Goal: Task Accomplishment & Management: Manage account settings

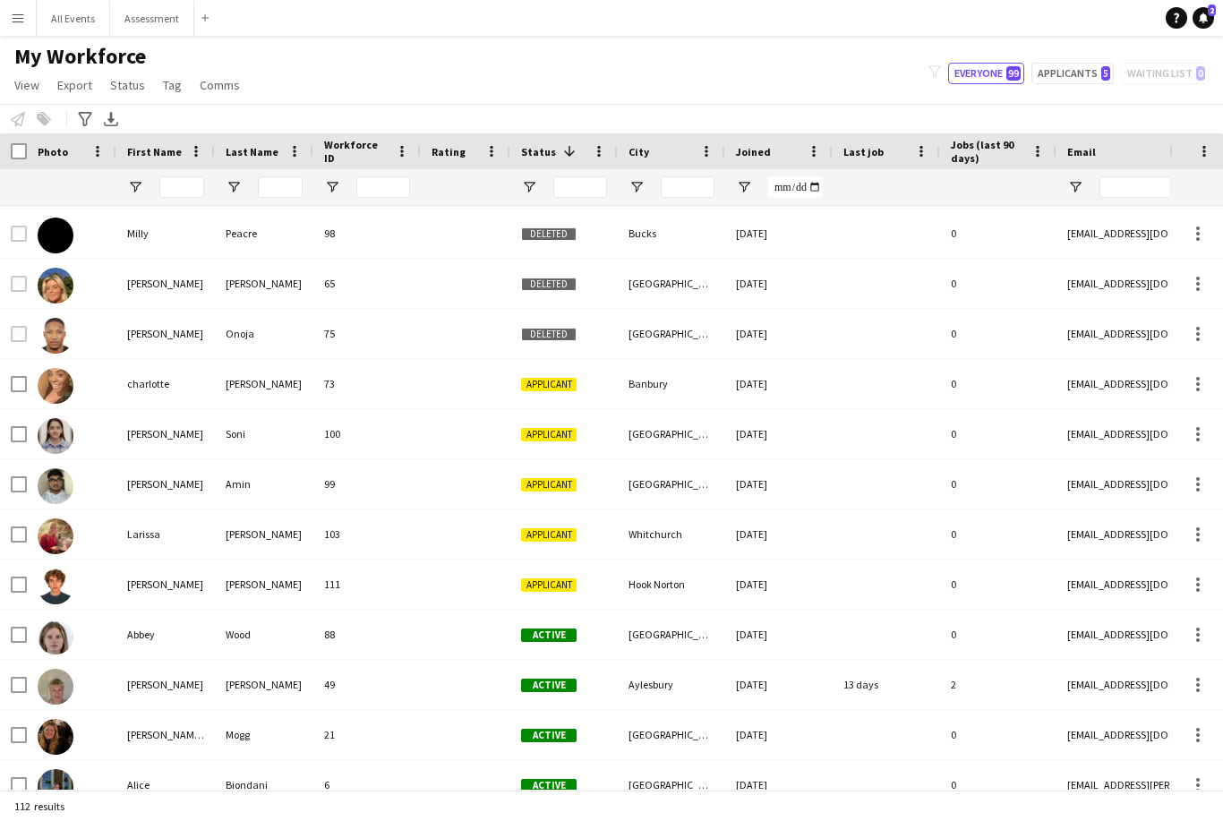
click at [696, 557] on div "Whitchurch" at bounding box center [671, 533] width 107 height 49
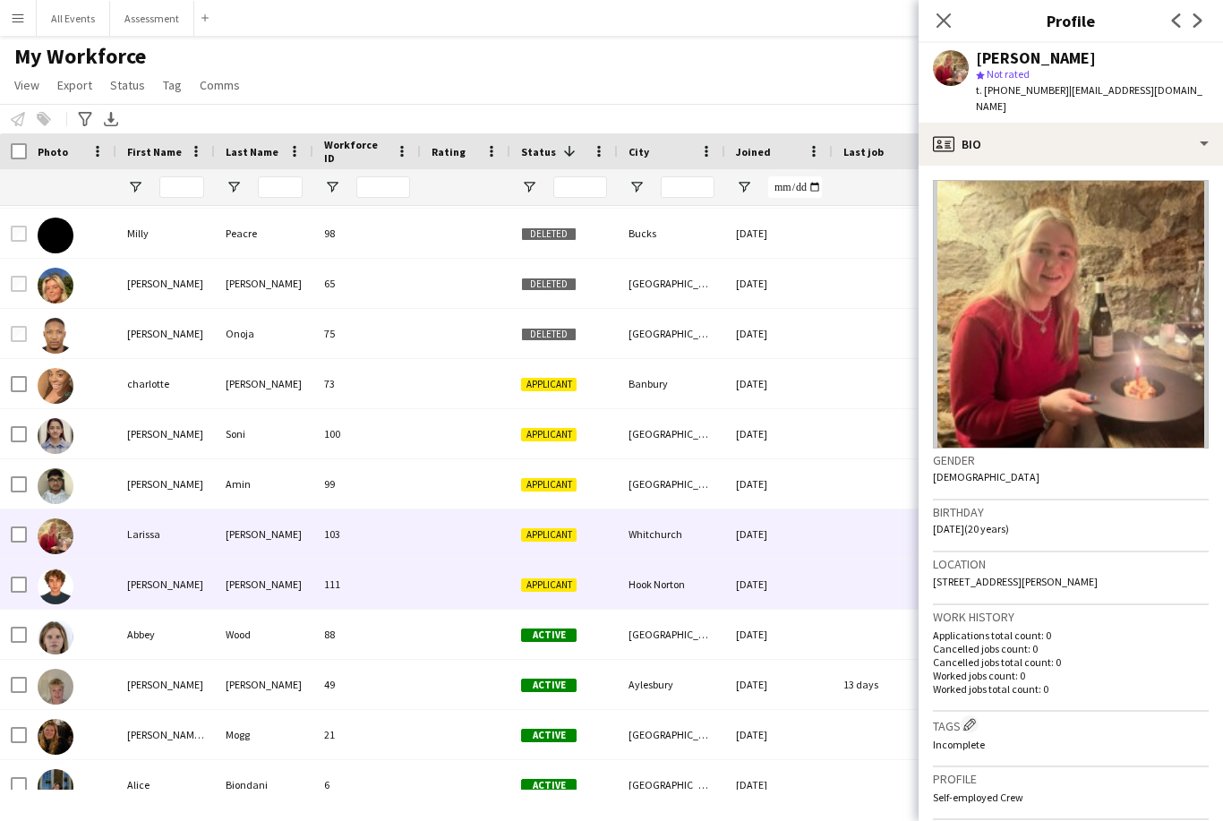
click at [610, 584] on div "Applicant" at bounding box center [563, 583] width 107 height 49
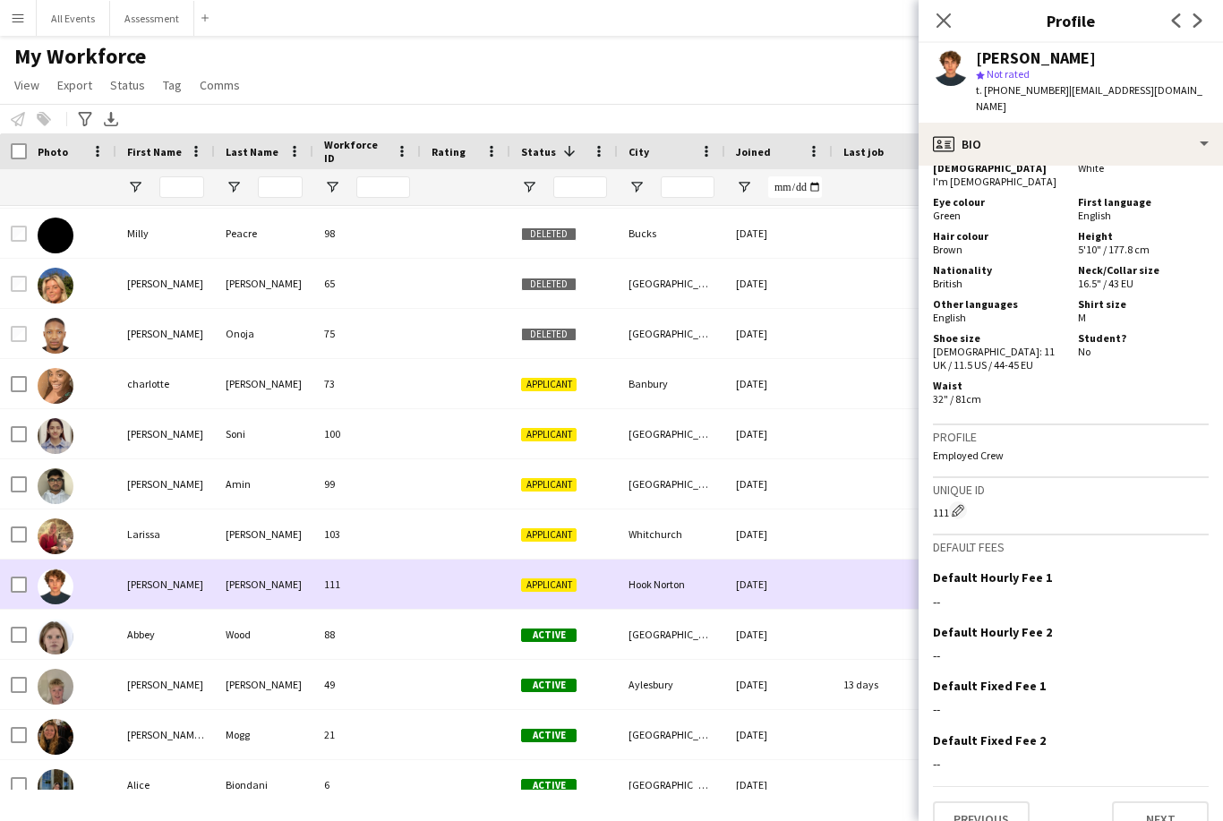
click at [1173, 801] on button "Next" at bounding box center [1160, 819] width 97 height 36
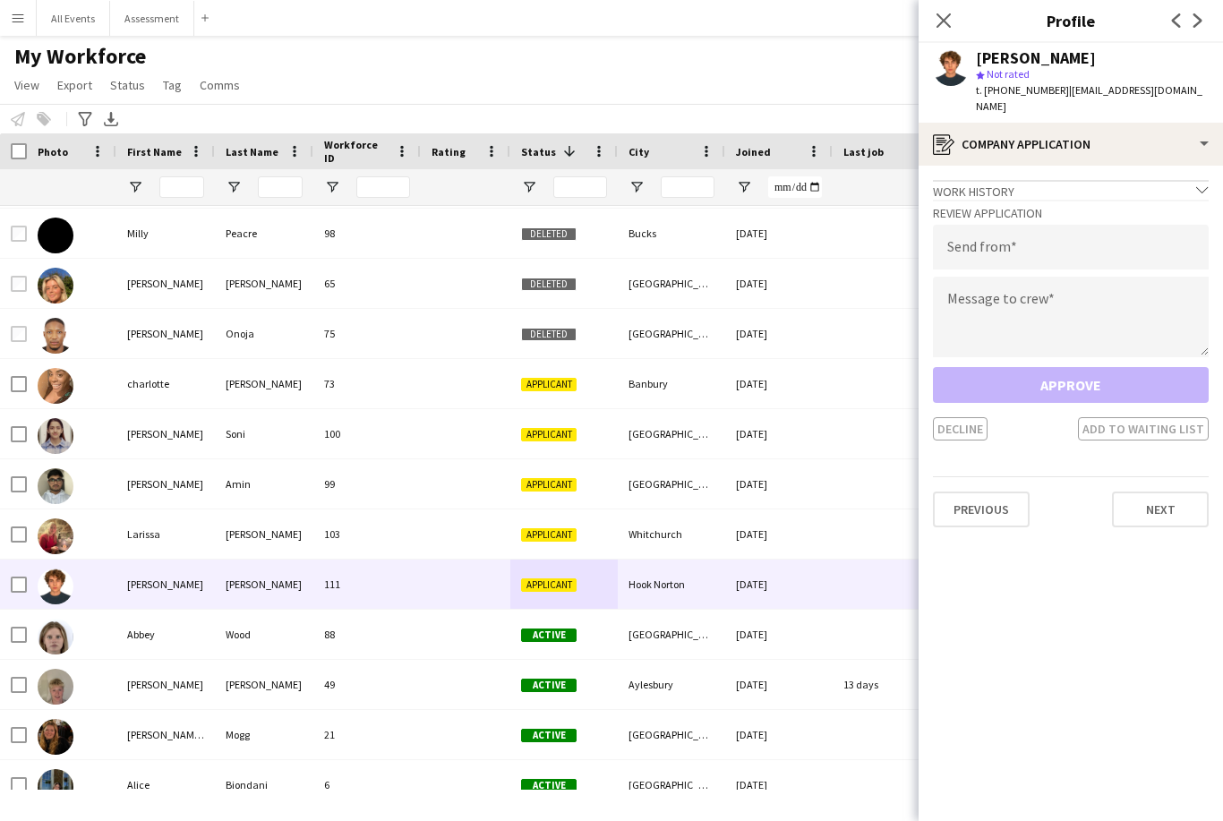
click at [1181, 491] on button "Next" at bounding box center [1160, 509] width 97 height 36
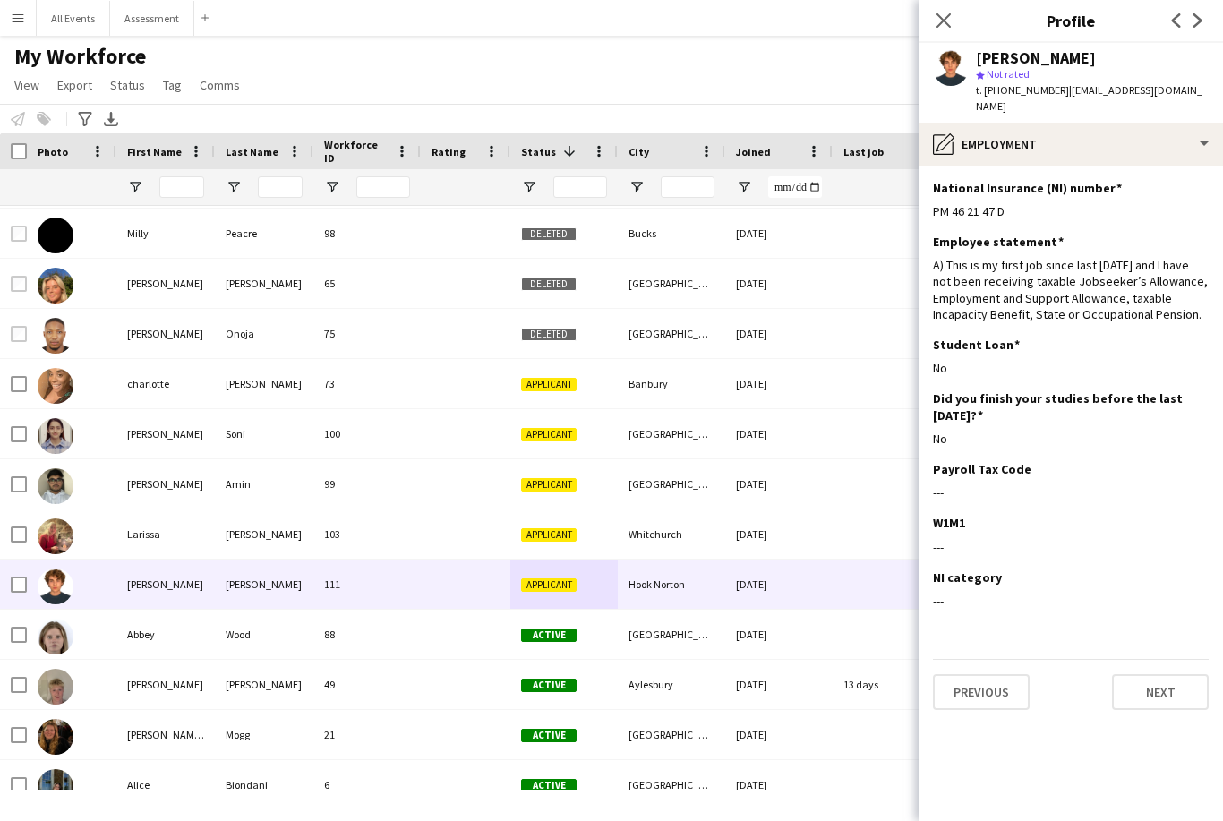
click at [1177, 686] on button "Next" at bounding box center [1160, 692] width 97 height 36
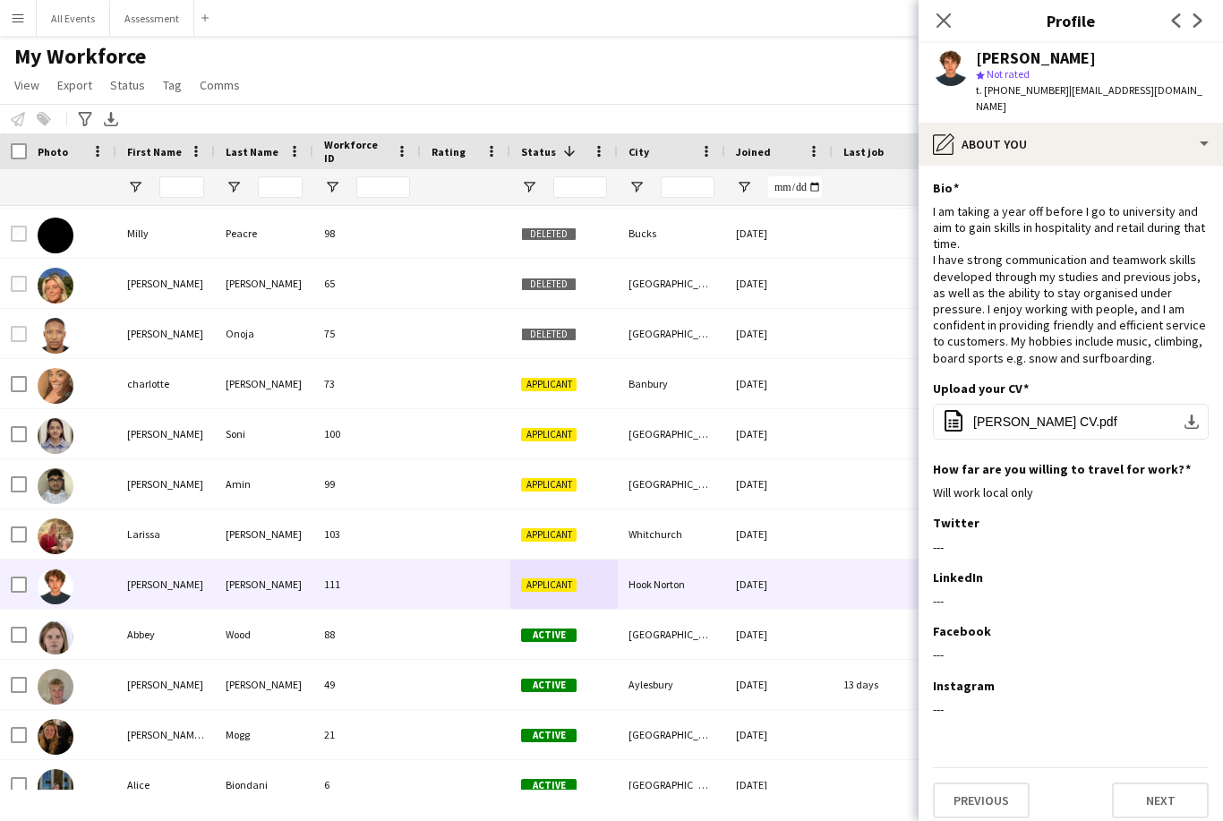
click at [1206, 406] on button "office-file-sheet Toby Luxton CV.pdf download-bottom" at bounding box center [1071, 422] width 276 height 36
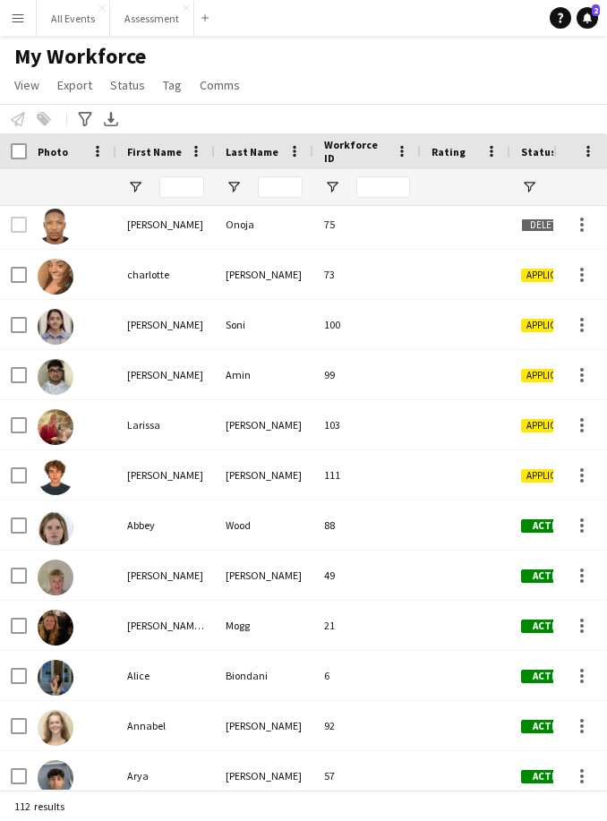
scroll to position [1407, 0]
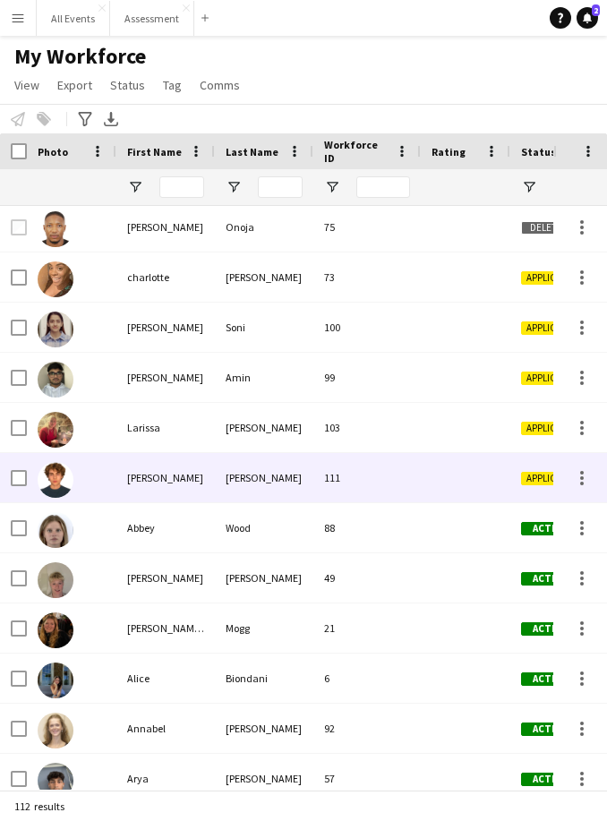
click at [423, 484] on div at bounding box center [466, 477] width 90 height 49
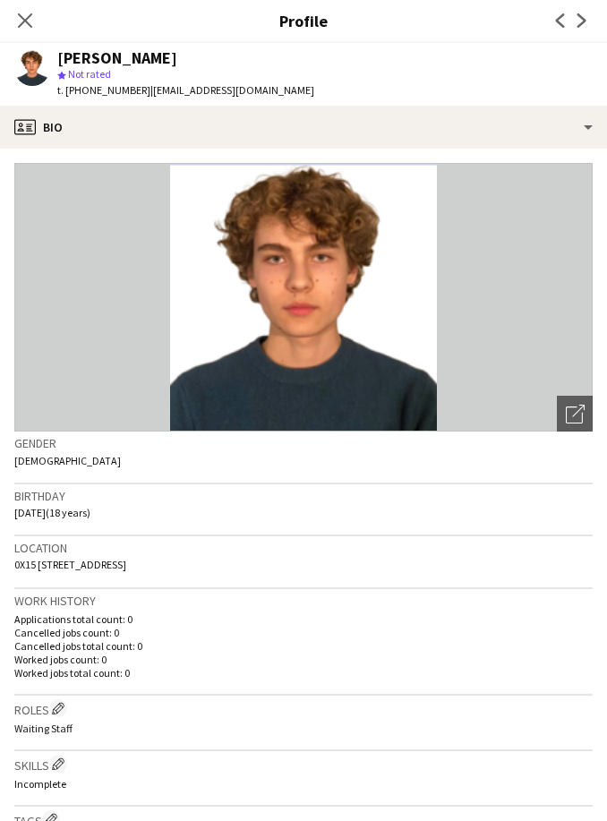
click at [279, 629] on p "Cancelled jobs count: 0" at bounding box center [303, 632] width 578 height 13
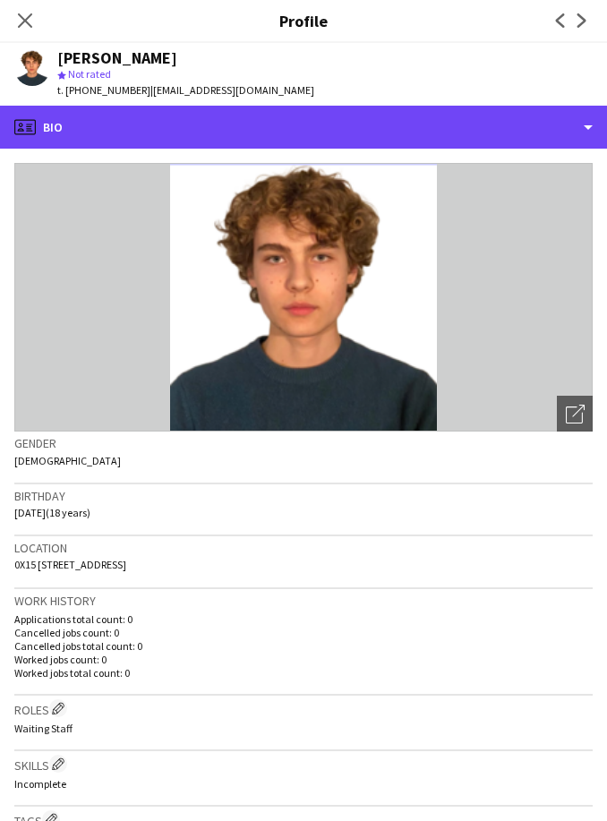
click at [550, 120] on div "profile Bio" at bounding box center [303, 127] width 607 height 43
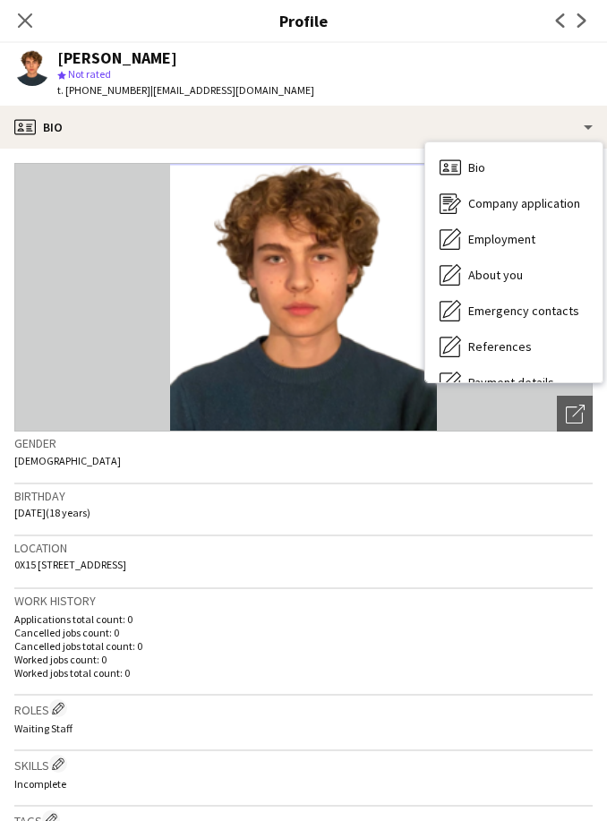
click at [542, 203] on span "Company application" at bounding box center [524, 203] width 112 height 16
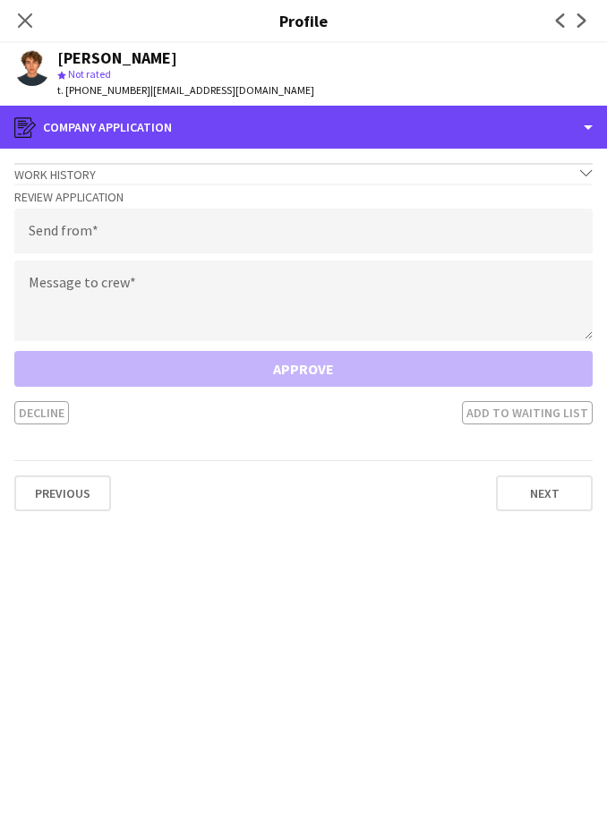
click at [573, 135] on div "register Company application" at bounding box center [303, 127] width 607 height 43
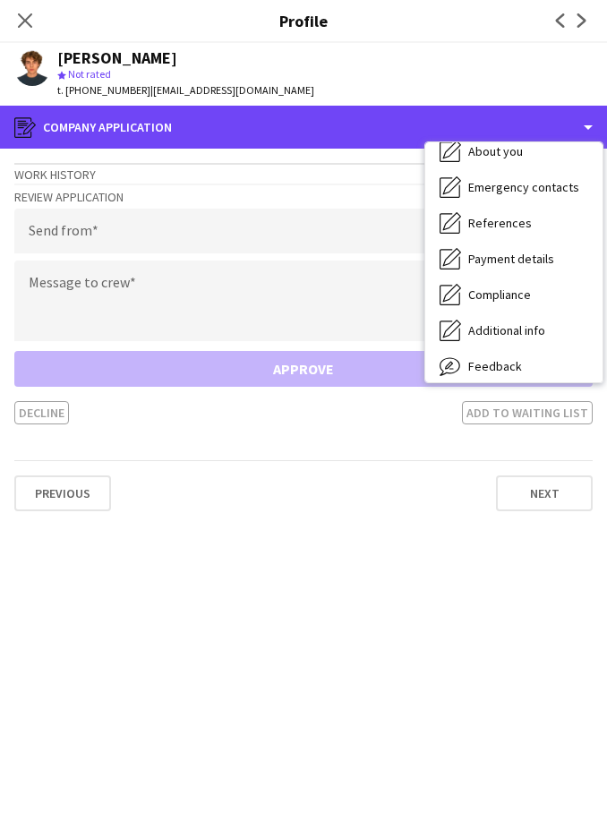
scroll to position [131, 0]
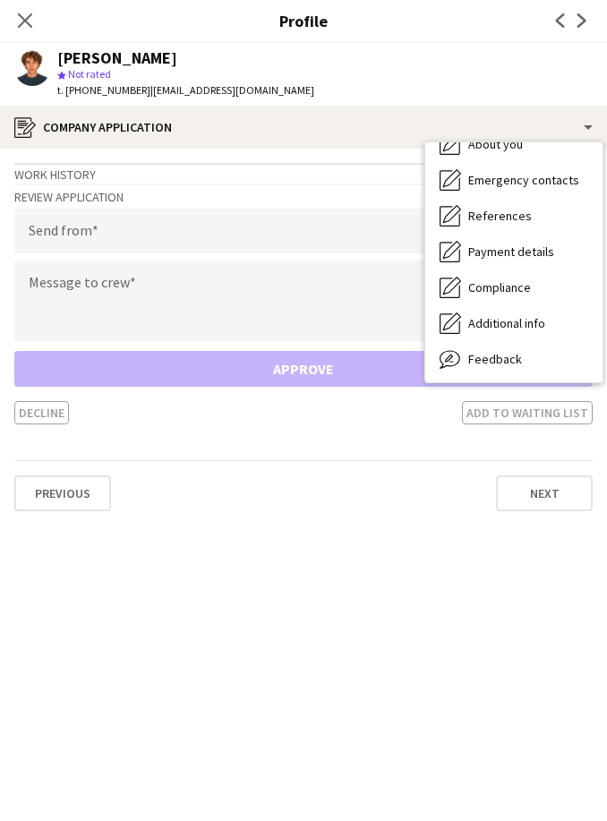
click at [552, 294] on div "Compliance Compliance" at bounding box center [513, 287] width 177 height 36
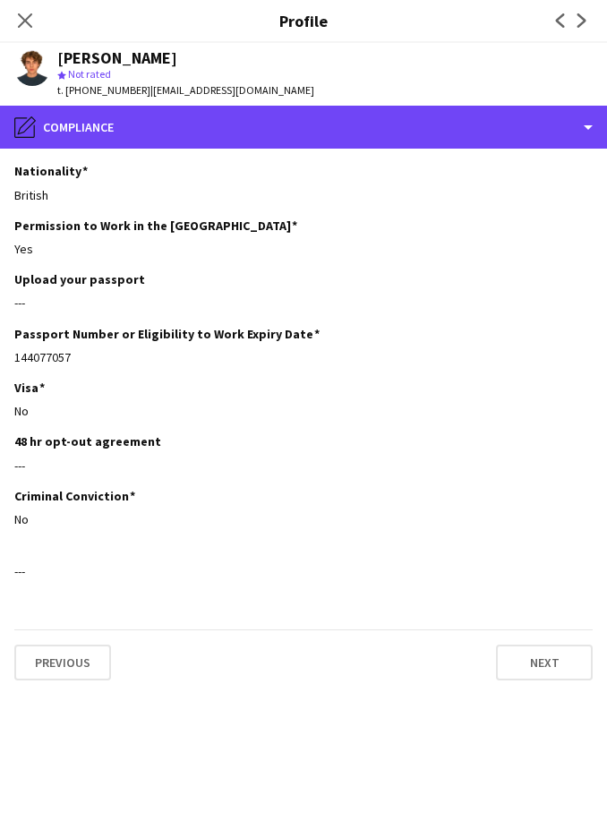
click at [479, 132] on div "pencil4 Compliance" at bounding box center [303, 127] width 607 height 43
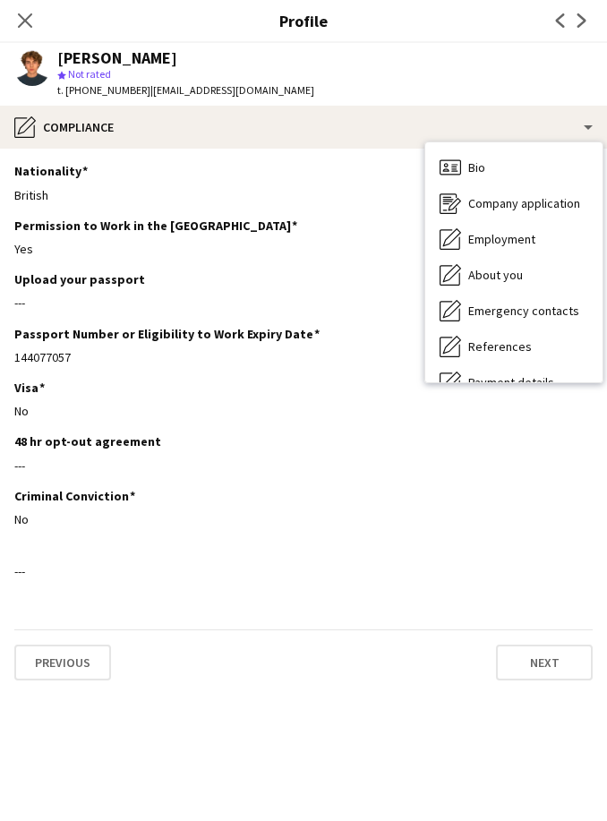
click at [547, 202] on span "Company application" at bounding box center [524, 203] width 112 height 16
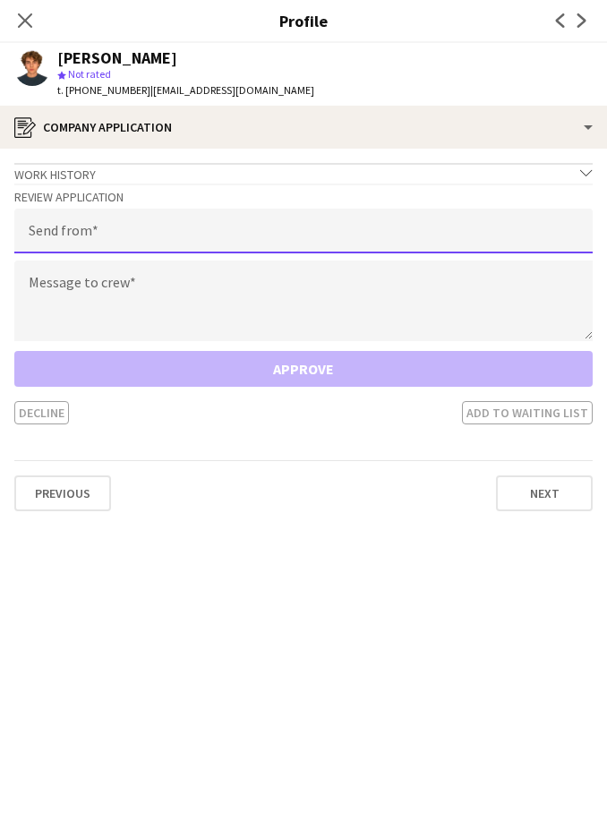
click at [349, 227] on input "email" at bounding box center [303, 231] width 578 height 45
click at [266, 227] on input "email" at bounding box center [303, 231] width 578 height 45
paste input "**********"
type input "**********"
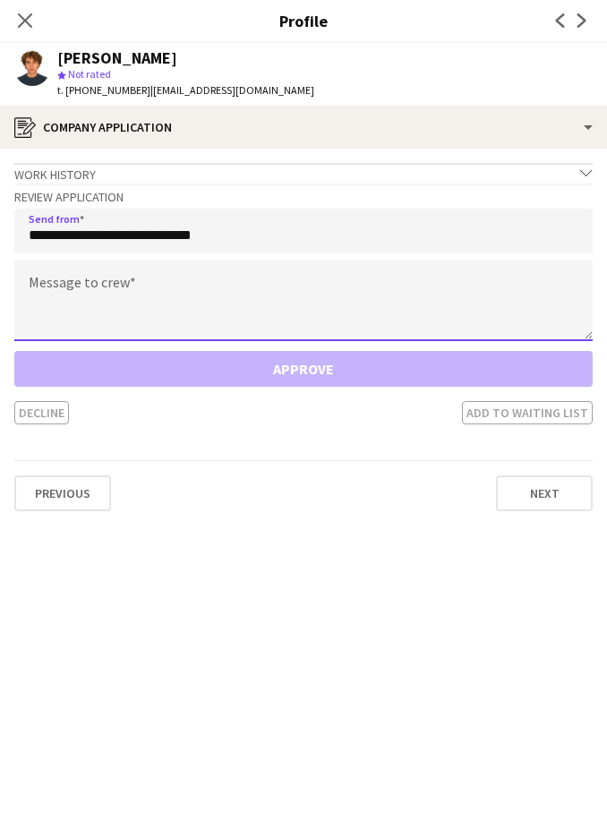
click at [407, 293] on textarea at bounding box center [303, 300] width 578 height 81
click at [171, 293] on textarea at bounding box center [303, 300] width 578 height 81
paste textarea "**********"
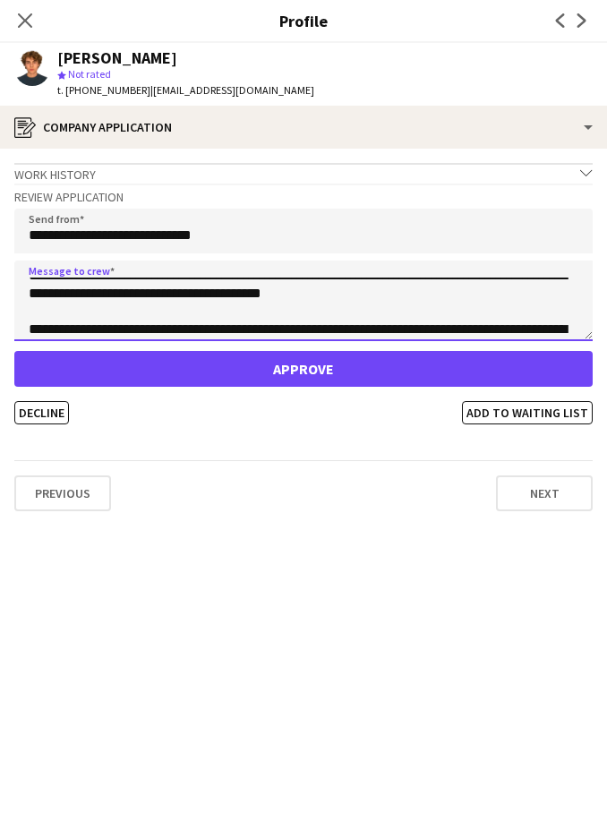
click at [326, 294] on textarea "**********" at bounding box center [303, 300] width 578 height 81
click at [320, 294] on textarea "**********" at bounding box center [303, 300] width 578 height 81
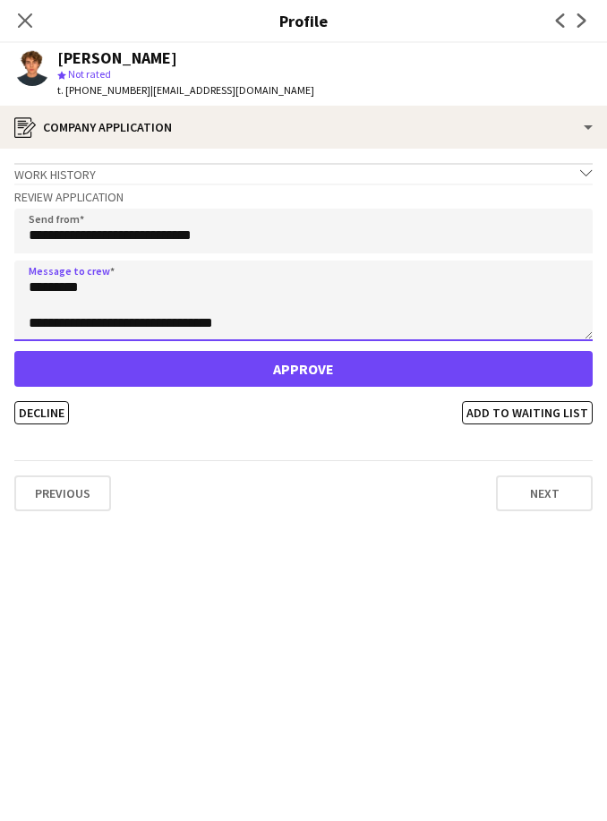
type textarea "**********"
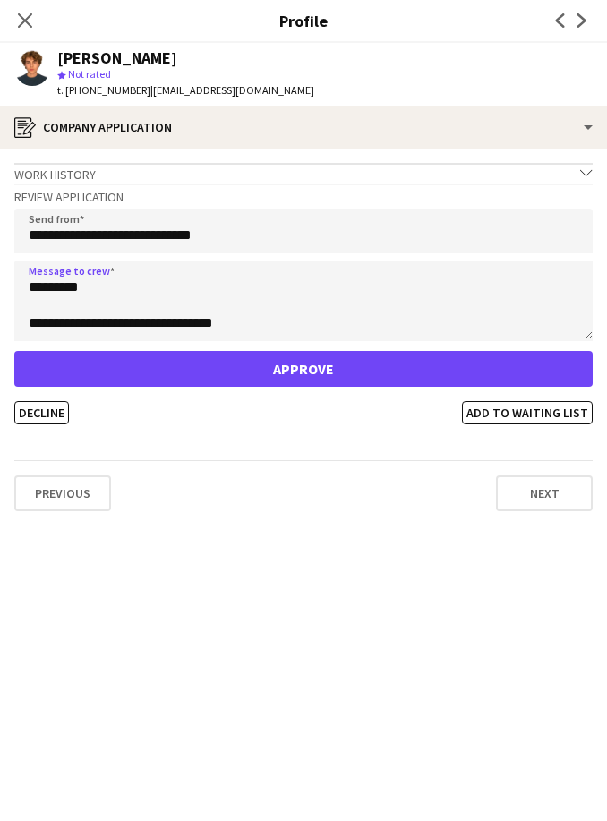
click at [375, 364] on button "Approve" at bounding box center [303, 369] width 578 height 36
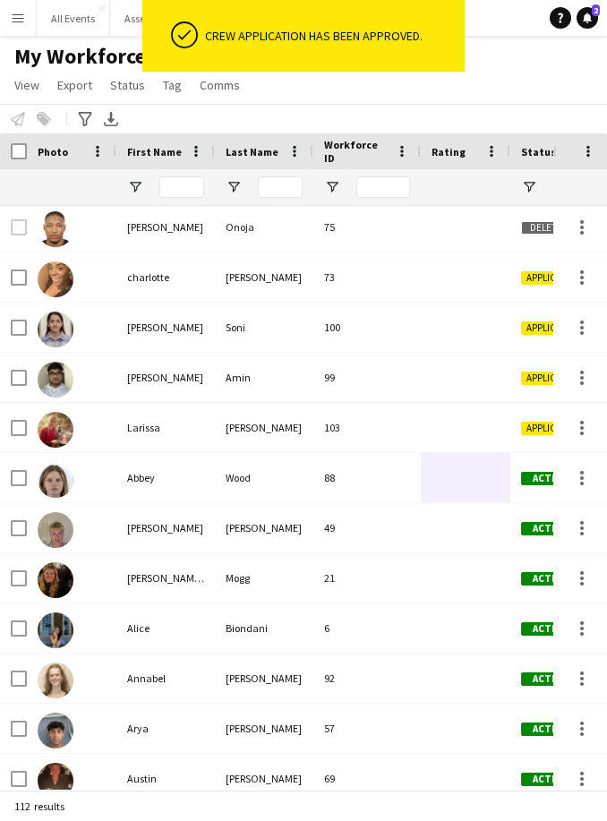
click at [539, 74] on div "My Workforce View Views Default view New view Update view Delete view Edit name…" at bounding box center [303, 73] width 607 height 61
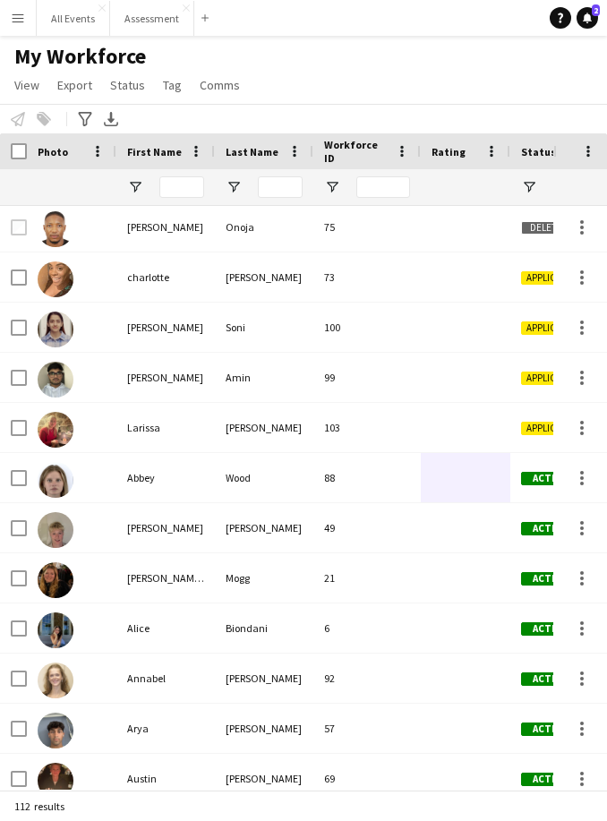
click at [68, 31] on button "All Events Close" at bounding box center [73, 18] width 73 height 35
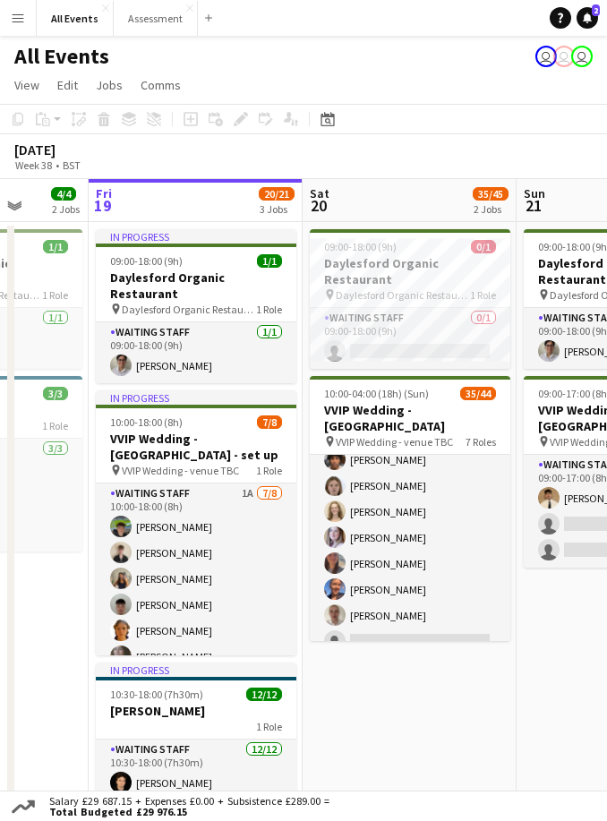
scroll to position [559, 0]
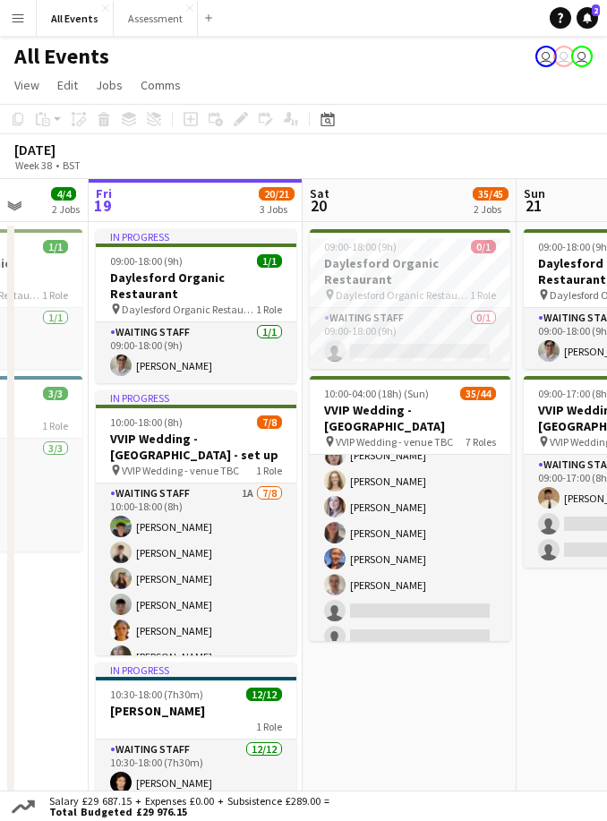
click at [419, 584] on app-card-role "Waiting Staff 3A 18/20 10:00-22:00 (12h) [PERSON_NAME] [PERSON_NAME] [PERSON_NA…" at bounding box center [410, 374] width 200 height 559
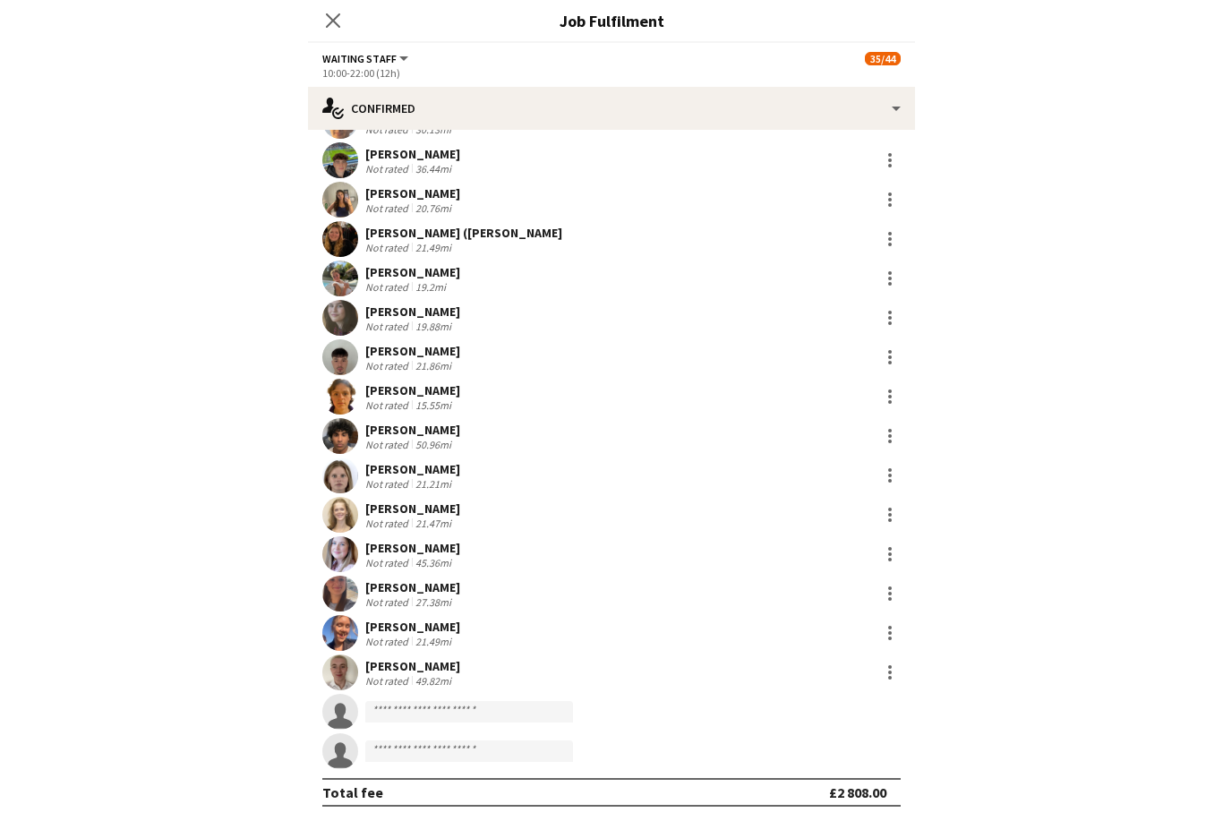
scroll to position [196, 0]
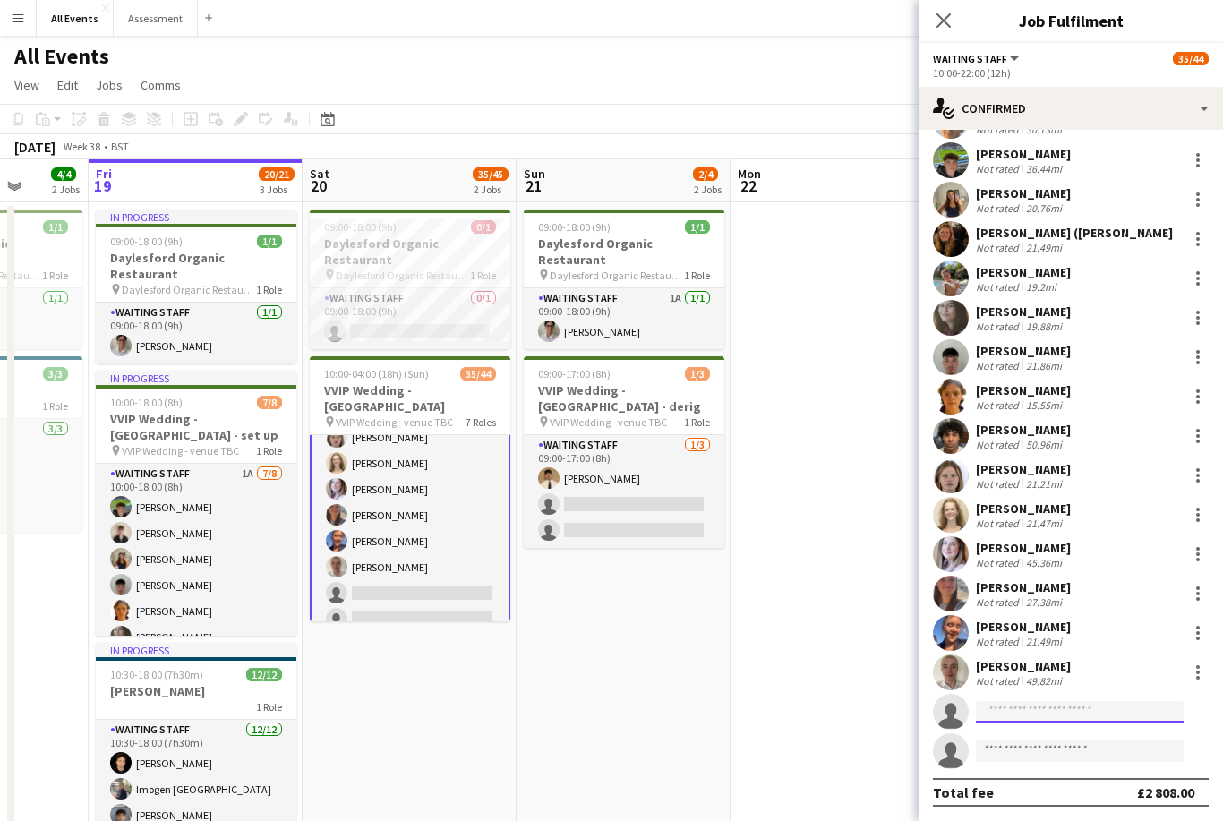
click at [1053, 707] on input at bounding box center [1080, 711] width 208 height 21
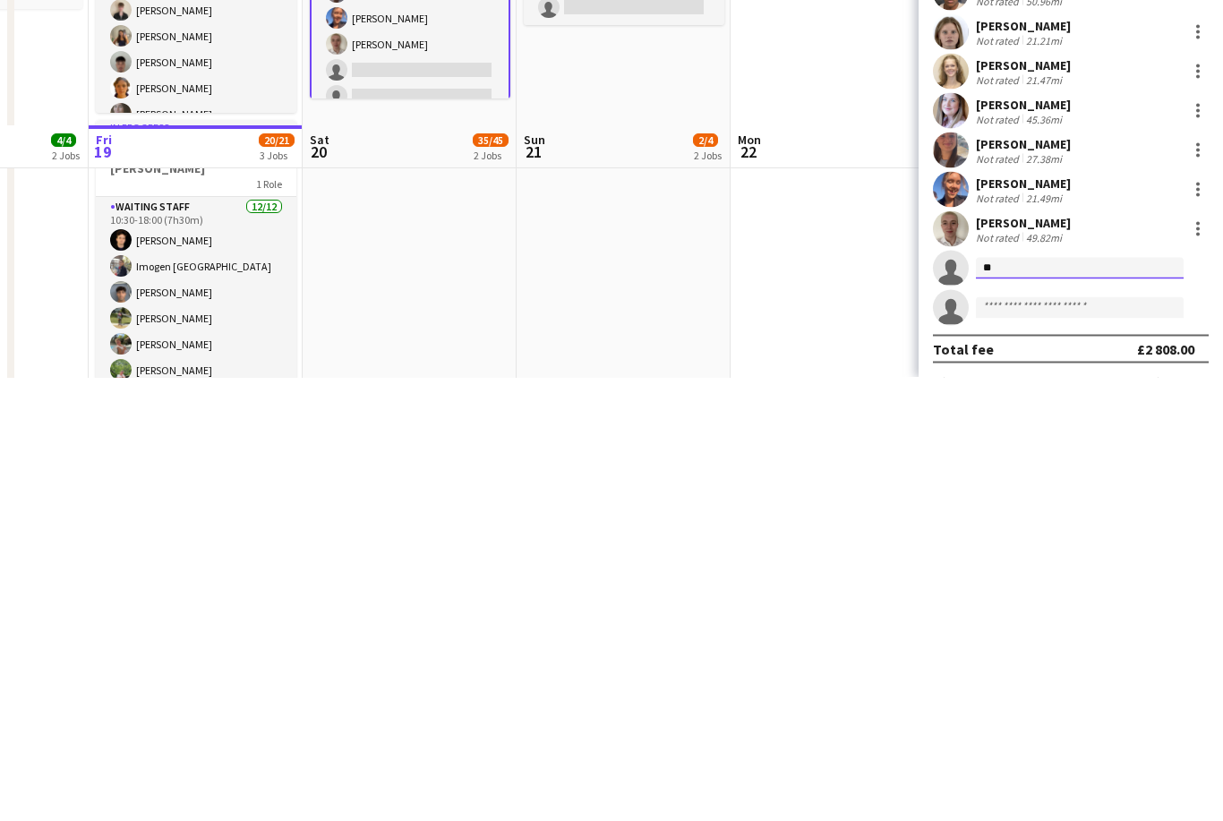
type input "***"
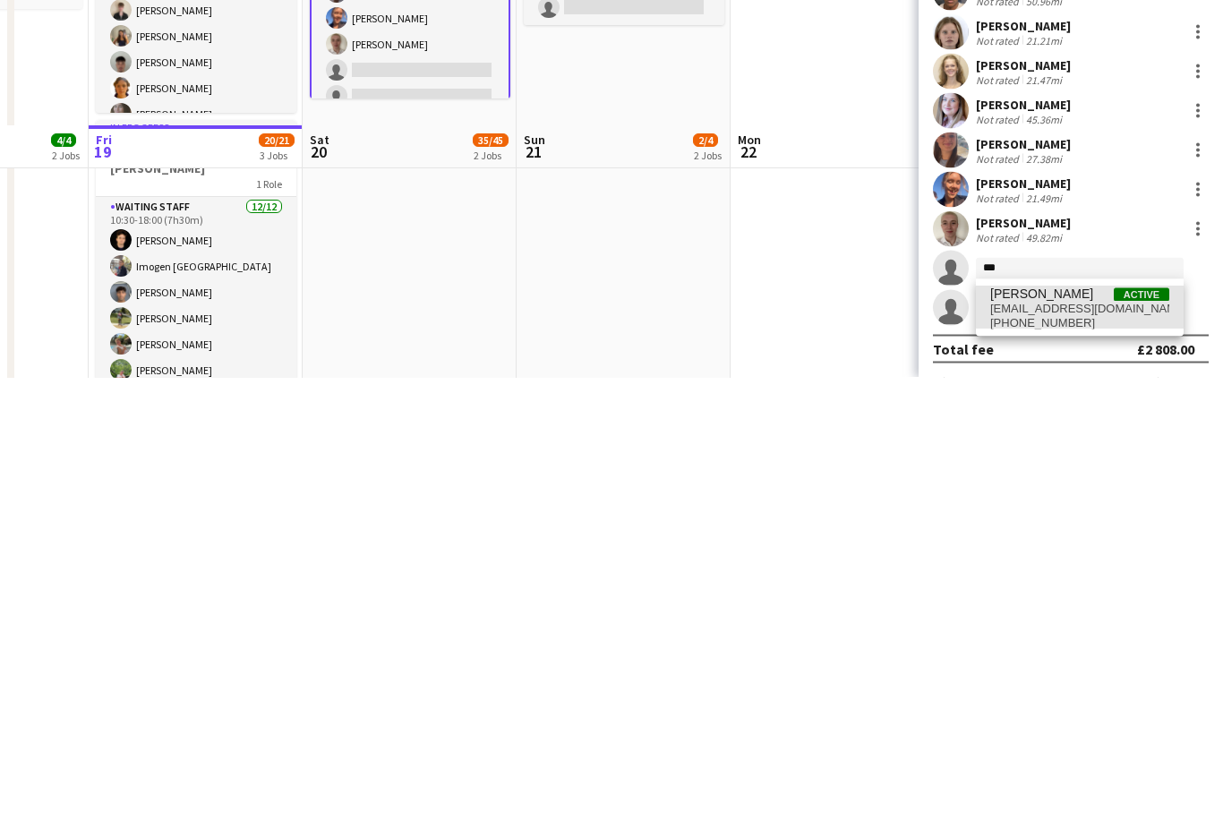
click at [1076, 745] on span "[EMAIL_ADDRESS][DOMAIN_NAME]" at bounding box center [1079, 752] width 179 height 14
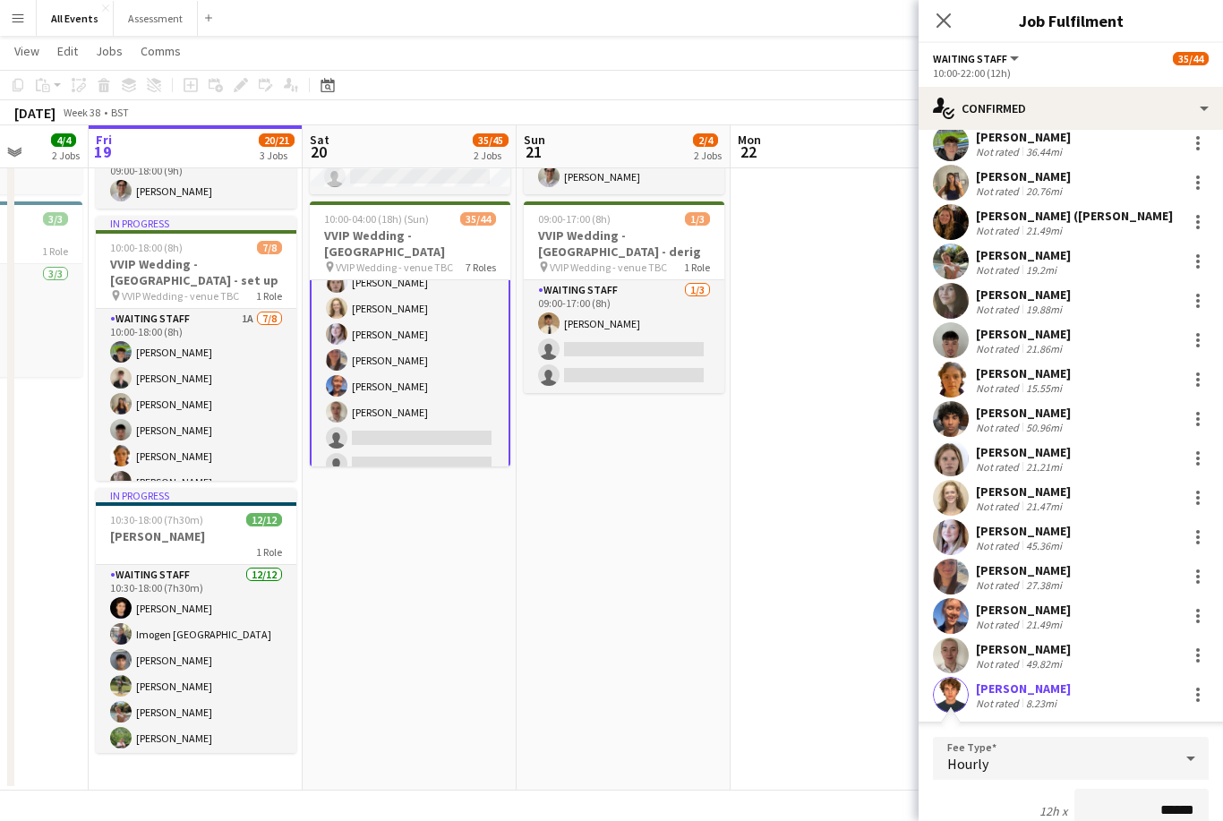
click at [815, 616] on app-date-cell at bounding box center [837, 418] width 214 height 743
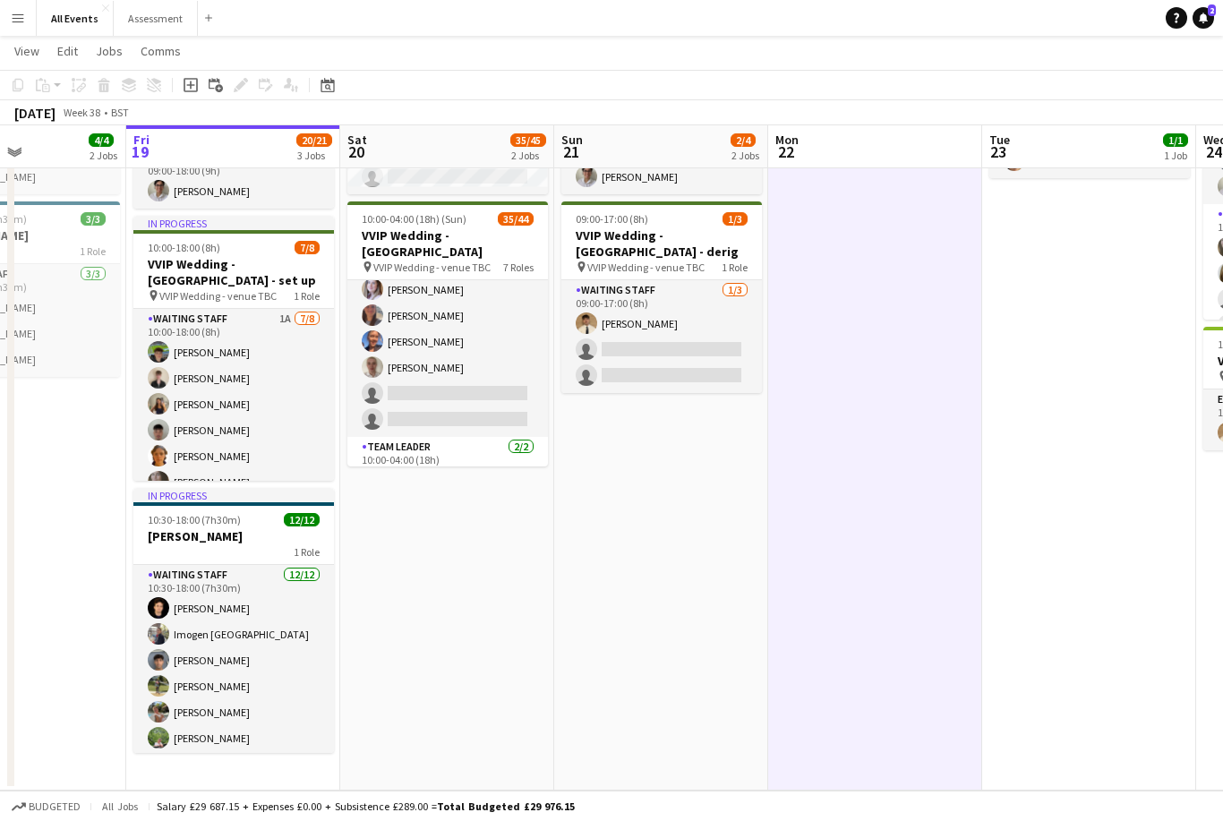
scroll to position [603, 0]
click at [487, 365] on app-card-role "Waiting Staff 3A 18/20 10:00-22:00 (12h) [PERSON_NAME] [PERSON_NAME] [PERSON_NA…" at bounding box center [447, 155] width 200 height 559
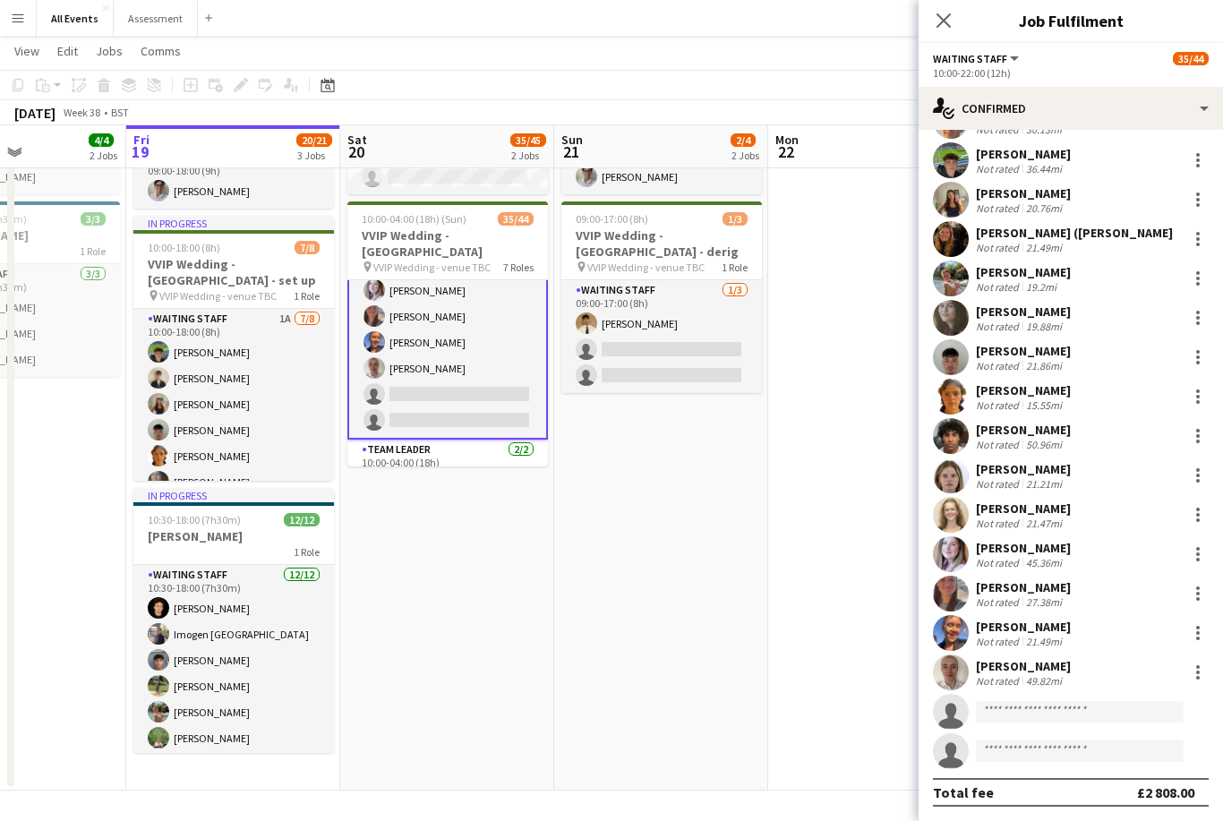
scroll to position [196, 0]
click at [1044, 707] on input at bounding box center [1080, 711] width 208 height 21
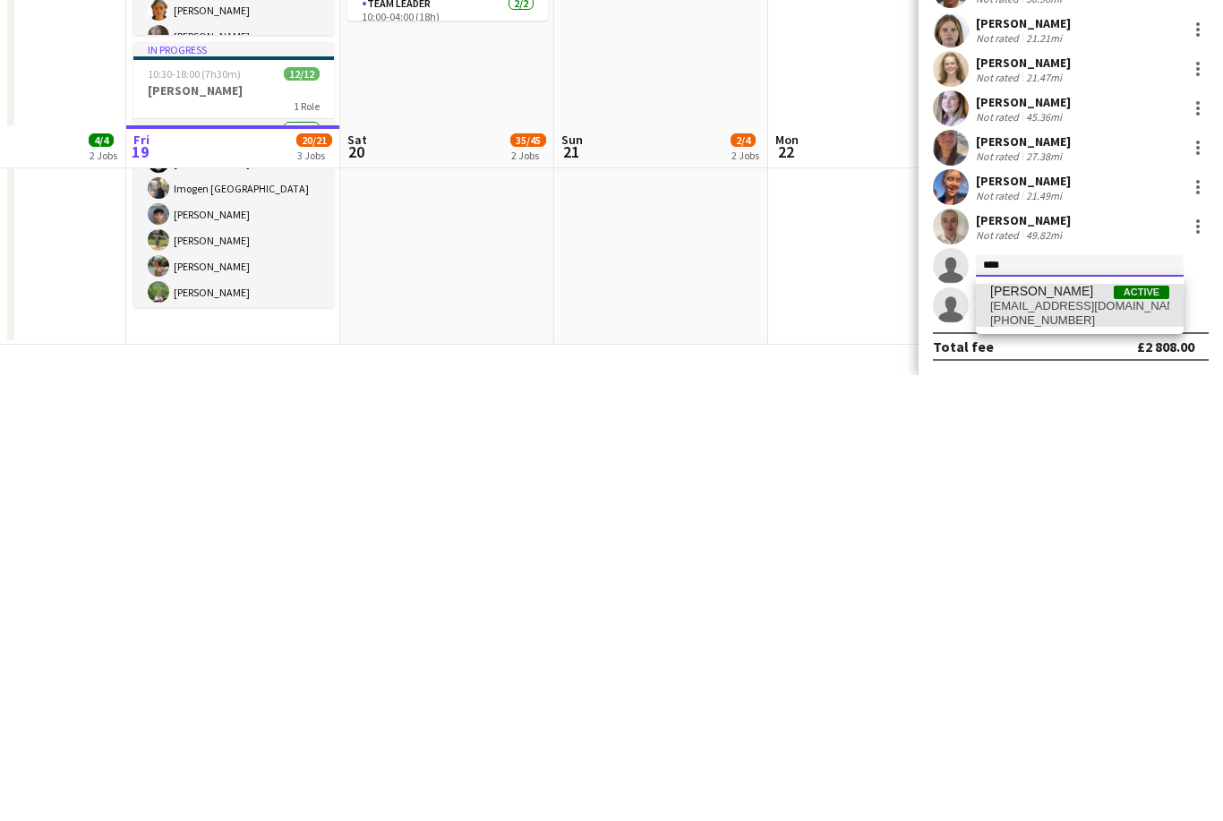
type input "****"
click at [1072, 745] on span "[EMAIL_ADDRESS][DOMAIN_NAME]" at bounding box center [1079, 752] width 179 height 14
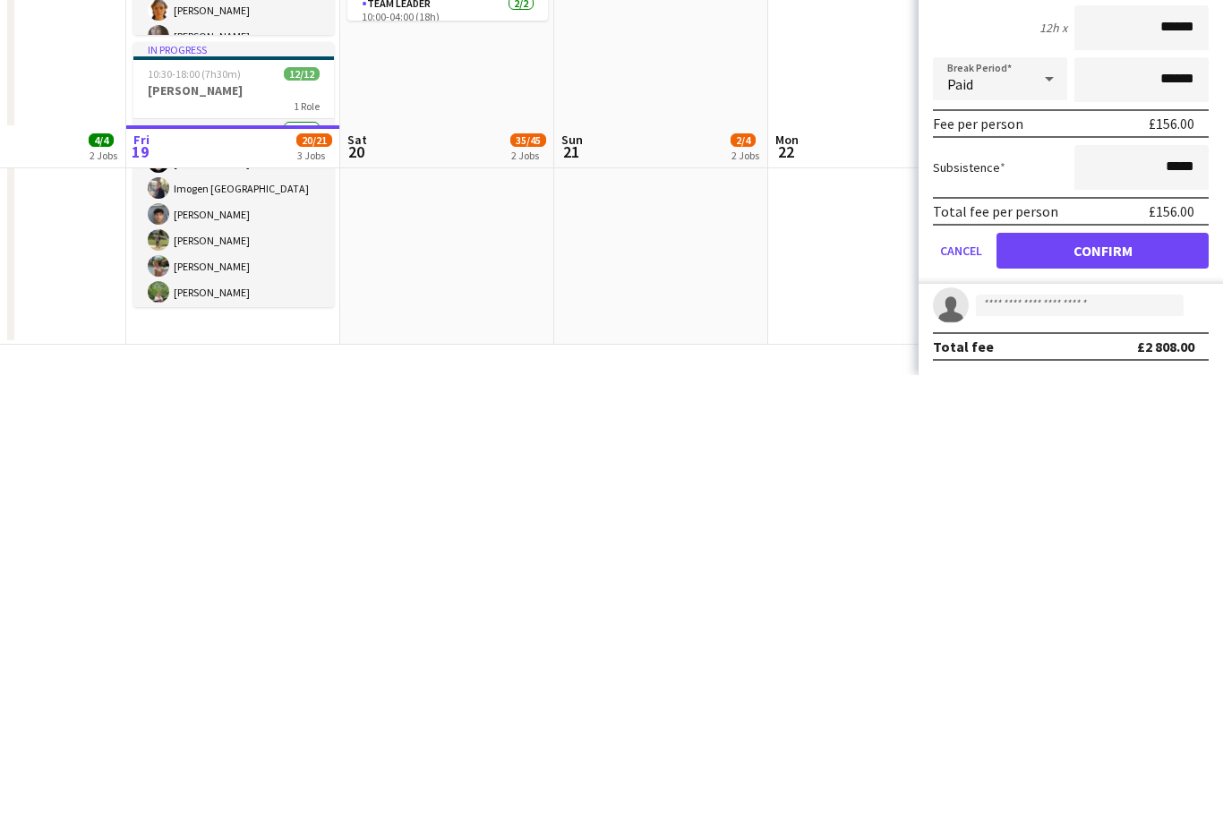
click at [1125, 678] on button "Confirm" at bounding box center [1102, 696] width 212 height 36
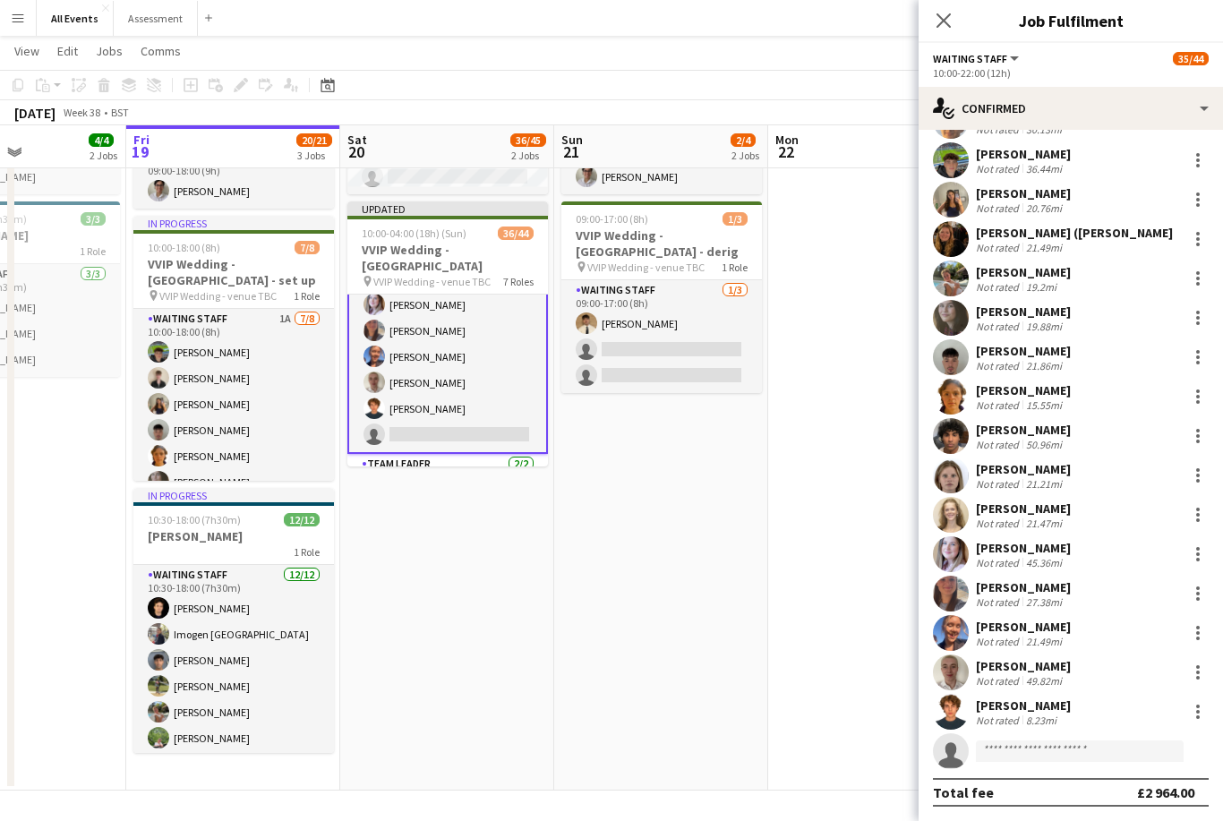
click at [838, 499] on app-date-cell at bounding box center [875, 418] width 214 height 743
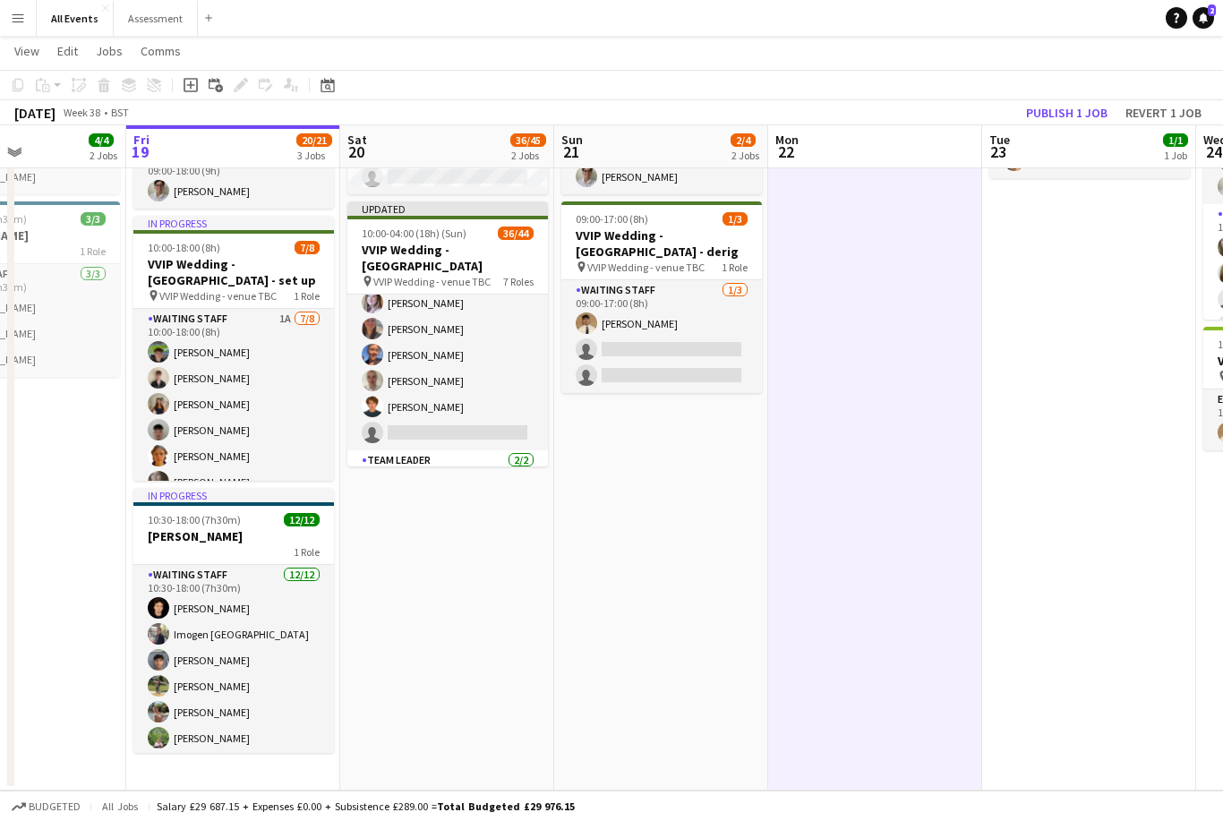
click at [1078, 114] on button "Publish 1 job" at bounding box center [1067, 112] width 96 height 23
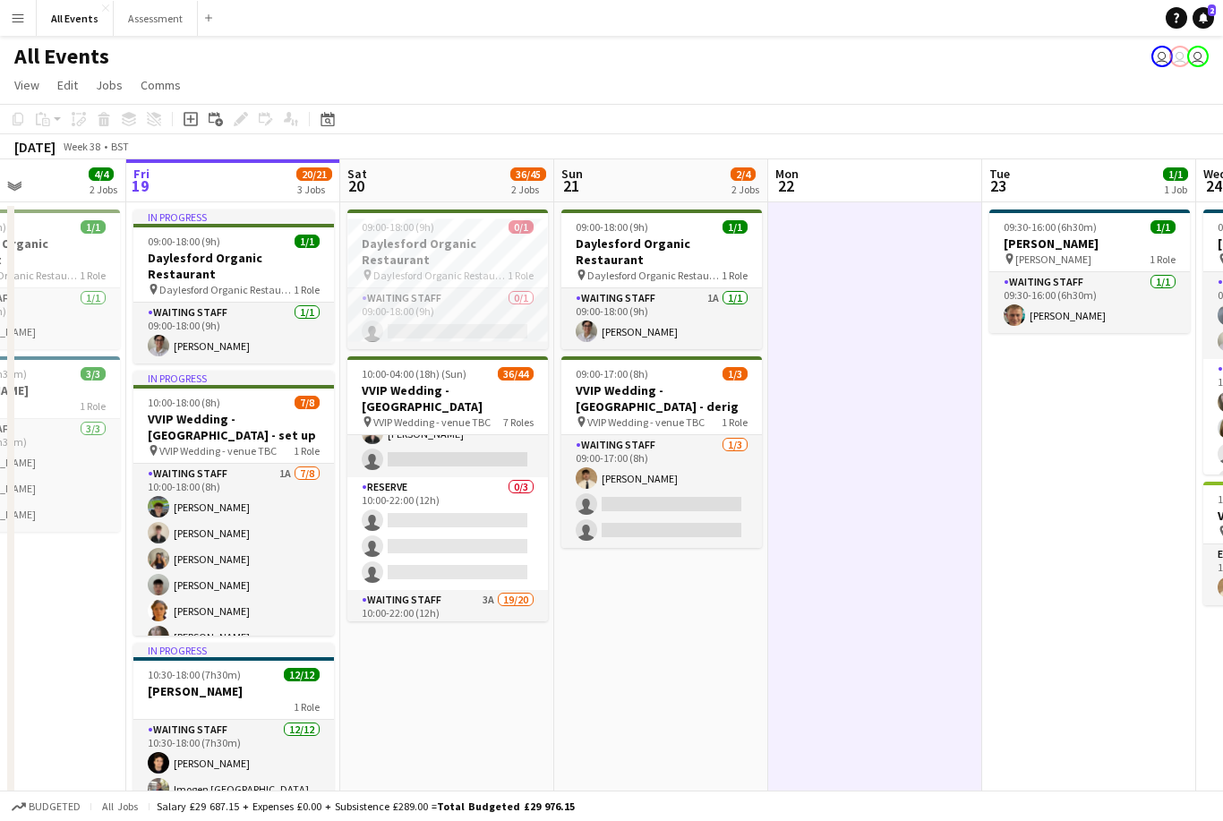
scroll to position [43, 0]
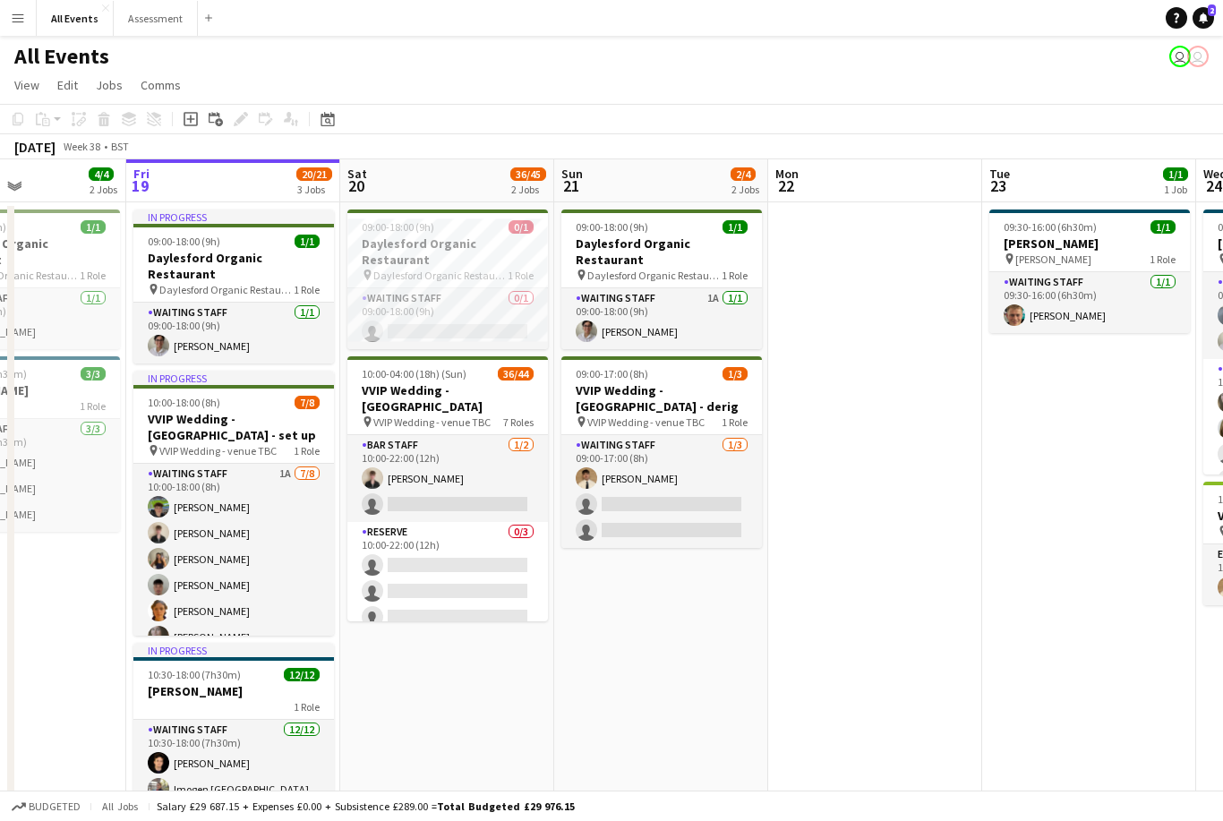
click at [21, 19] on app-icon "Menu" at bounding box center [18, 18] width 14 height 14
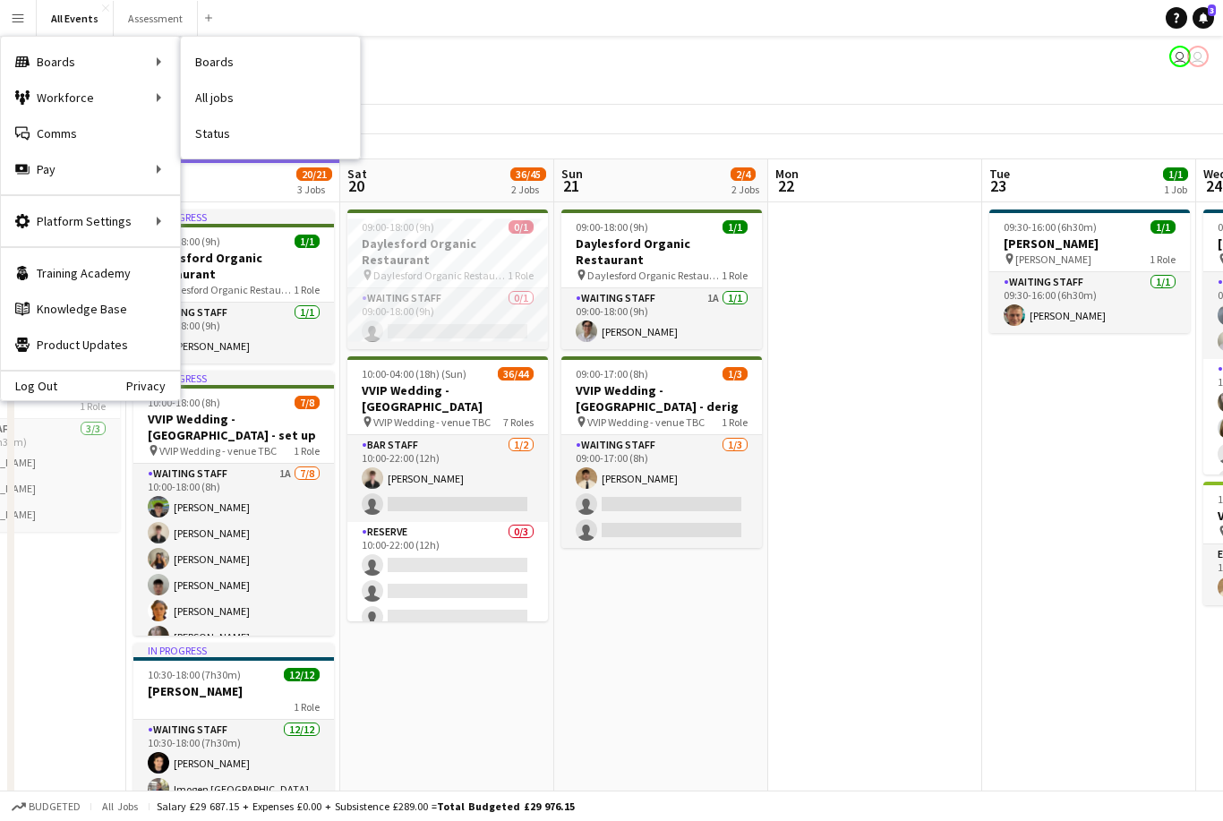
click at [229, 136] on link "Status" at bounding box center [270, 133] width 179 height 36
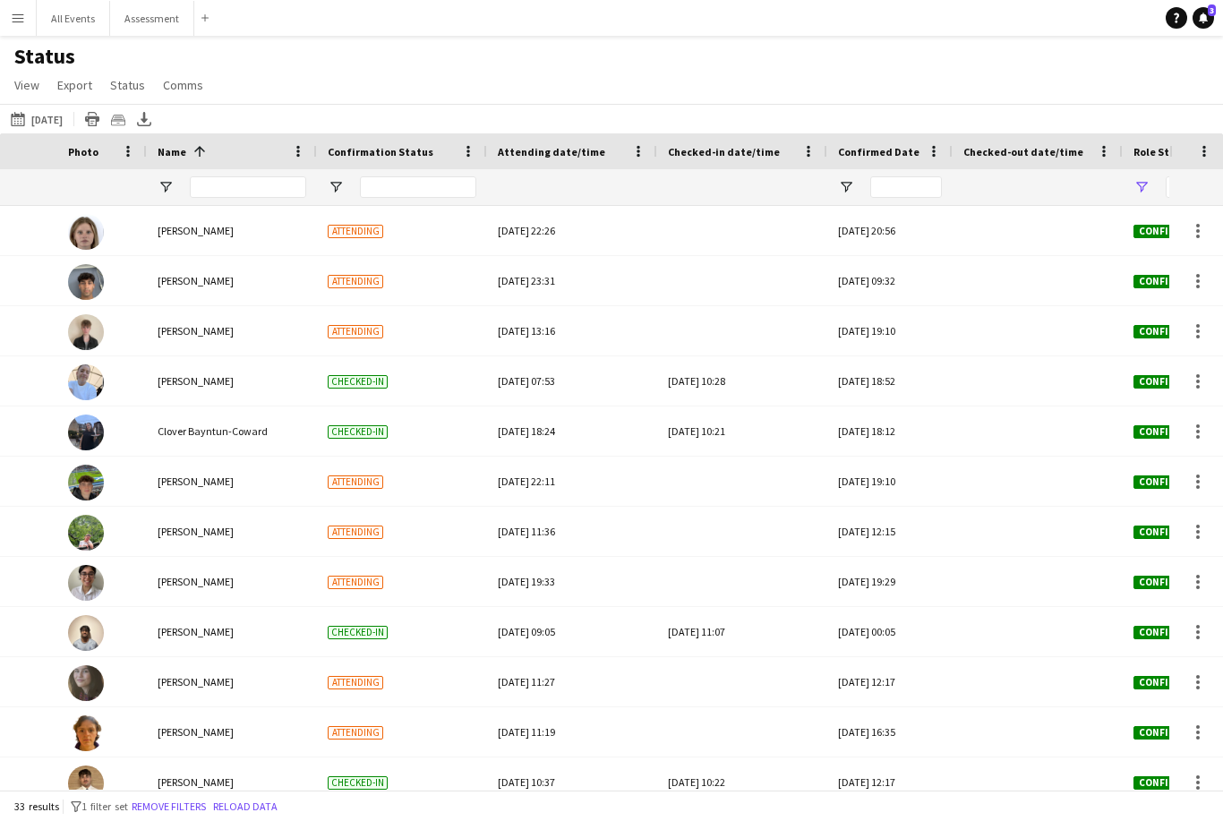
scroll to position [0, 603]
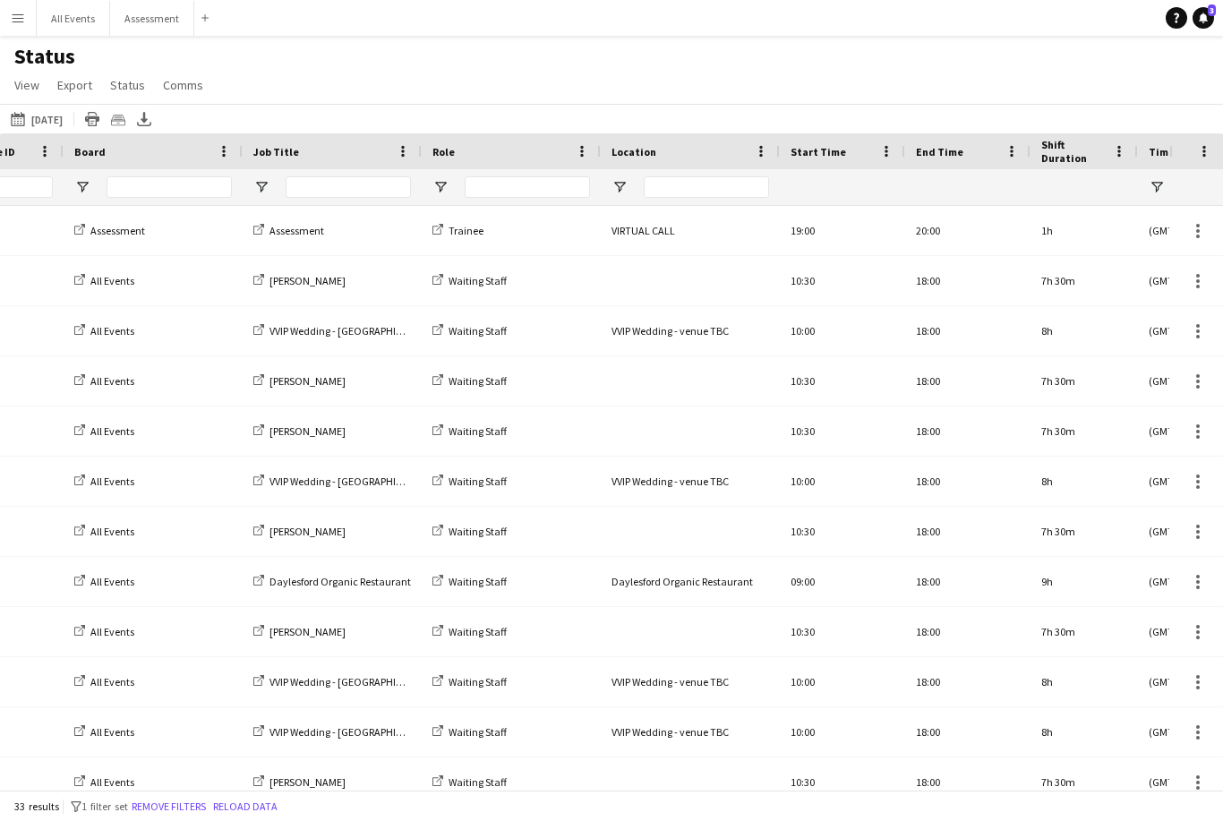
click at [630, 184] on div at bounding box center [690, 187] width 179 height 36
click at [720, 196] on input "Location Filter Input" at bounding box center [706, 186] width 125 height 21
click at [515, 188] on input "Role Filter Input" at bounding box center [527, 186] width 125 height 21
click at [622, 185] on span "Open Filter Menu" at bounding box center [619, 187] width 16 height 16
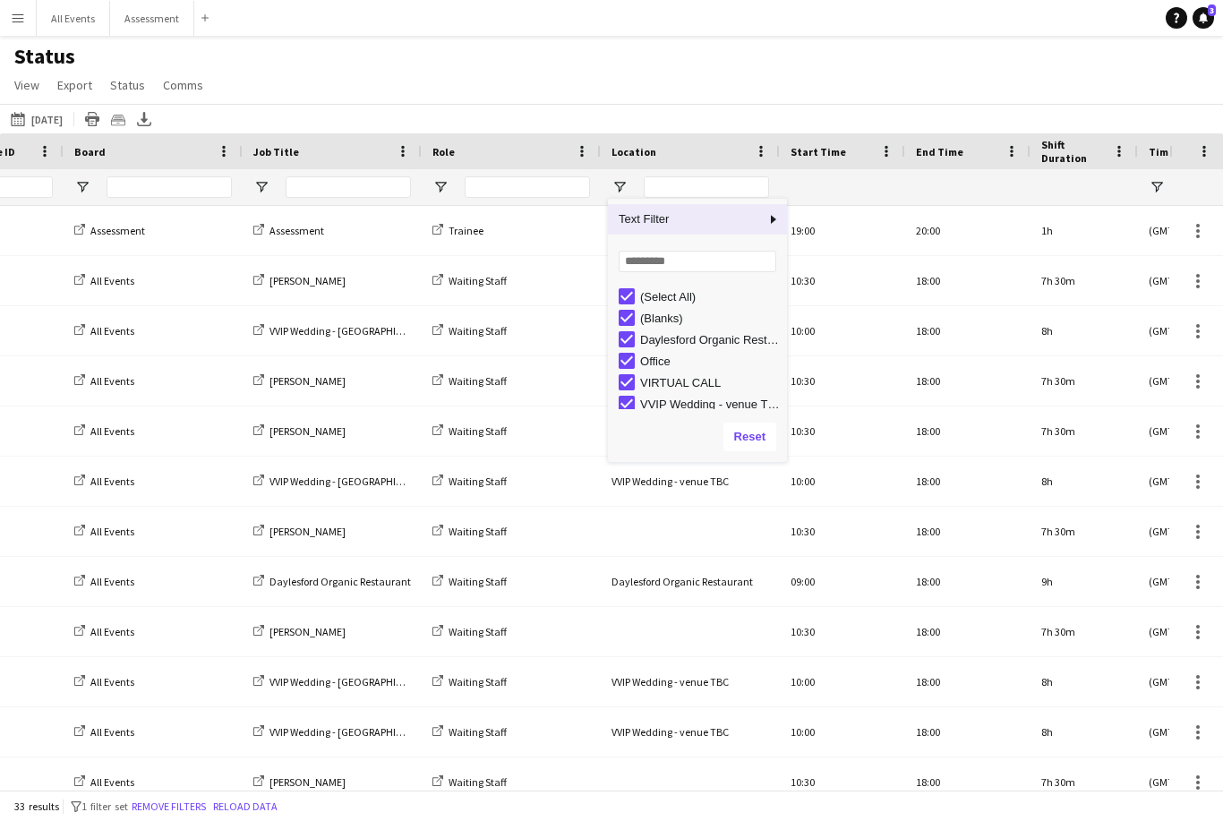
click at [635, 289] on div "(Select All)" at bounding box center [702, 296] width 168 height 21
type input "***"
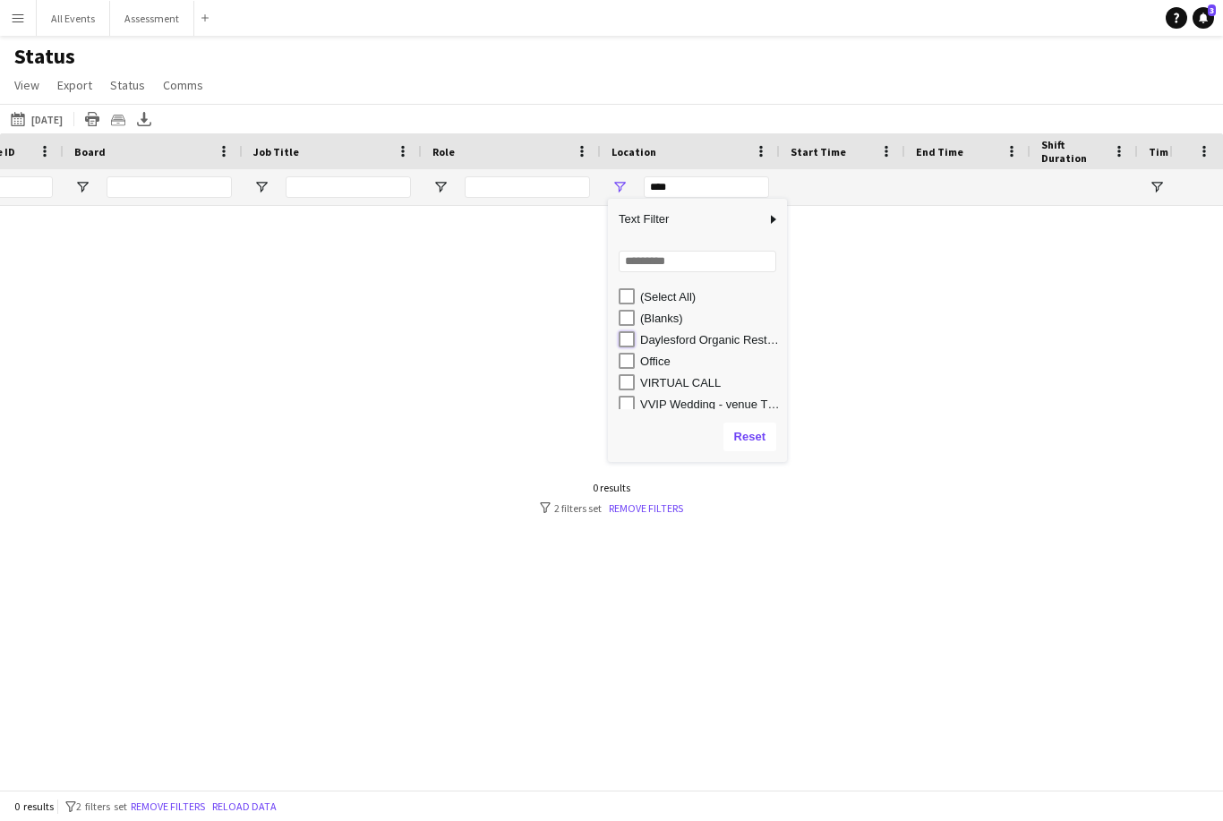
type input "**********"
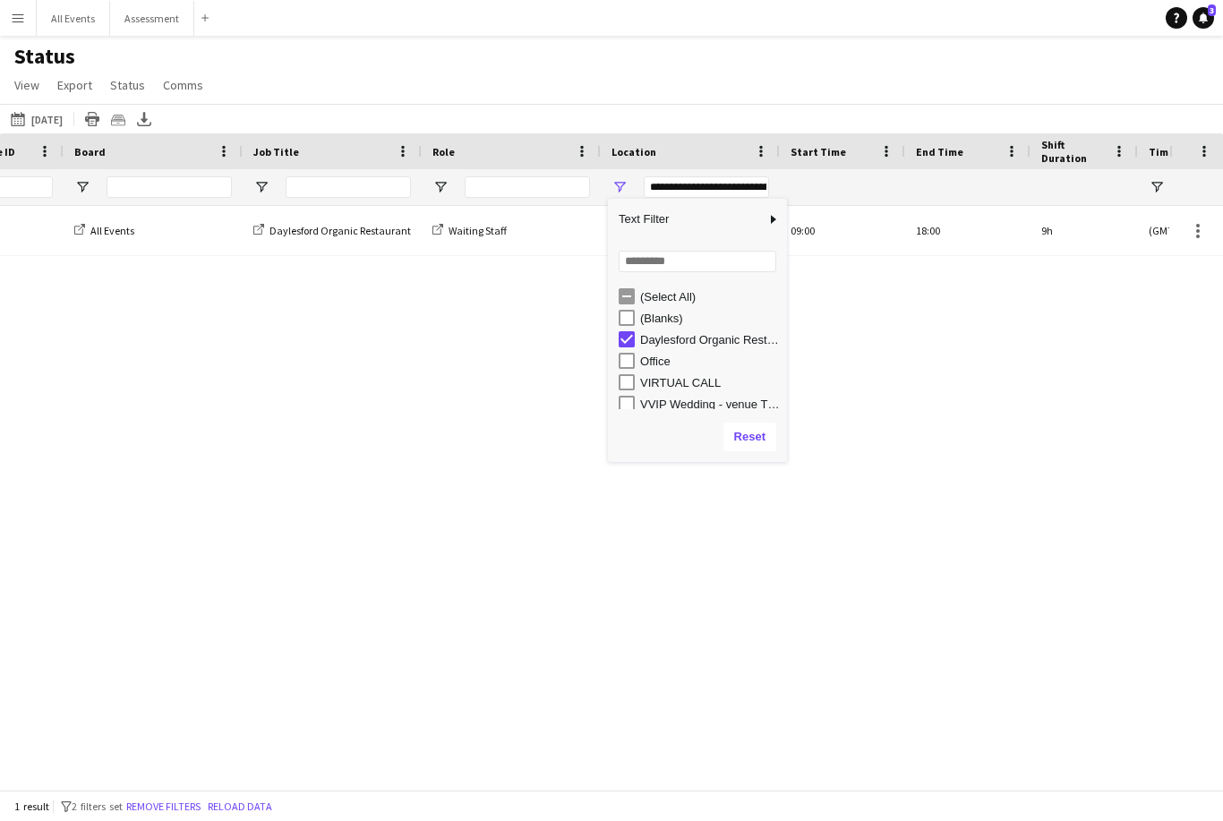
click at [840, 90] on div "Status View Views Default view New view Update view Delete view Edit name Custo…" at bounding box center [611, 73] width 1223 height 61
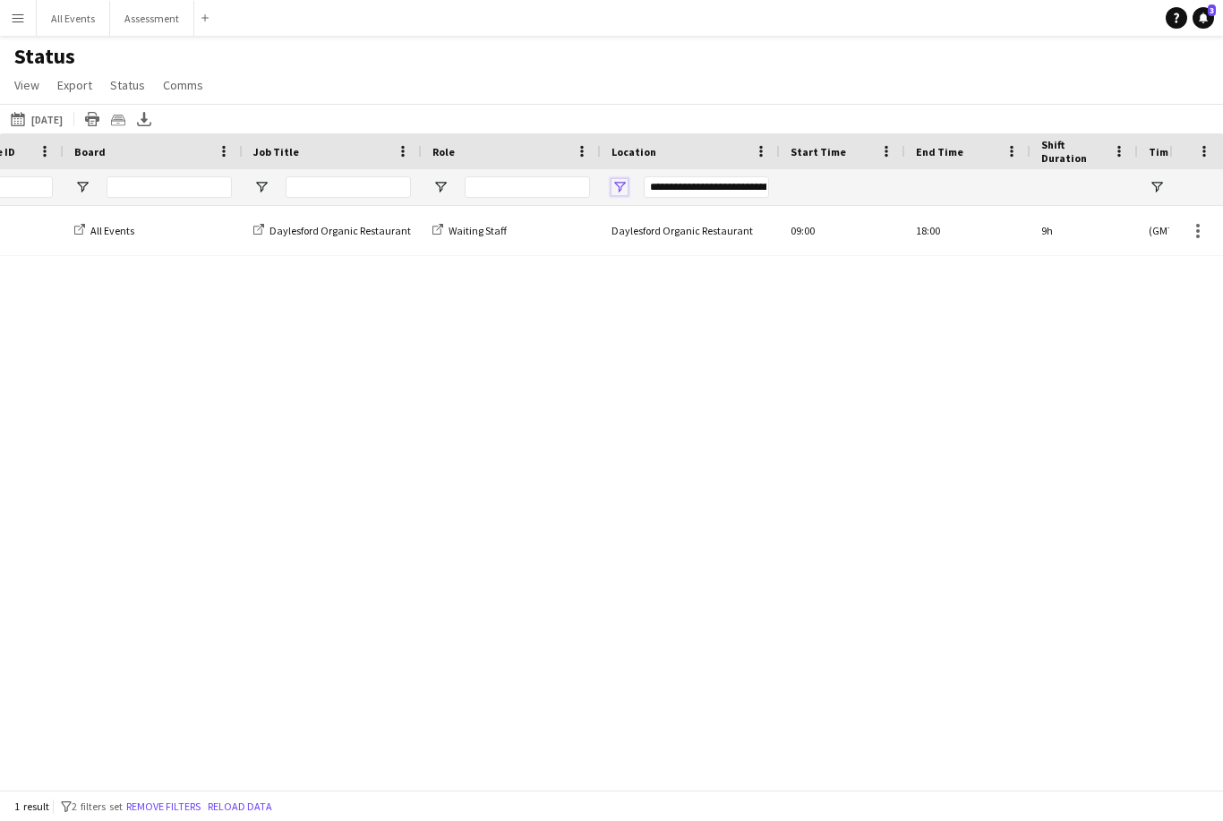
click at [612, 192] on span "Open Filter Menu" at bounding box center [619, 187] width 16 height 16
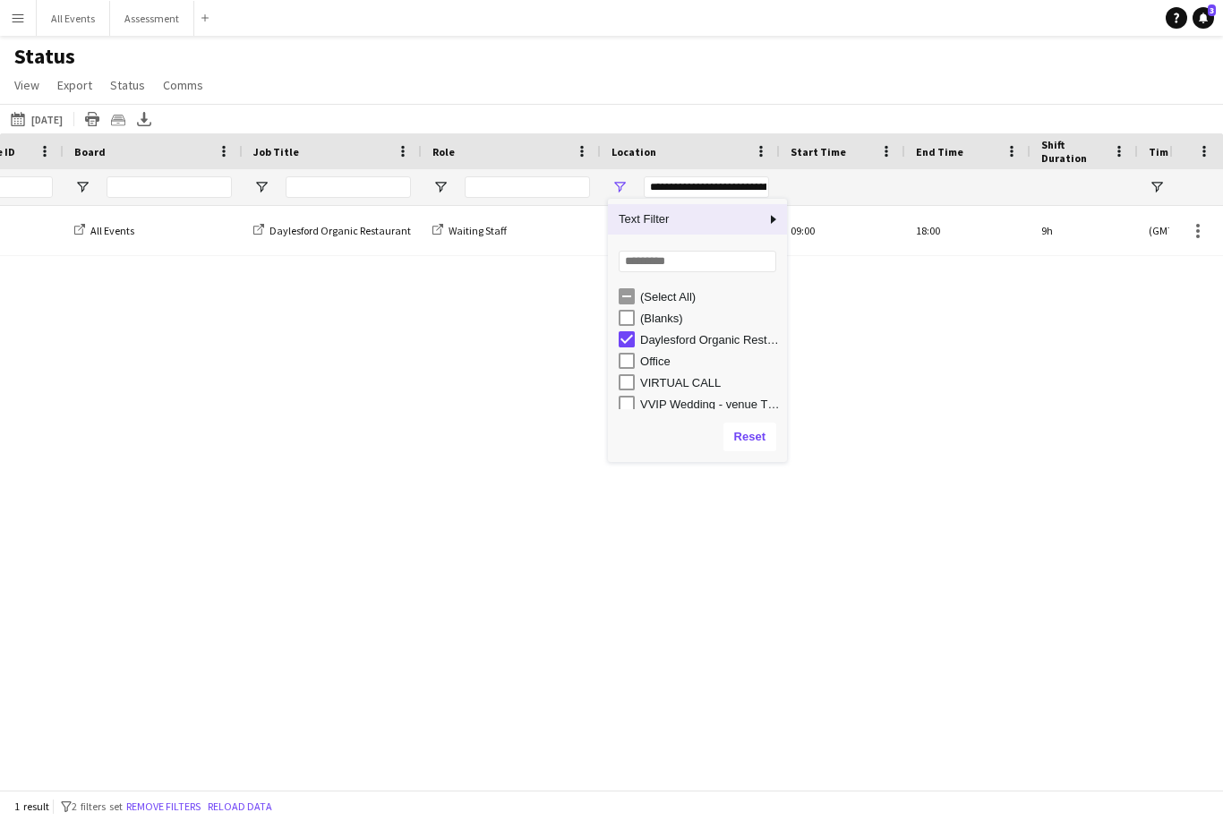
click at [680, 301] on div "(Select All)" at bounding box center [710, 296] width 141 height 13
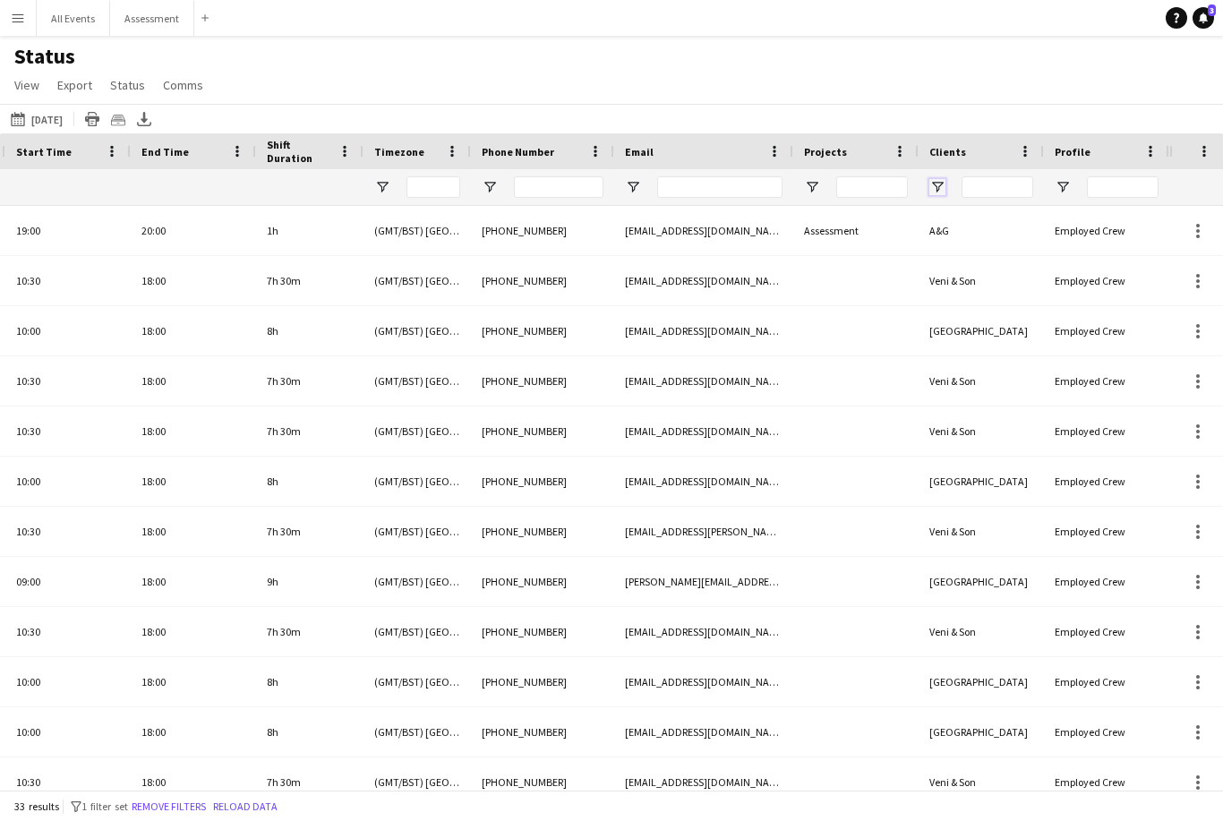
click at [936, 189] on span "Open Filter Menu" at bounding box center [937, 187] width 16 height 16
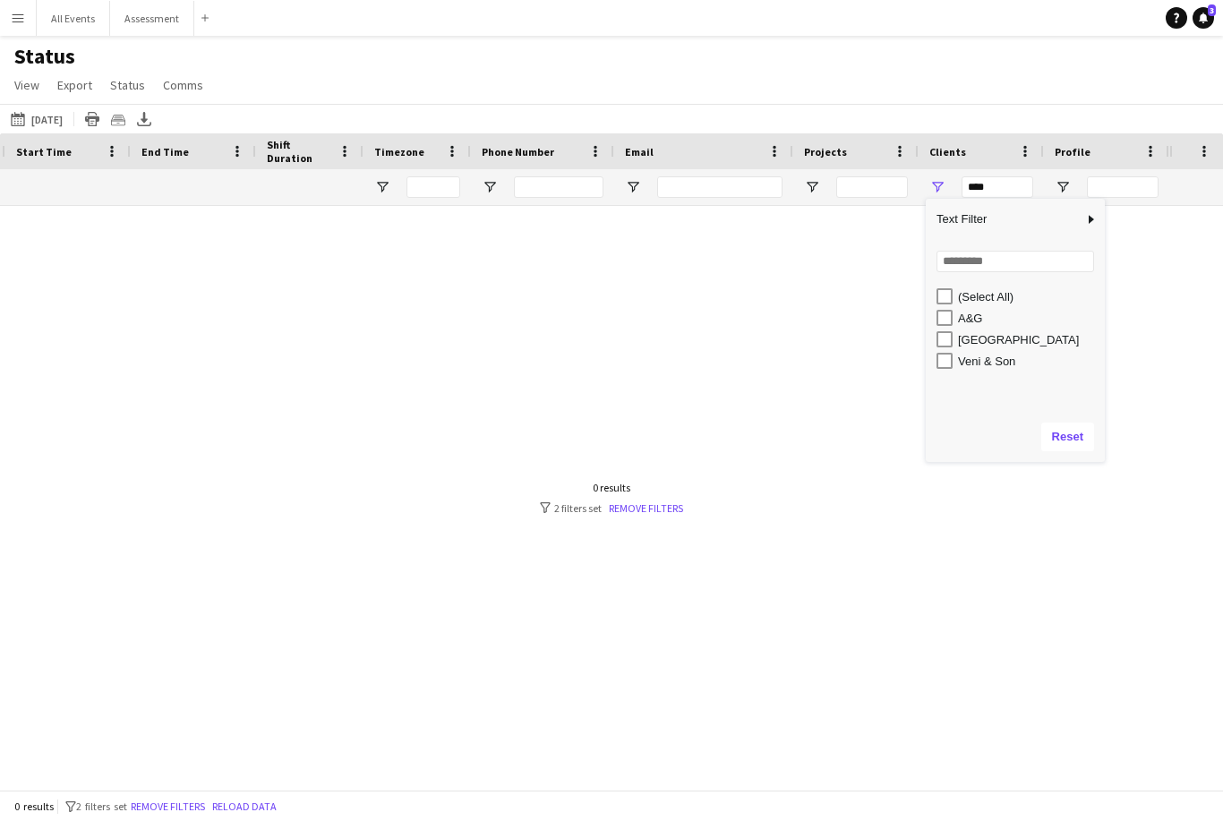
click at [1003, 342] on div "[GEOGRAPHIC_DATA]" at bounding box center [1028, 339] width 141 height 13
type input "**********"
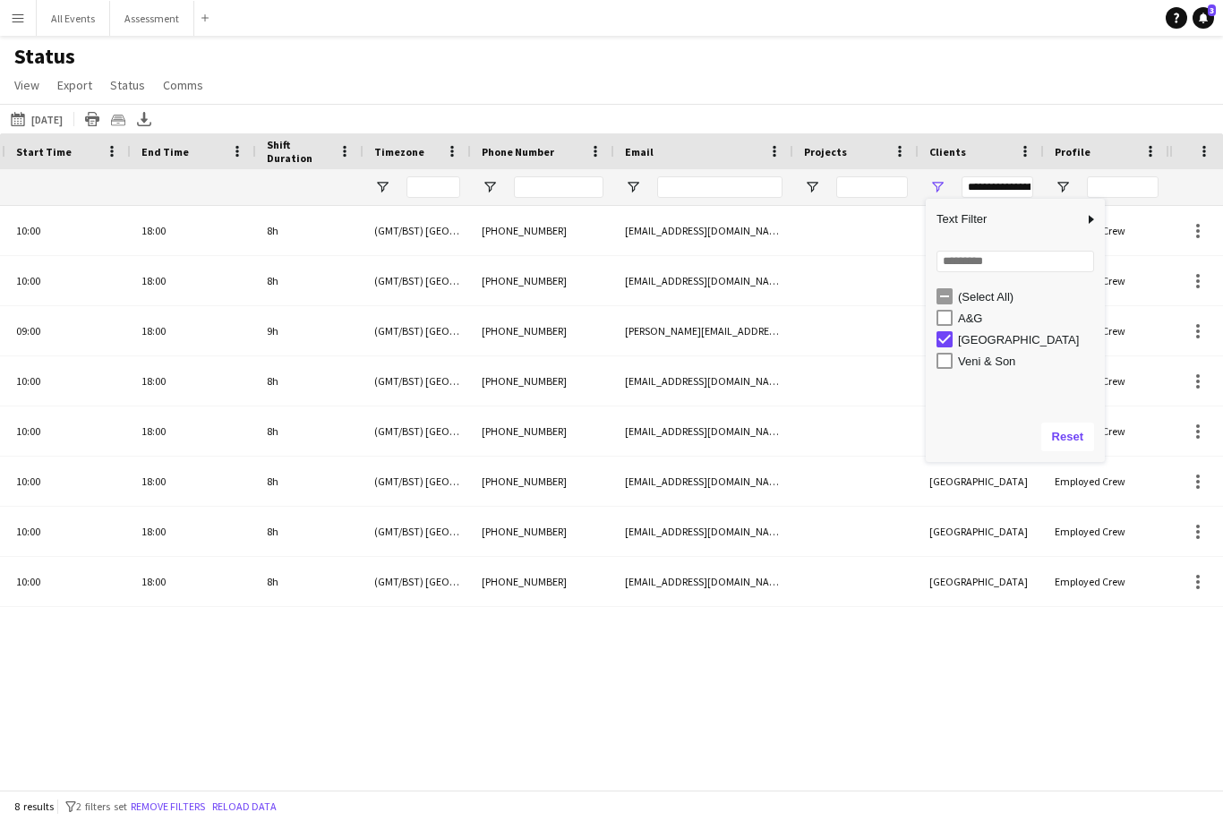
click at [984, 63] on div "Status View Views Default view New view Update view Delete view Edit name Custo…" at bounding box center [611, 73] width 1223 height 61
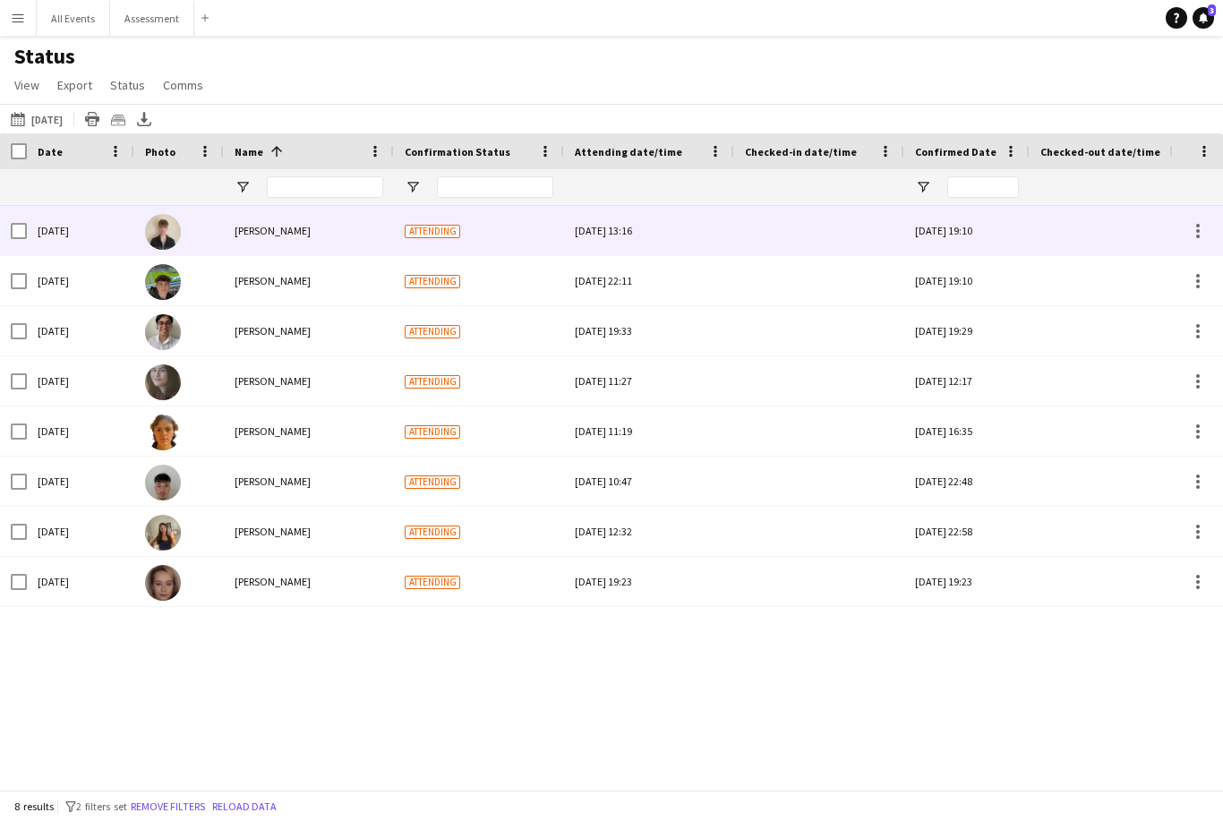
click at [809, 238] on div at bounding box center [819, 230] width 149 height 49
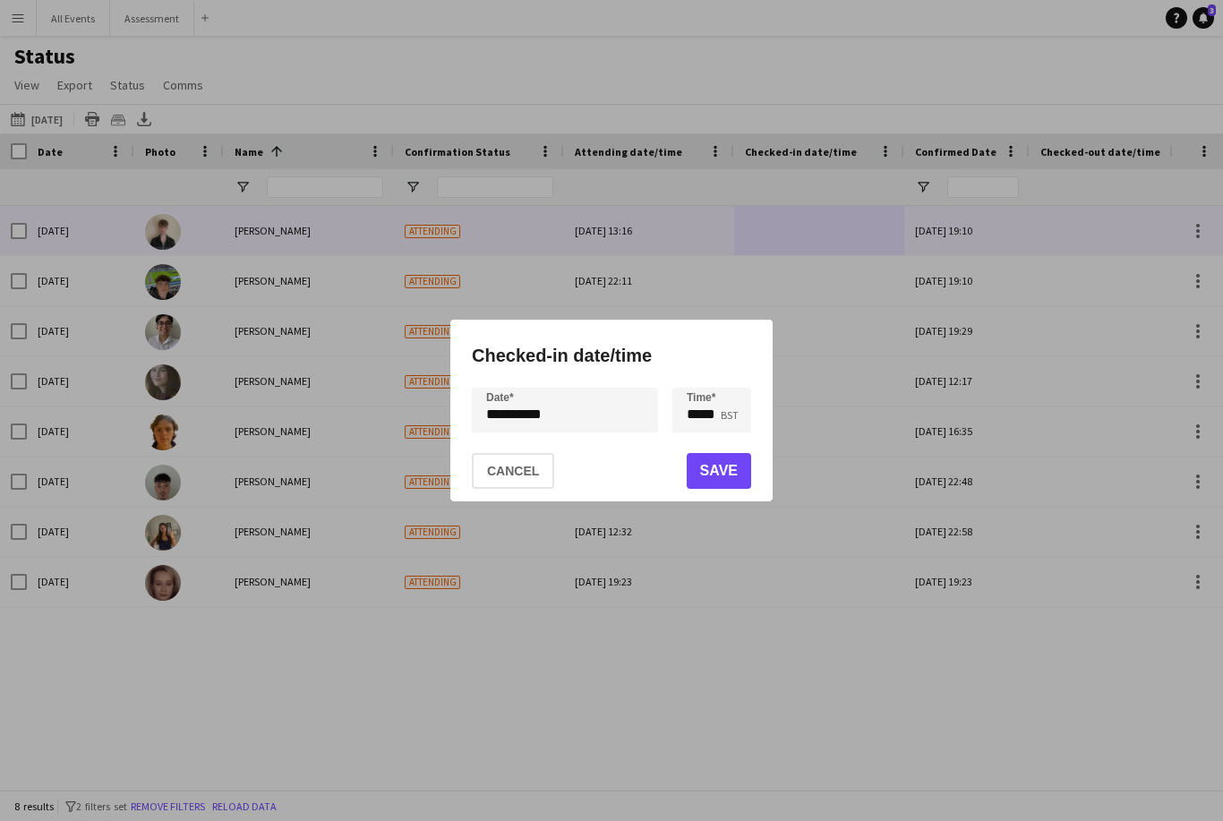
click at [728, 475] on button "Save" at bounding box center [719, 471] width 64 height 36
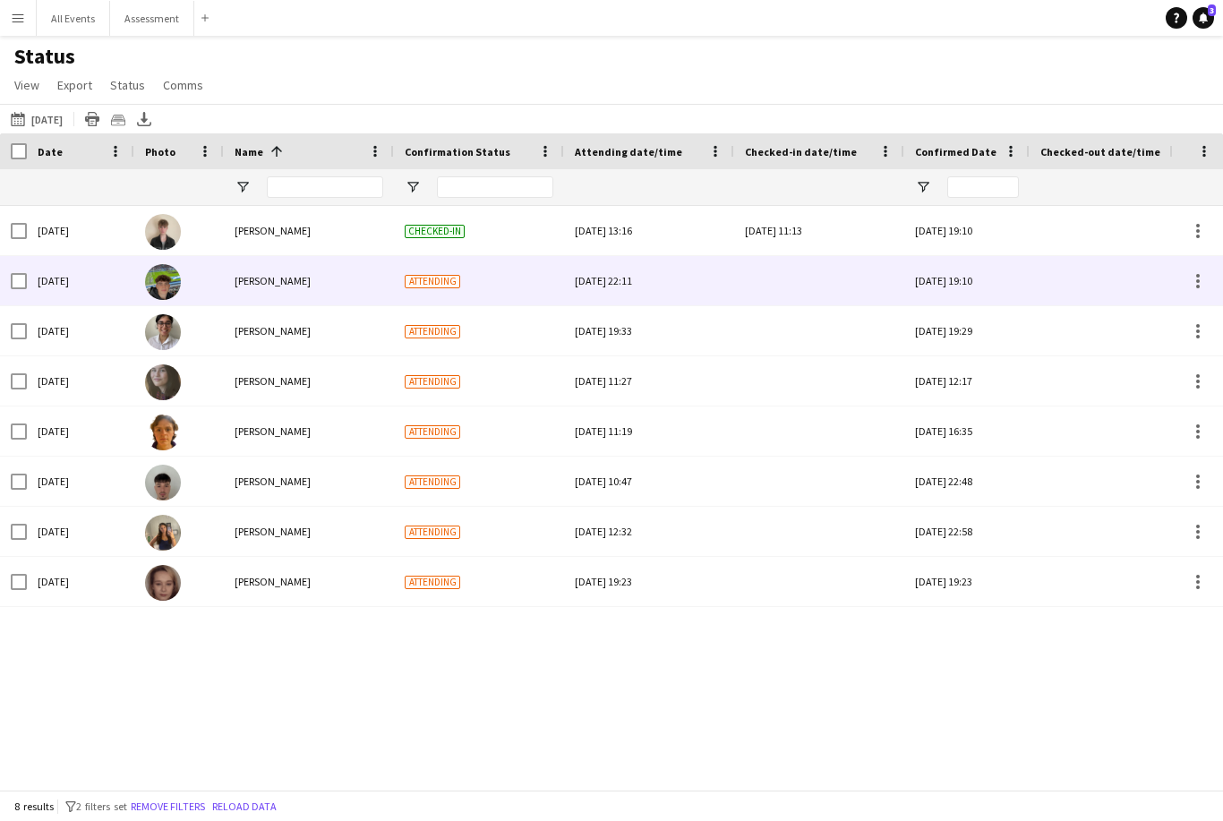
click at [846, 290] on div at bounding box center [819, 280] width 149 height 49
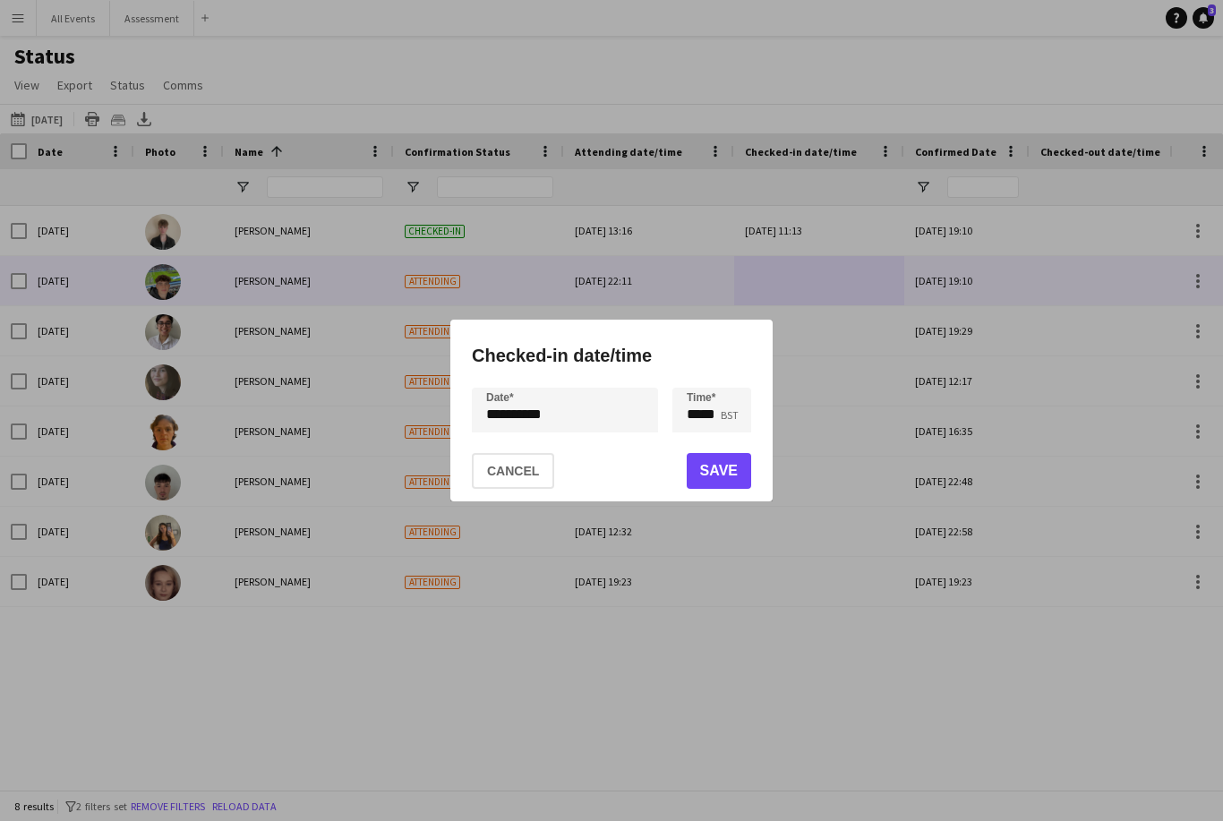
click at [717, 482] on button "Save" at bounding box center [719, 471] width 64 height 36
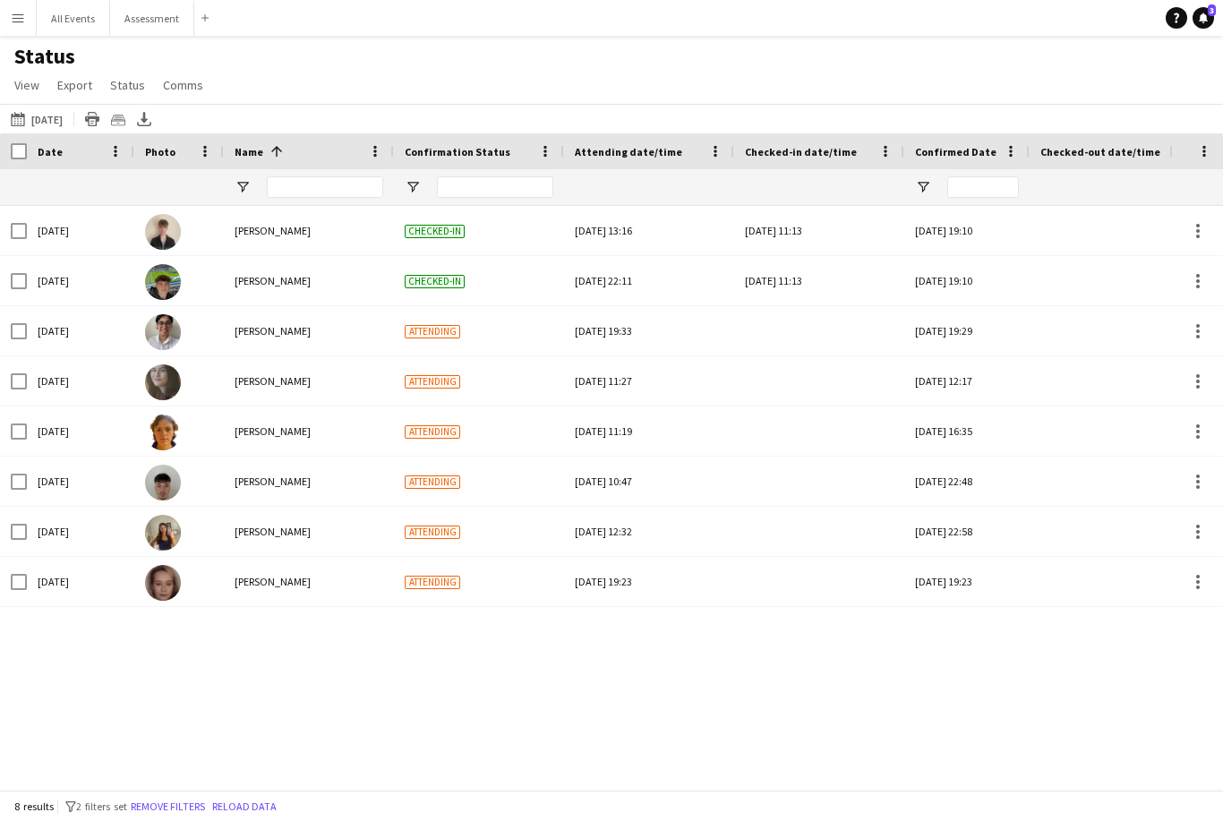
click at [838, 335] on div at bounding box center [819, 330] width 149 height 49
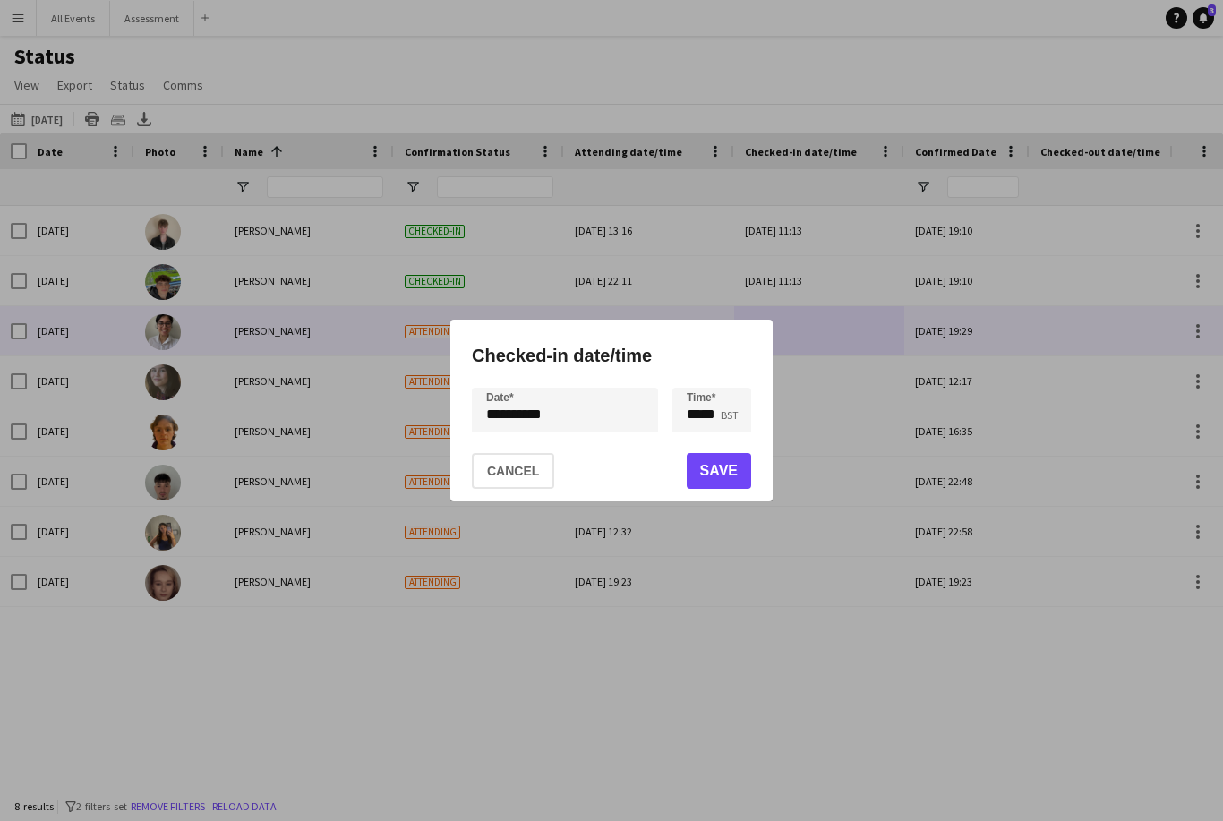
click at [725, 475] on button "Save" at bounding box center [719, 471] width 64 height 36
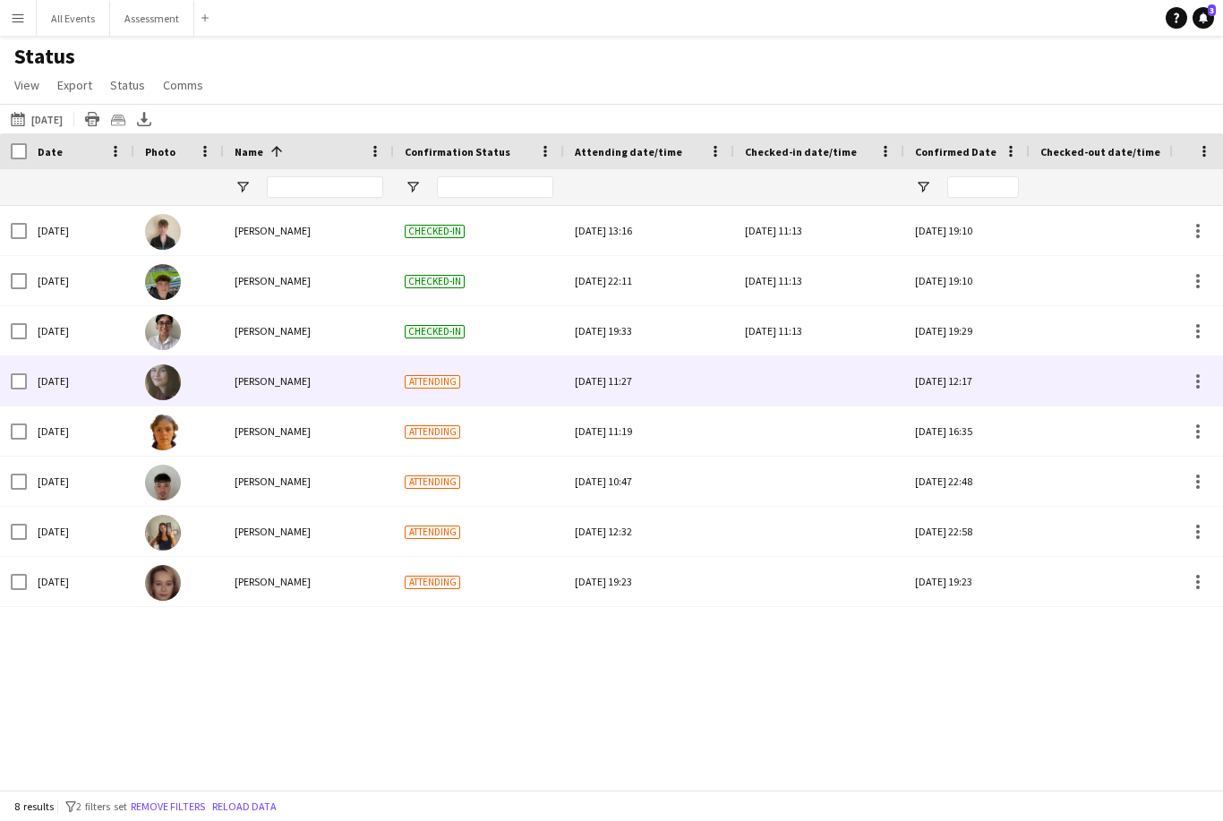
click at [832, 380] on div at bounding box center [819, 380] width 149 height 49
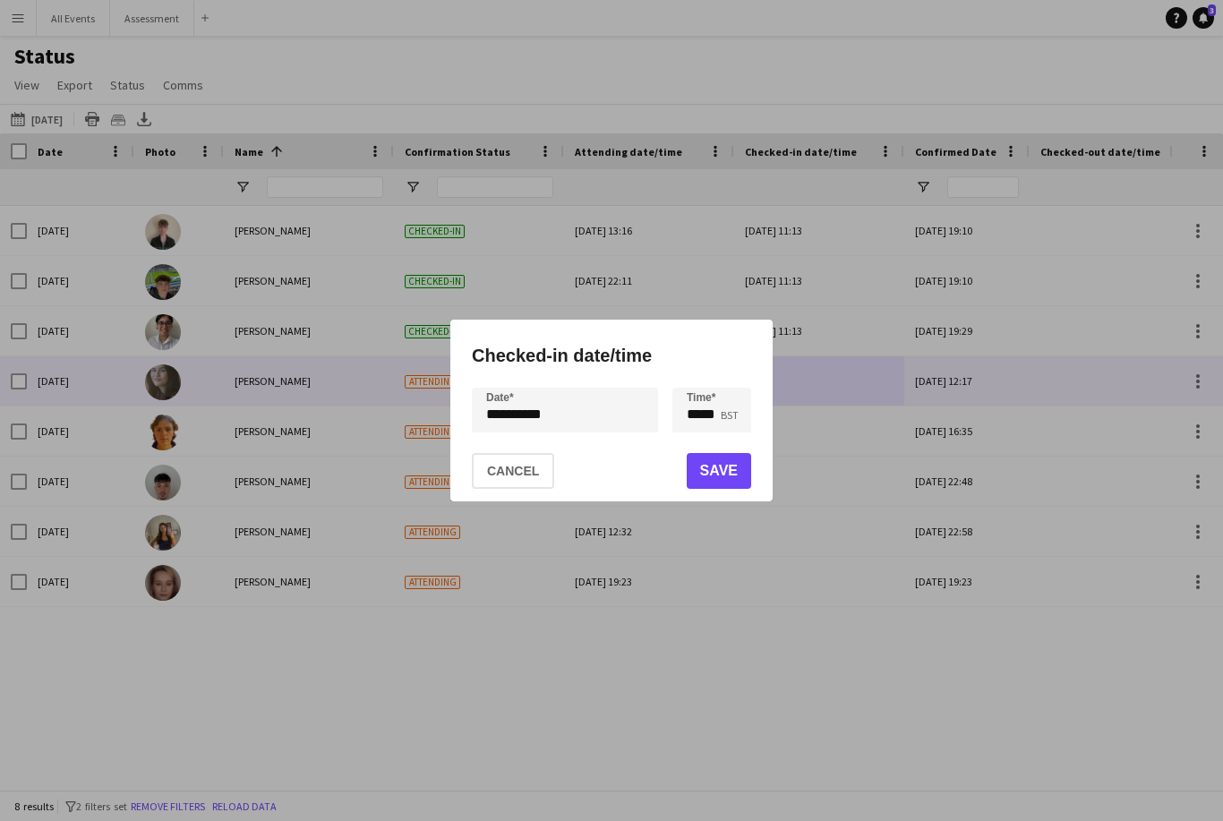
click at [733, 482] on button "Save" at bounding box center [719, 471] width 64 height 36
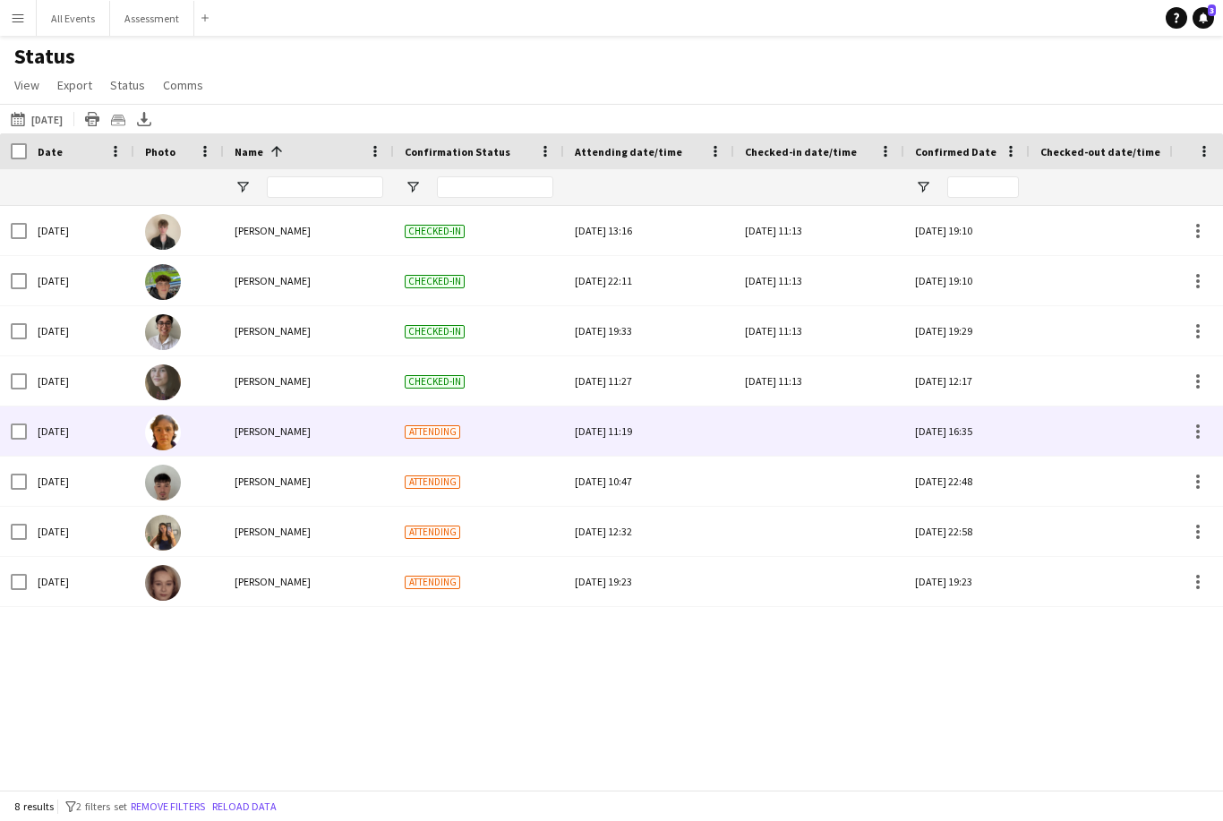
click at [808, 435] on div at bounding box center [819, 430] width 149 height 49
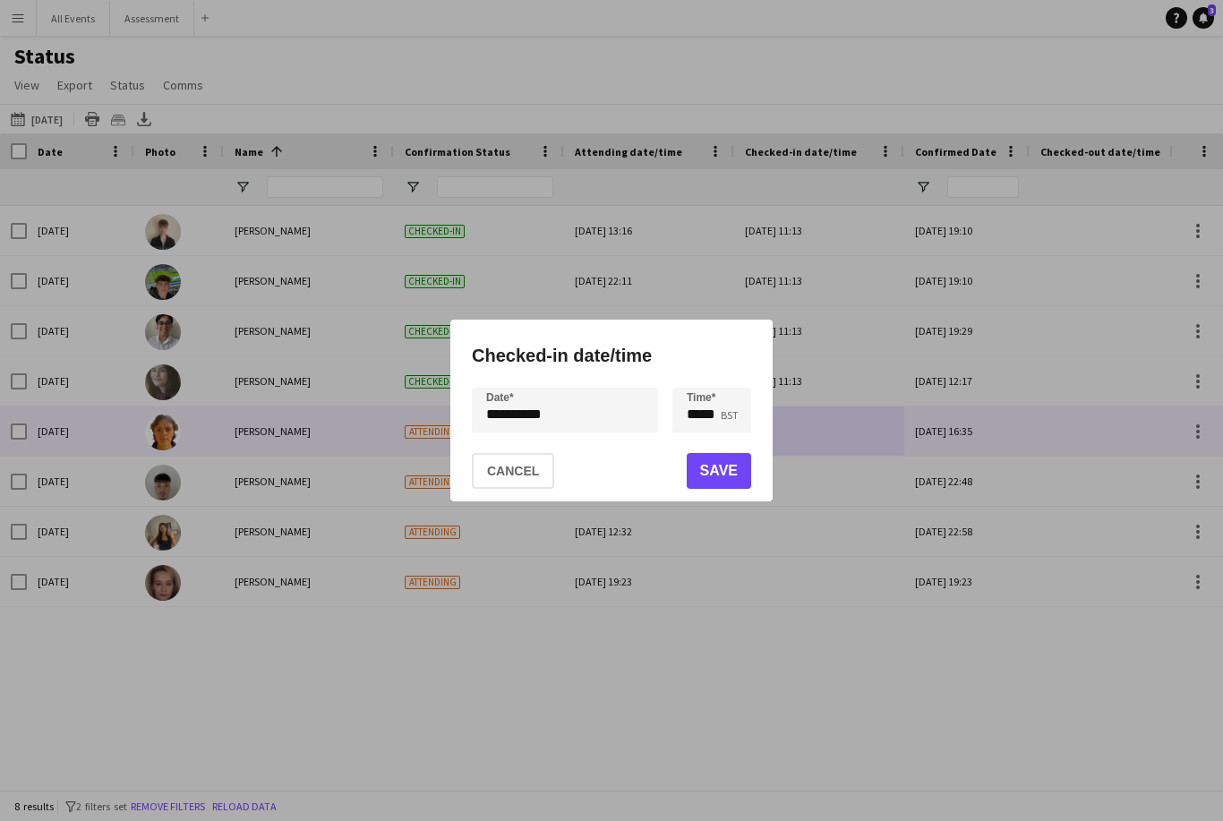
click at [729, 475] on button "Save" at bounding box center [719, 471] width 64 height 36
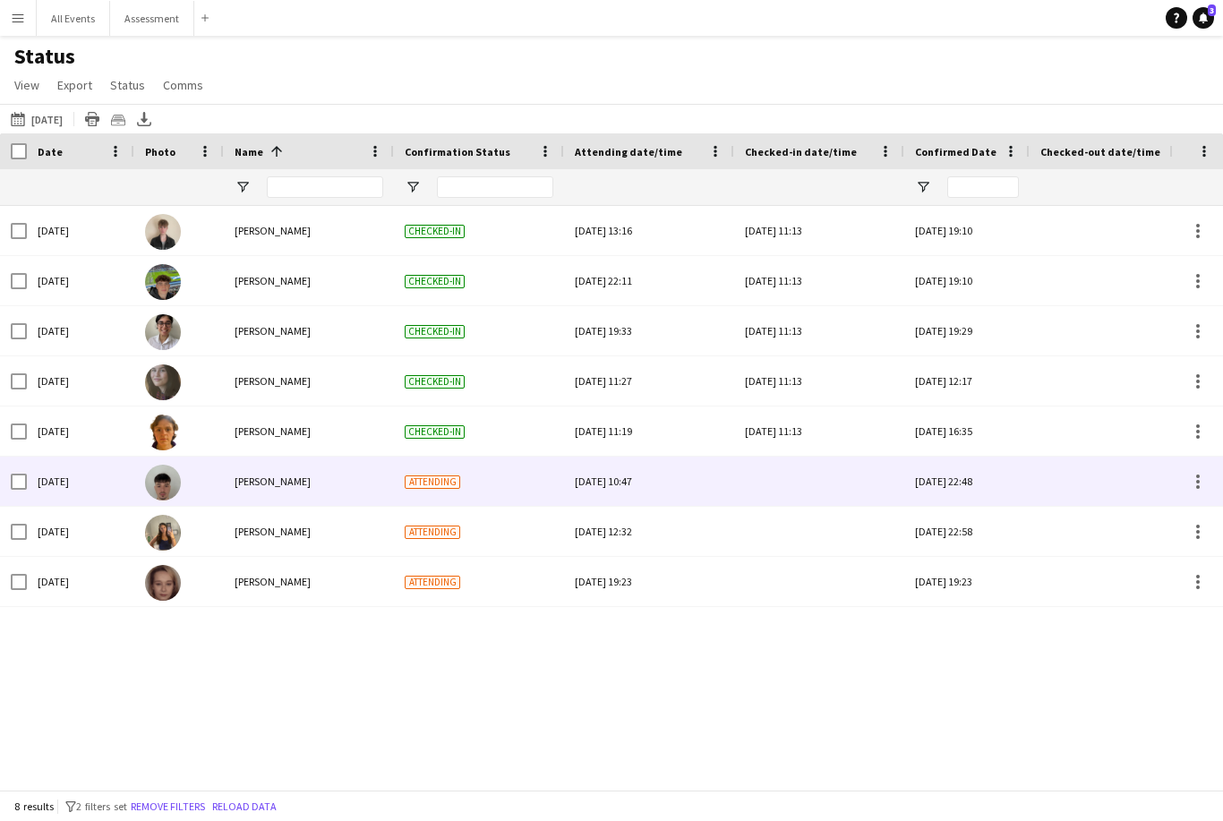
click at [805, 468] on div at bounding box center [819, 480] width 149 height 49
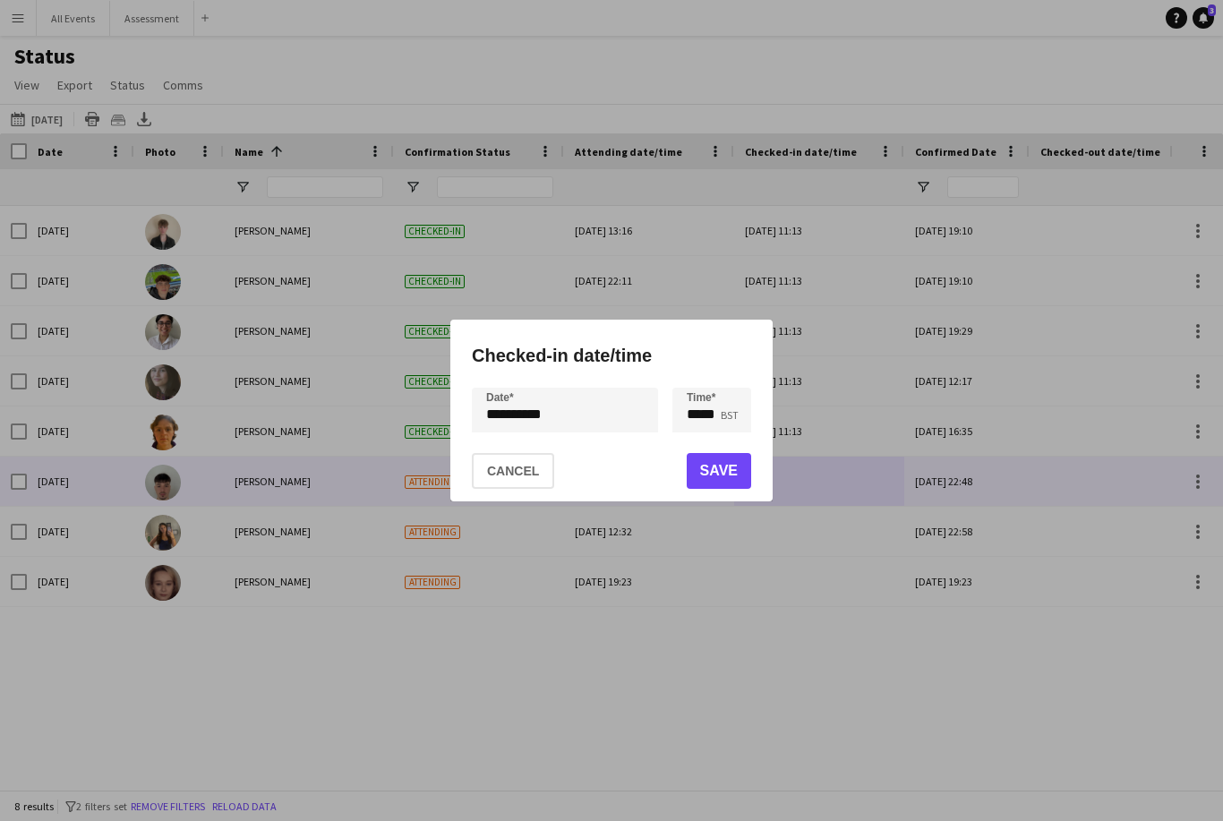
click at [730, 468] on button "Save" at bounding box center [719, 471] width 64 height 36
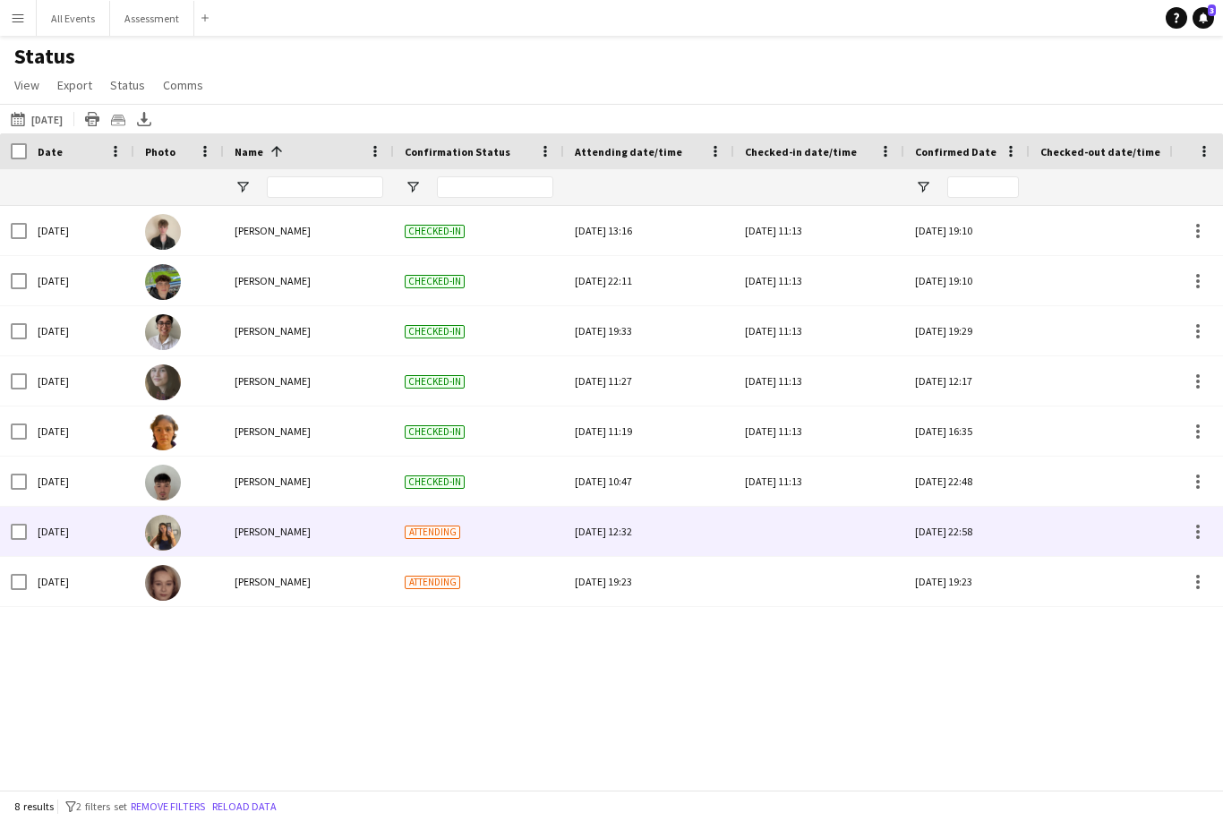
click at [798, 538] on div at bounding box center [819, 531] width 149 height 49
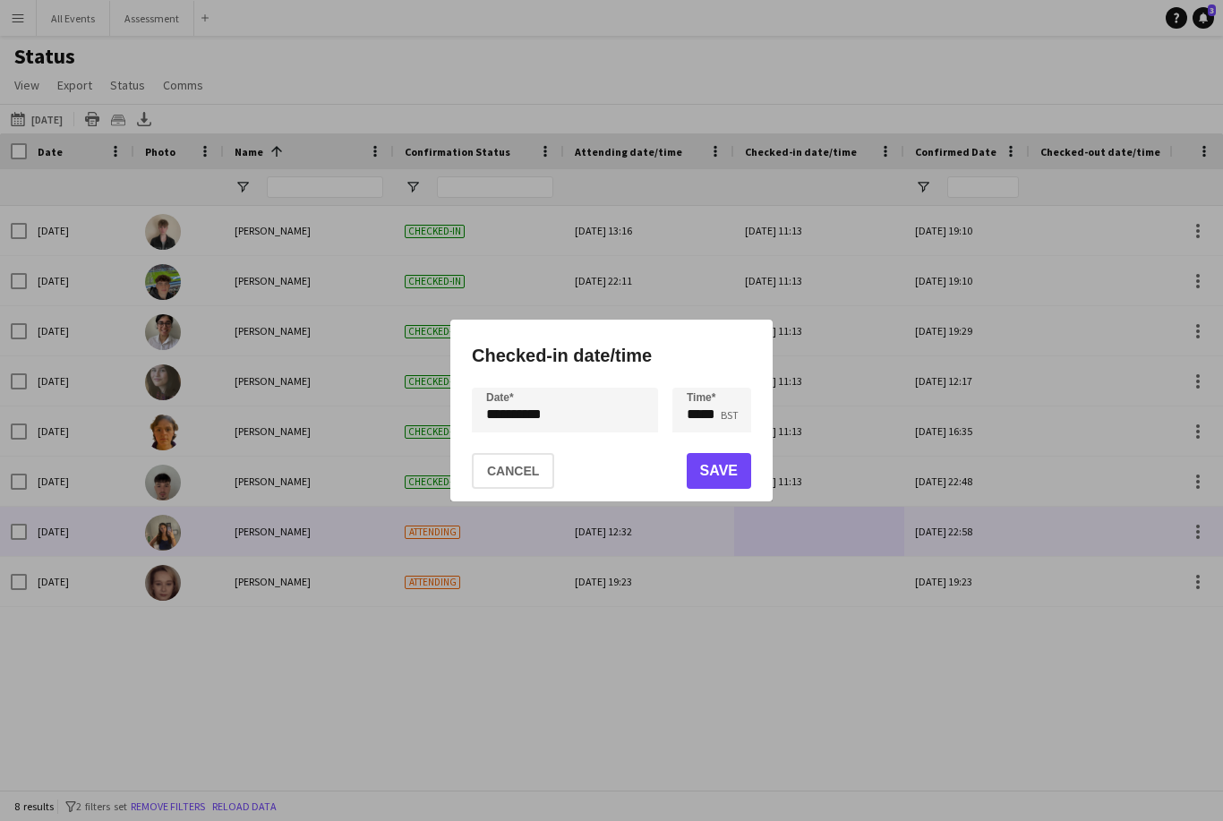
click at [737, 466] on button "Save" at bounding box center [719, 471] width 64 height 36
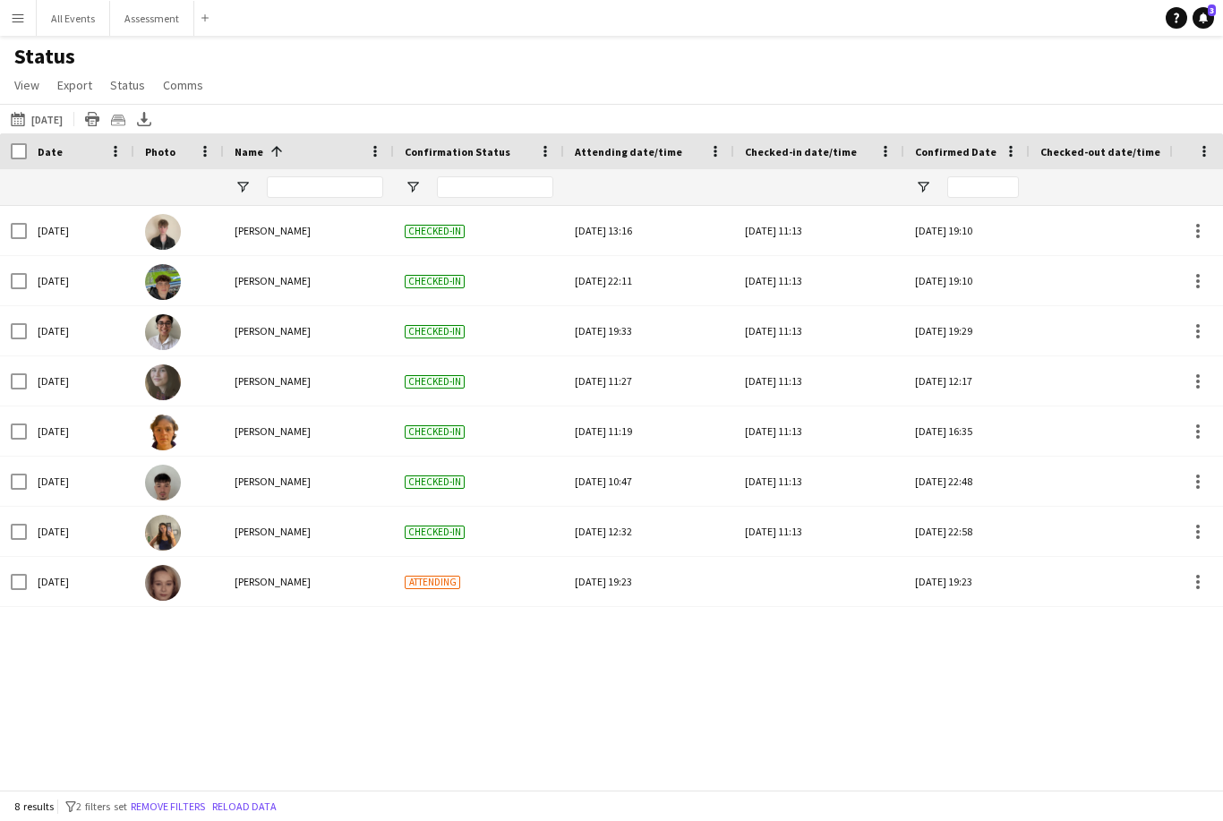
click at [797, 584] on div at bounding box center [819, 581] width 149 height 49
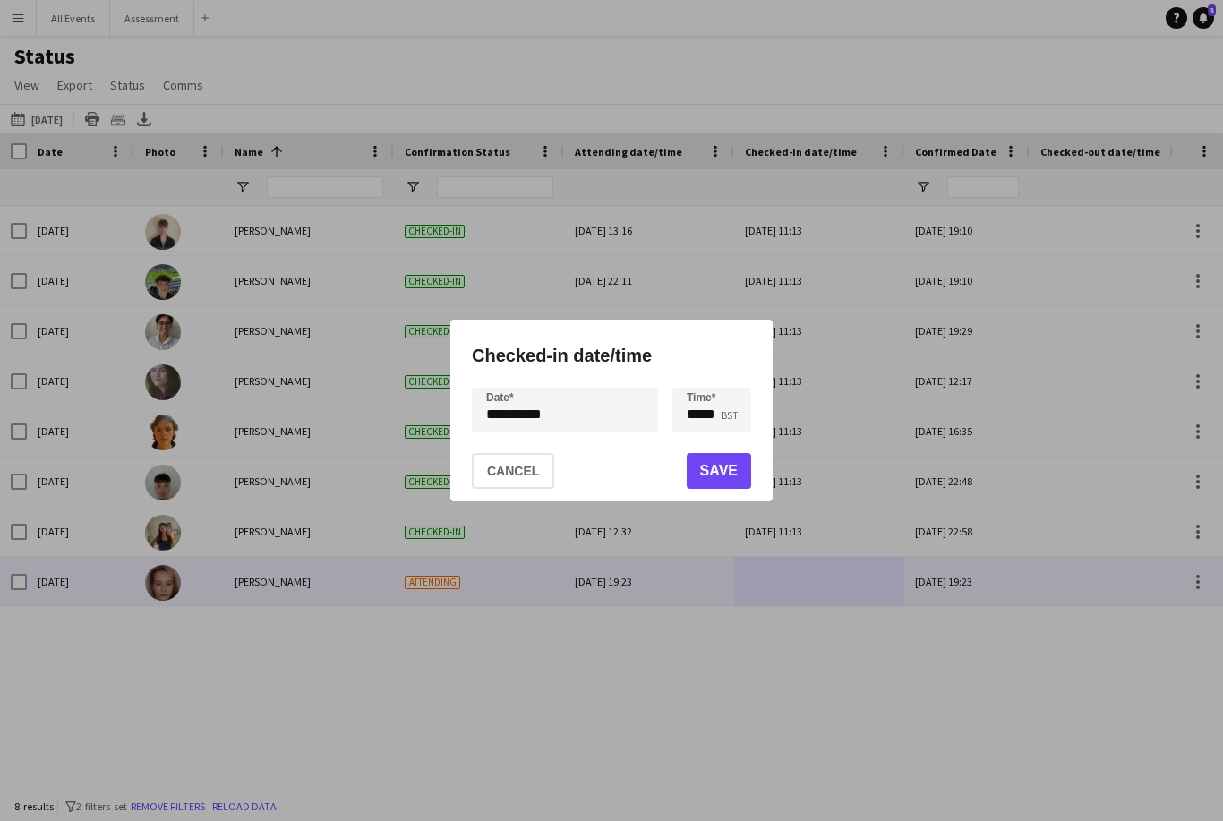
click at [736, 485] on button "Save" at bounding box center [719, 471] width 64 height 36
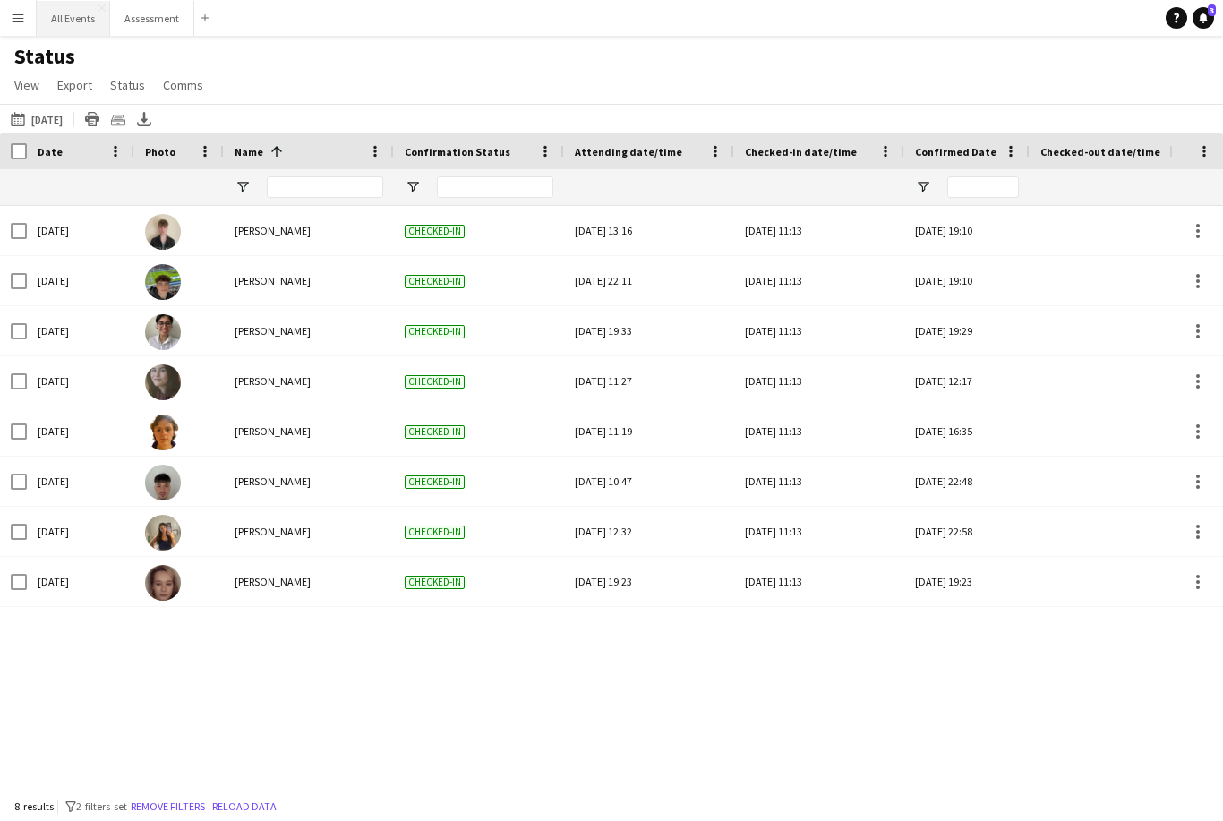
click at [70, 23] on button "All Events Close" at bounding box center [73, 18] width 73 height 35
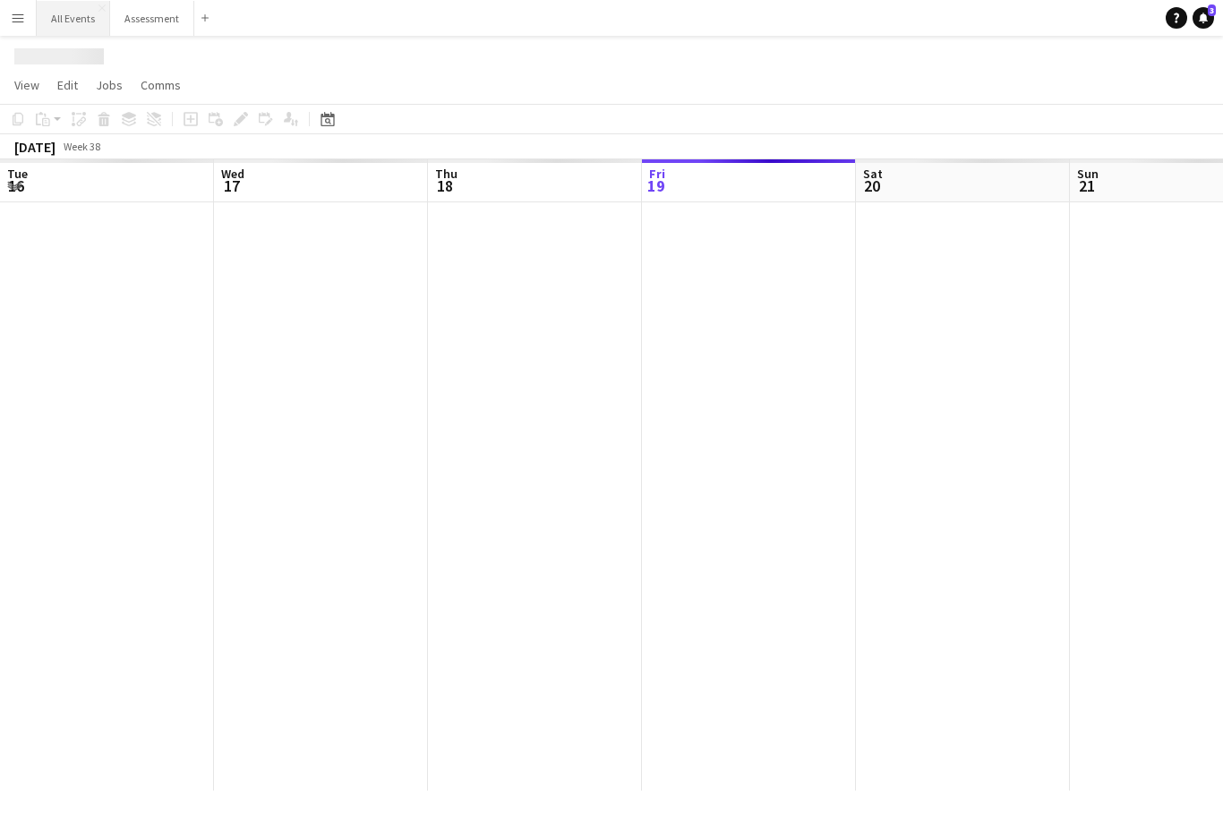
scroll to position [0, 428]
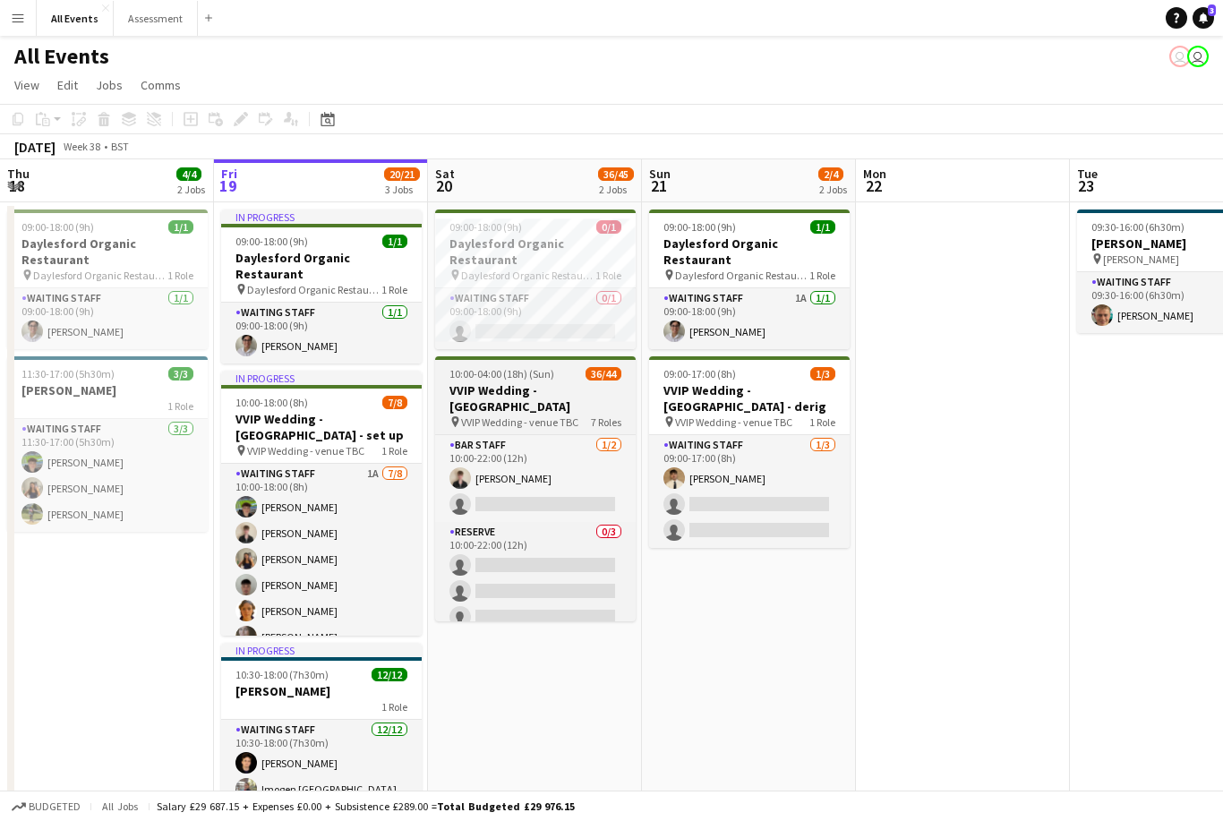
click at [550, 415] on span "VVIP Wedding - venue TBC" at bounding box center [519, 421] width 117 height 13
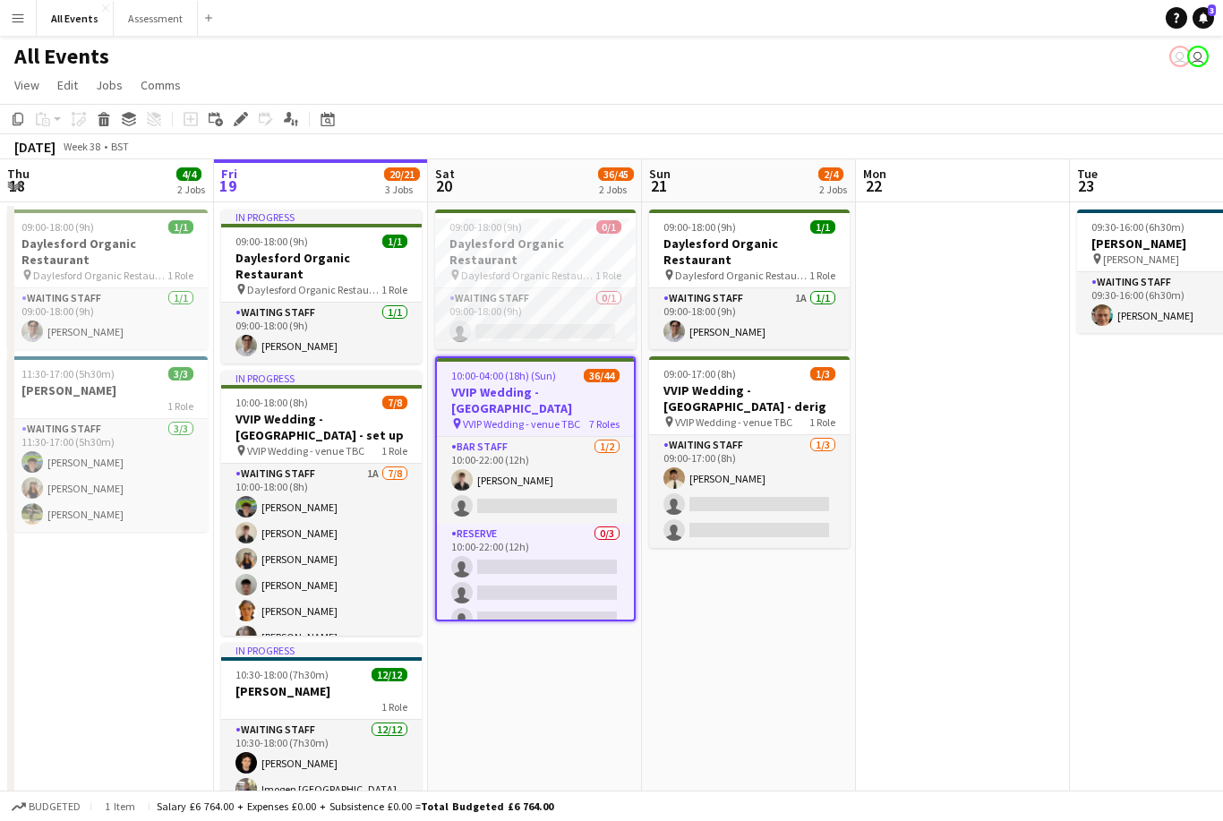
click at [562, 417] on span "VVIP Wedding - venue TBC" at bounding box center [521, 423] width 117 height 13
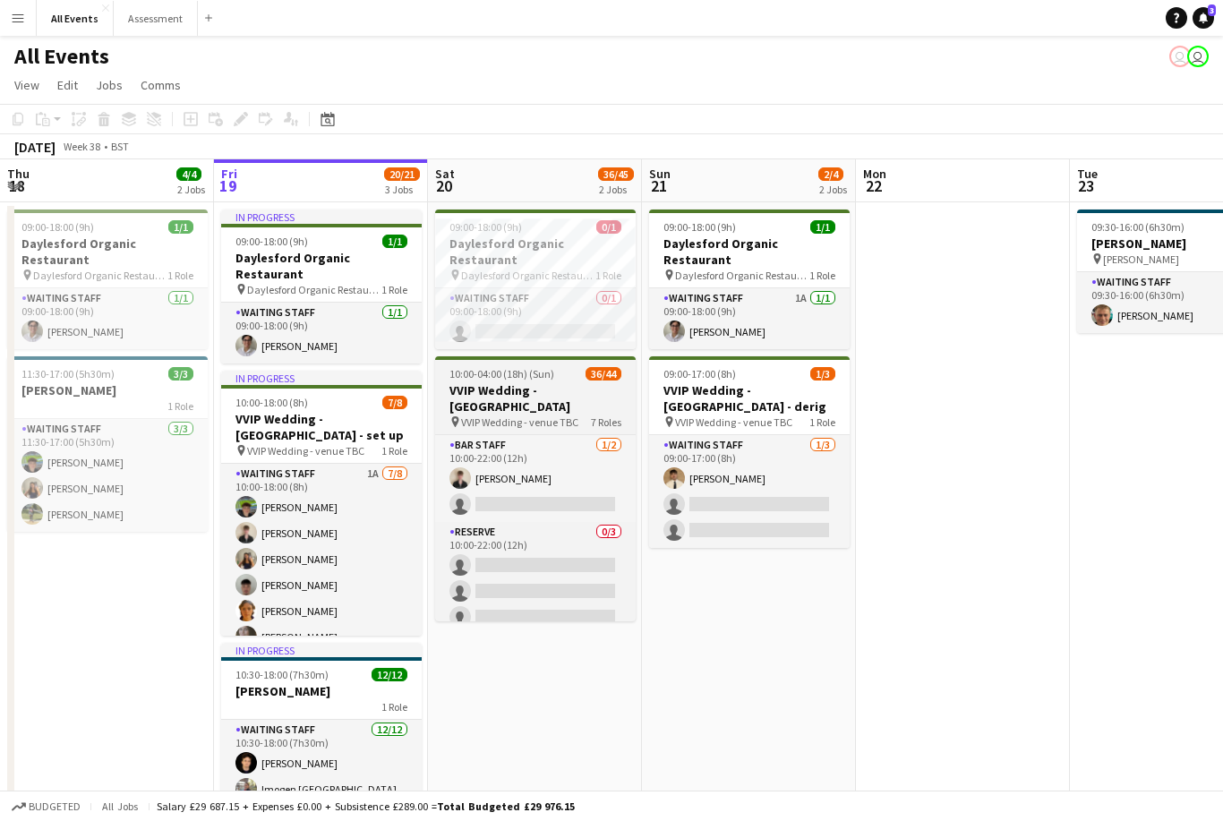
click at [553, 415] on span "VVIP Wedding - venue TBC" at bounding box center [519, 421] width 117 height 13
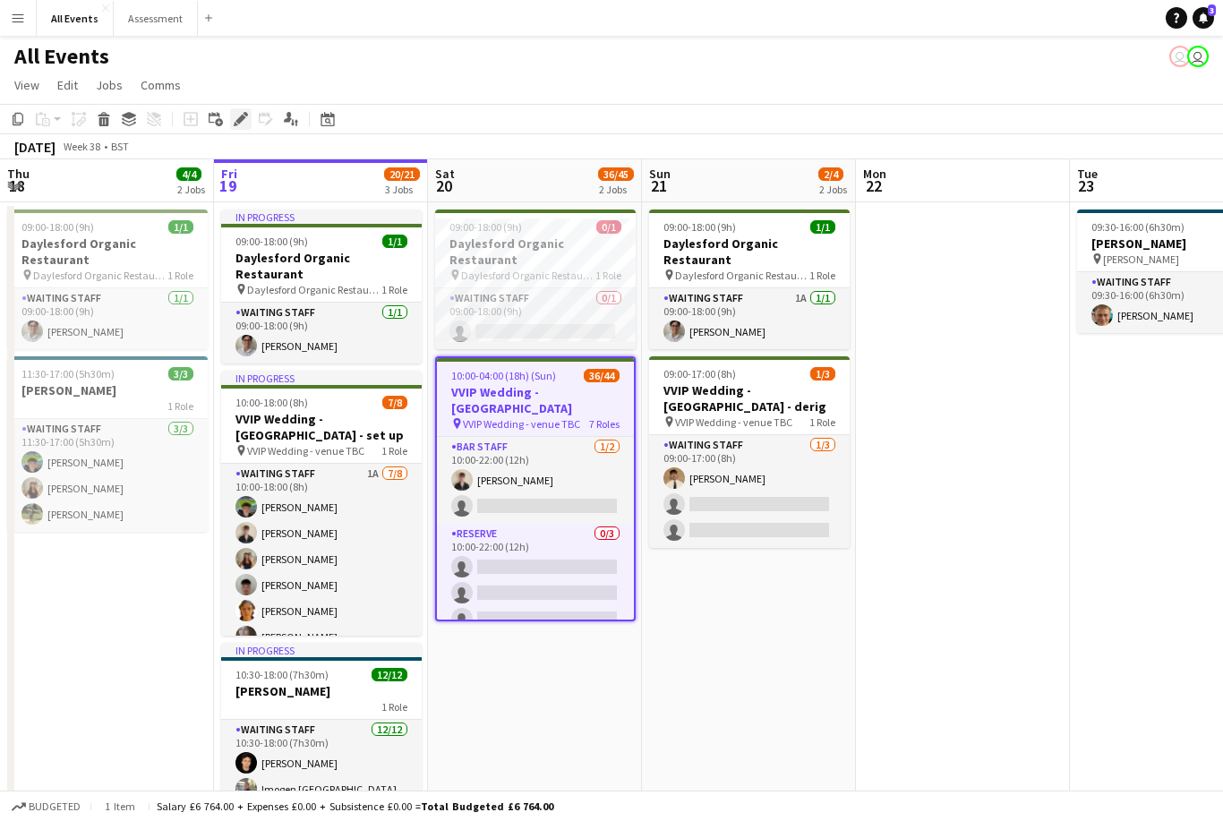
click at [239, 122] on icon at bounding box center [240, 120] width 10 height 10
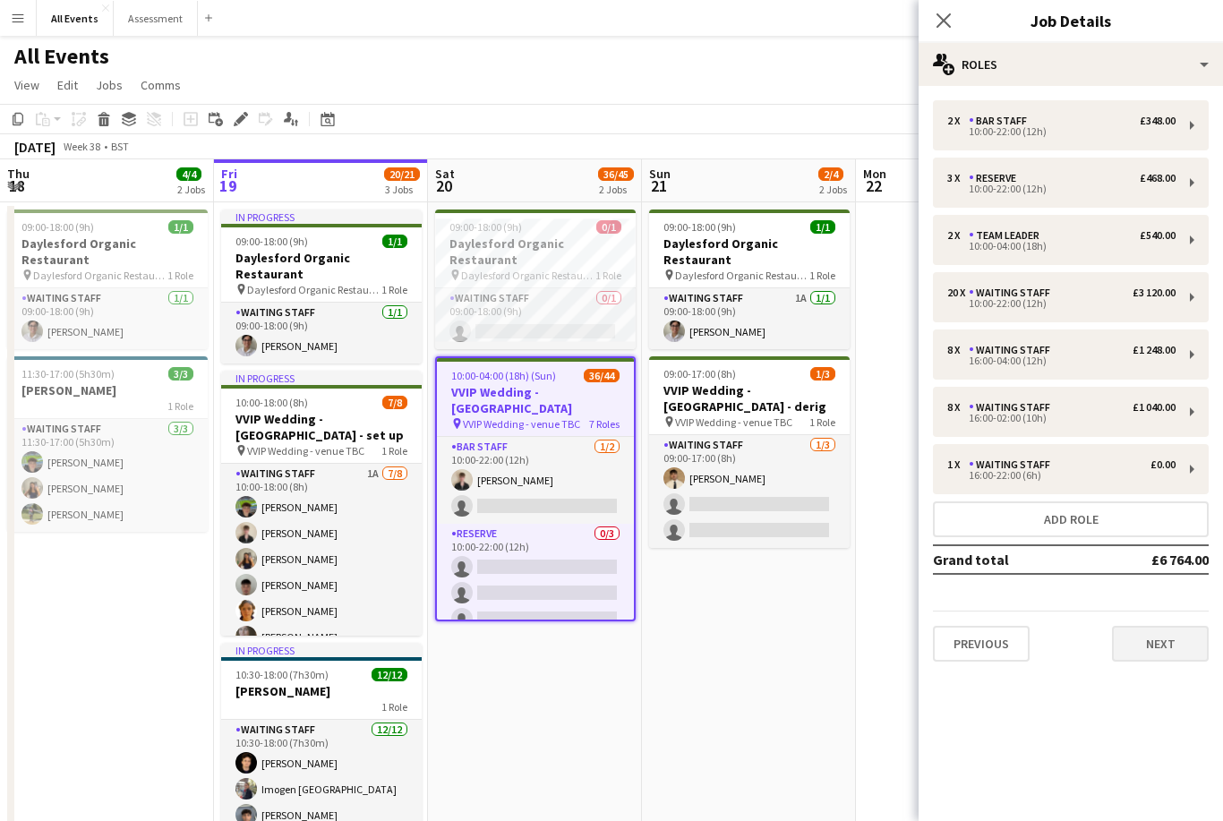
click at [1175, 644] on button "Next" at bounding box center [1160, 644] width 97 height 36
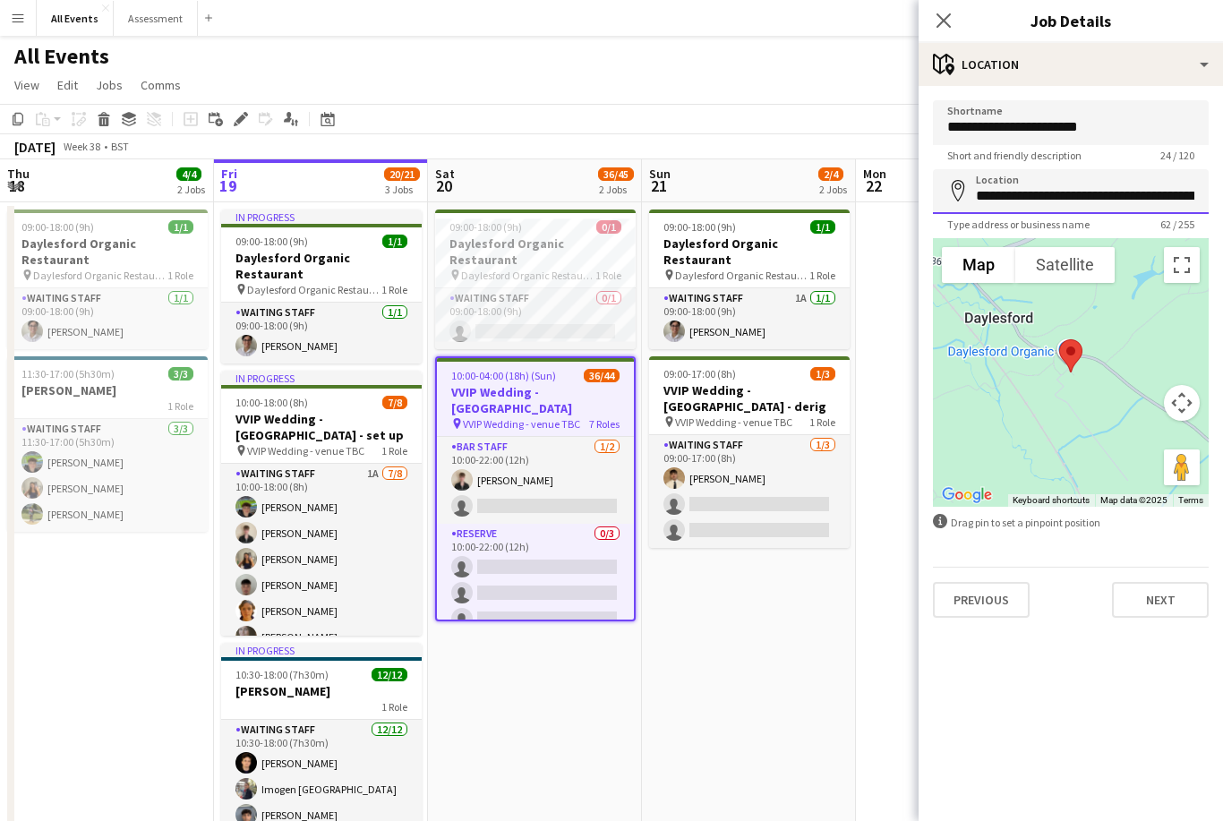
click at [1096, 207] on input "**********" at bounding box center [1071, 191] width 276 height 45
click at [1085, 204] on input "**********" at bounding box center [1071, 191] width 276 height 45
click at [1084, 202] on input "**********" at bounding box center [1071, 191] width 276 height 45
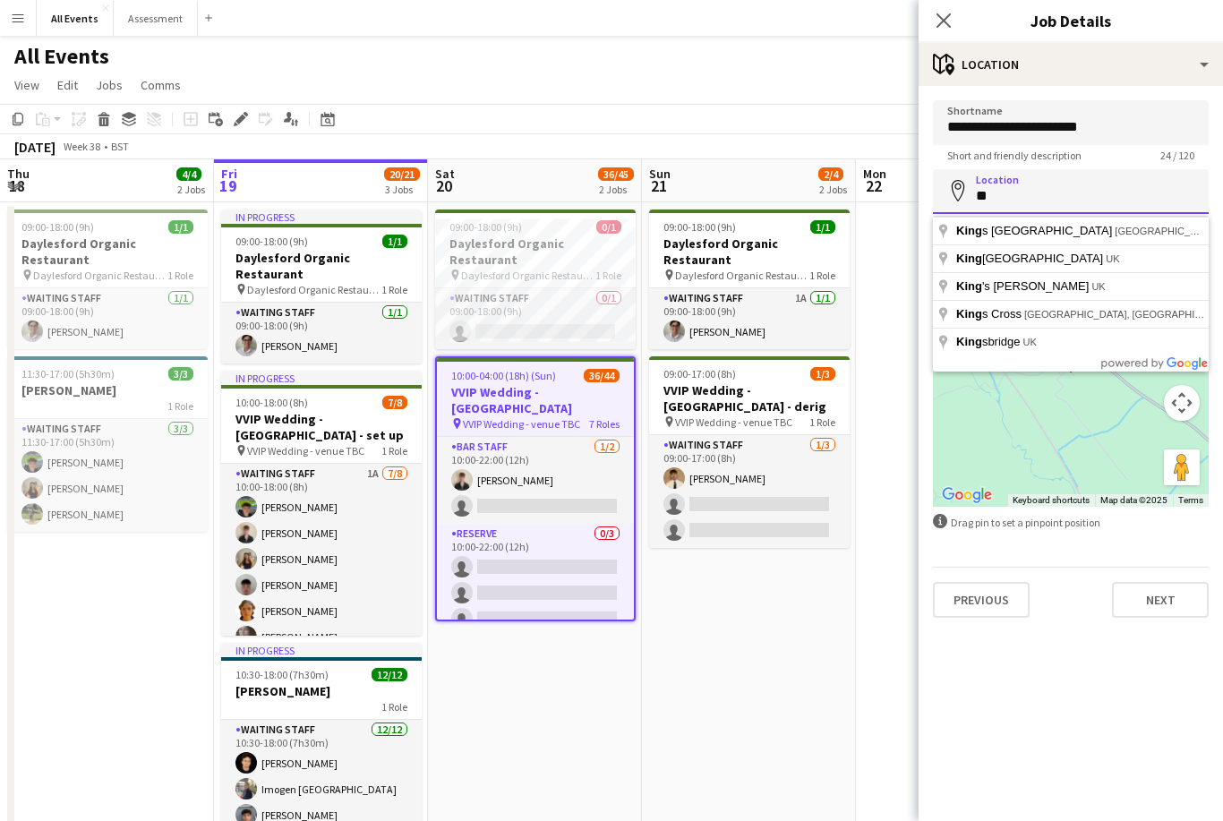
type input "*"
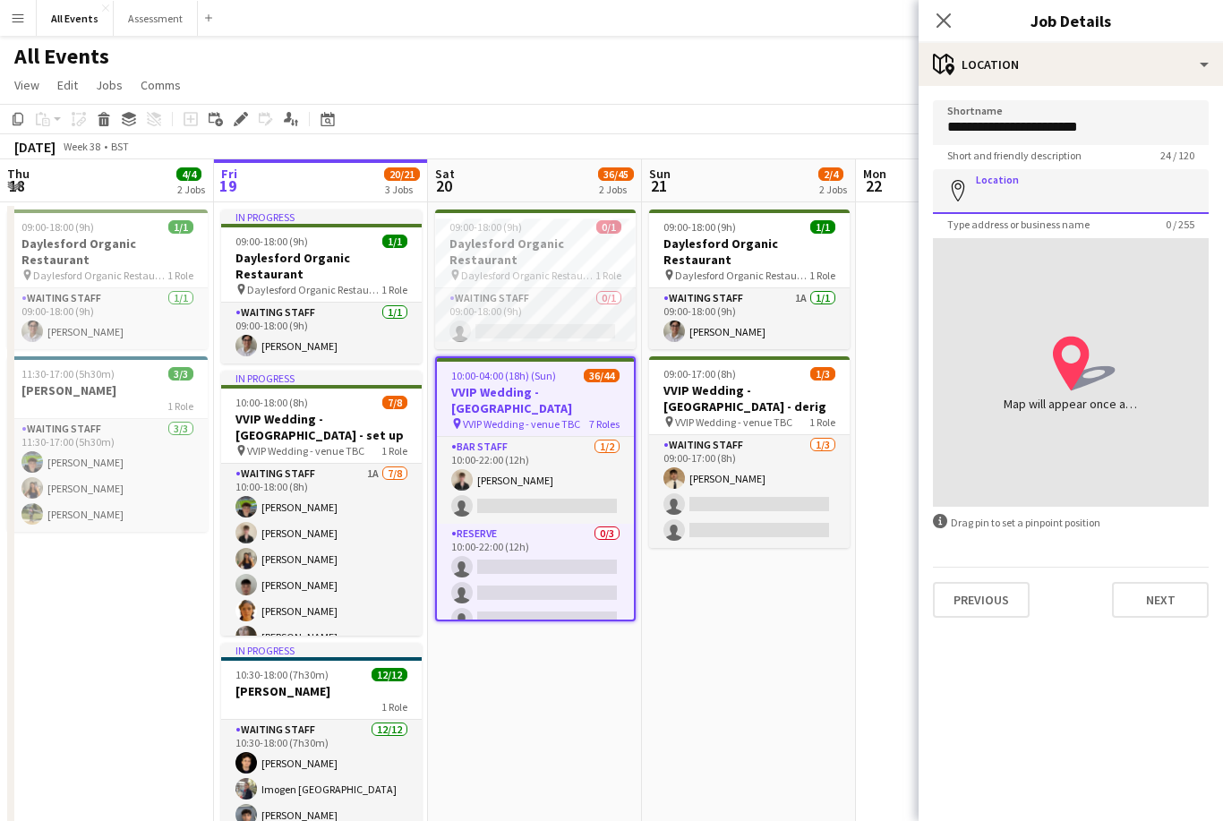
paste input "*******"
type input "**********"
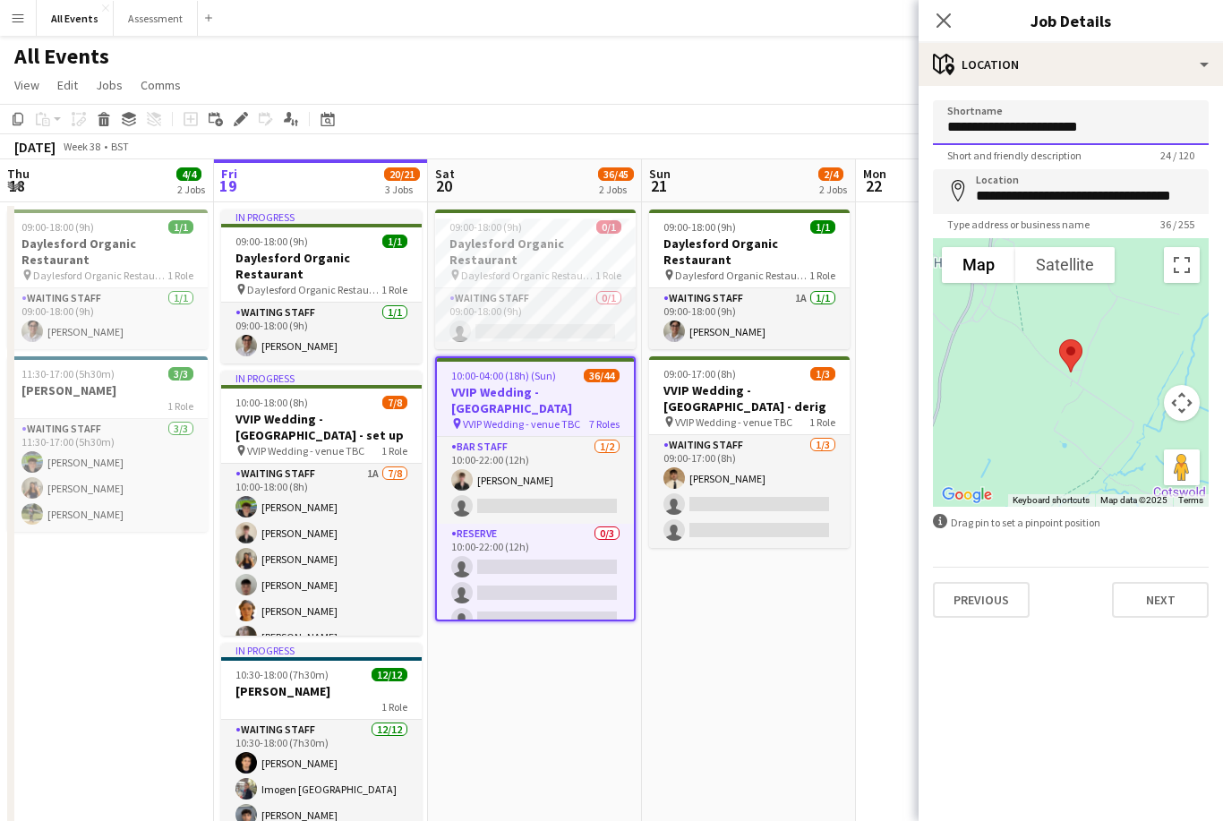
click at [1137, 138] on input "**********" at bounding box center [1071, 122] width 276 height 45
type input "**********"
click at [1178, 617] on button "Next" at bounding box center [1160, 600] width 97 height 36
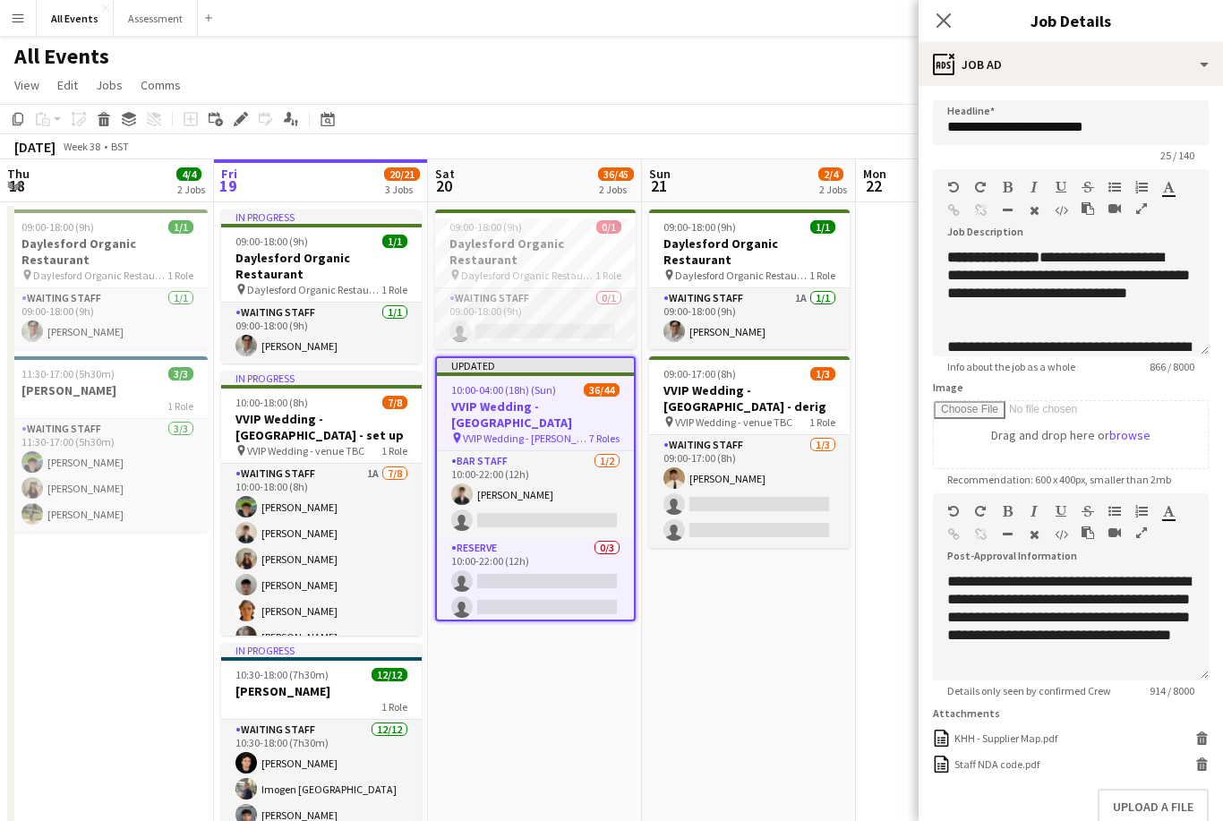
click at [860, 711] on app-date-cell at bounding box center [963, 573] width 214 height 743
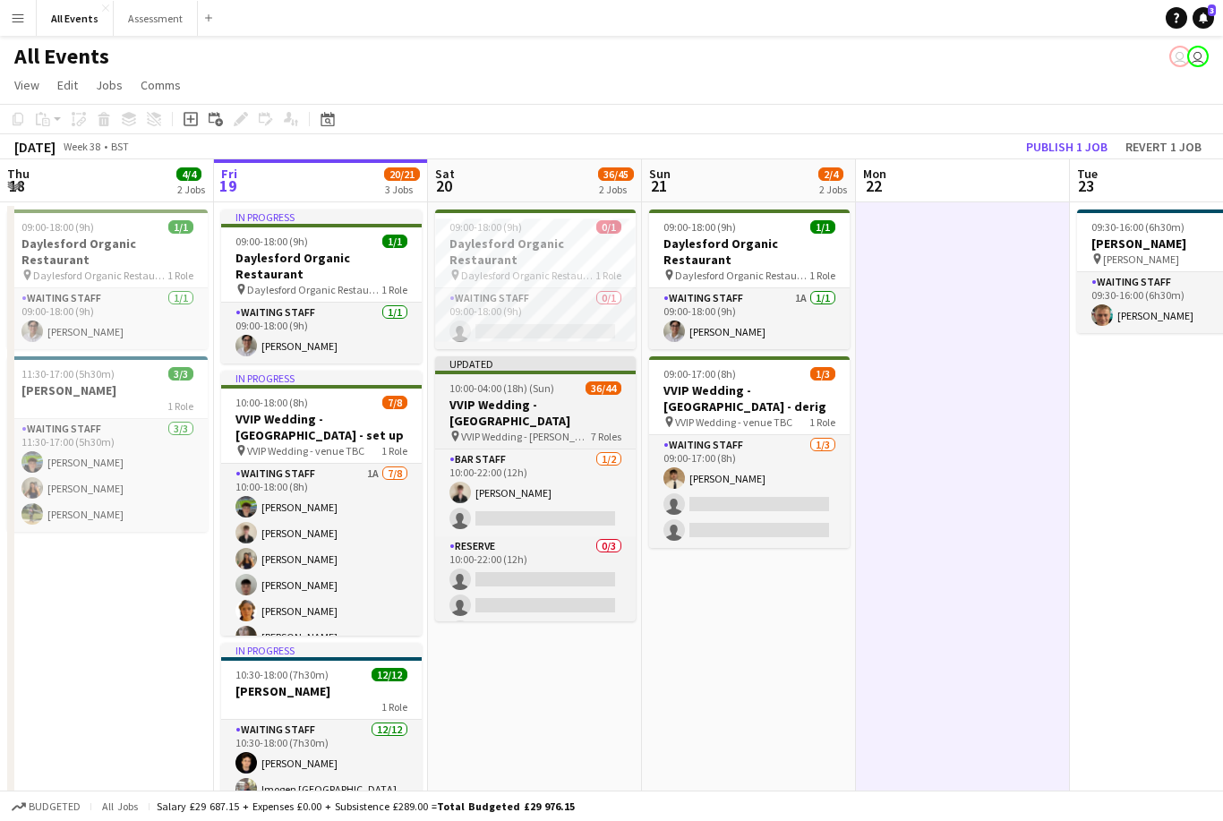
click at [560, 397] on h3 "VVIP Wedding - [GEOGRAPHIC_DATA]" at bounding box center [535, 413] width 200 height 32
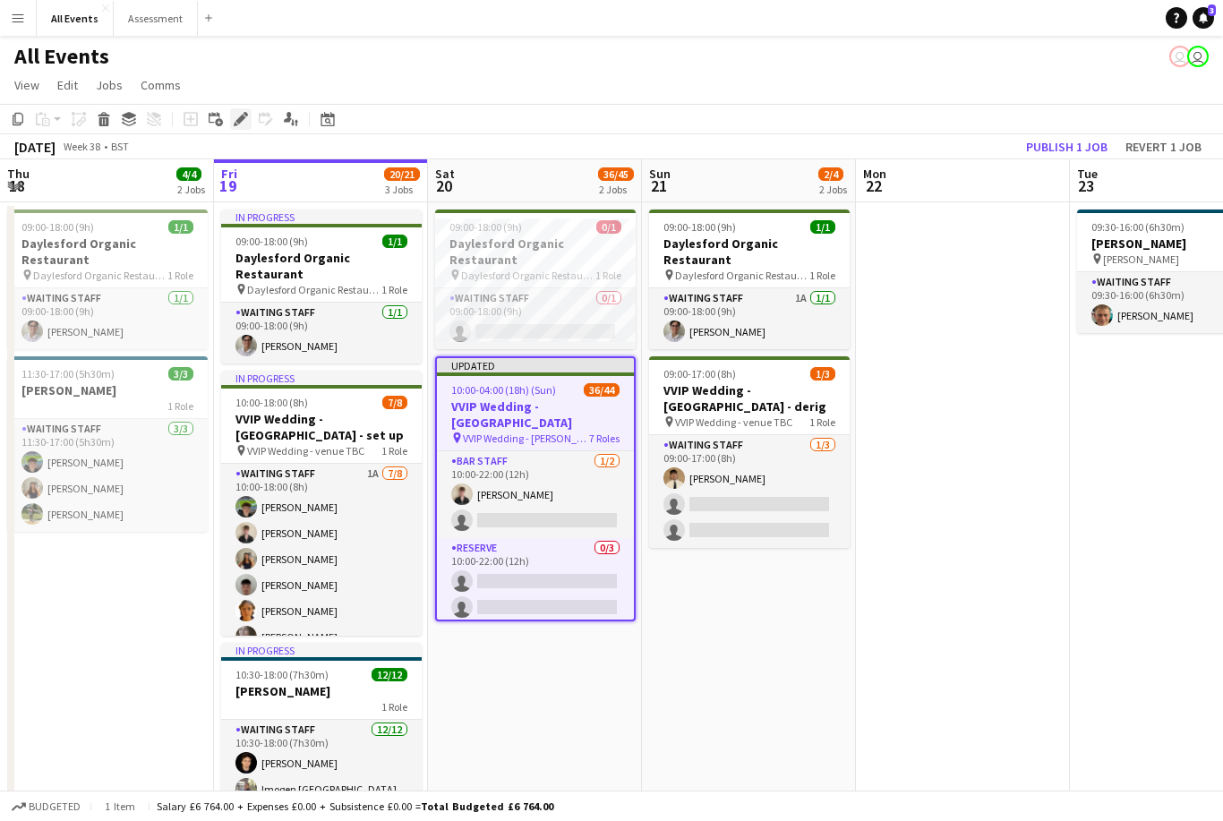
click at [247, 124] on icon "Edit" at bounding box center [241, 119] width 14 height 14
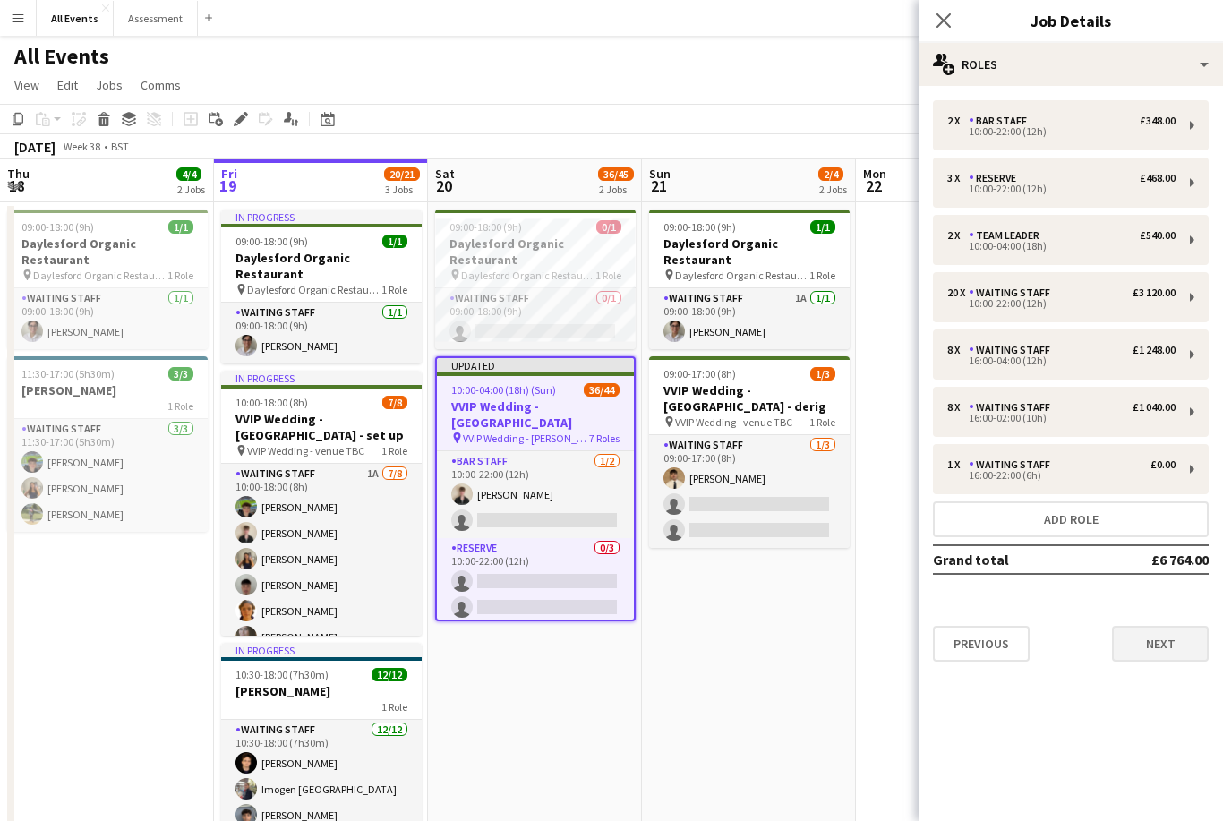
click at [1163, 642] on button "Next" at bounding box center [1160, 644] width 97 height 36
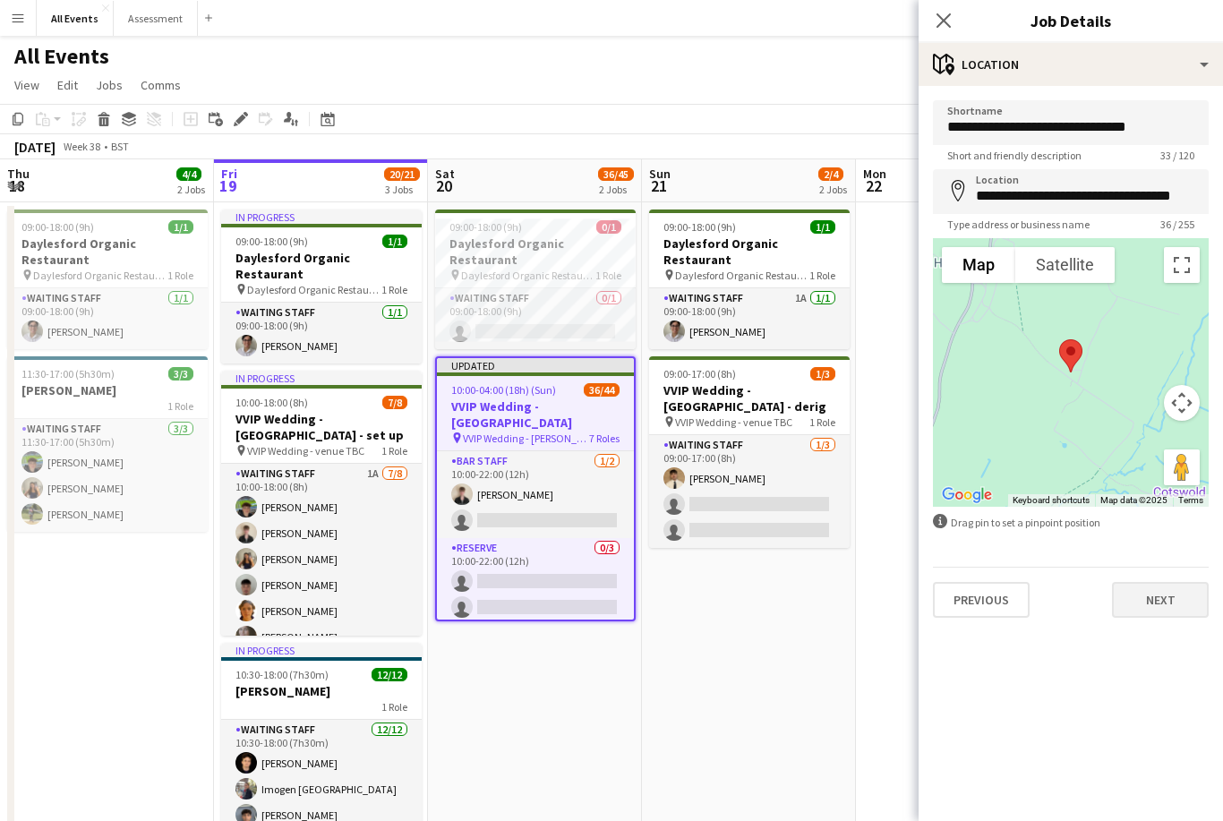
click at [1173, 611] on button "Next" at bounding box center [1160, 600] width 97 height 36
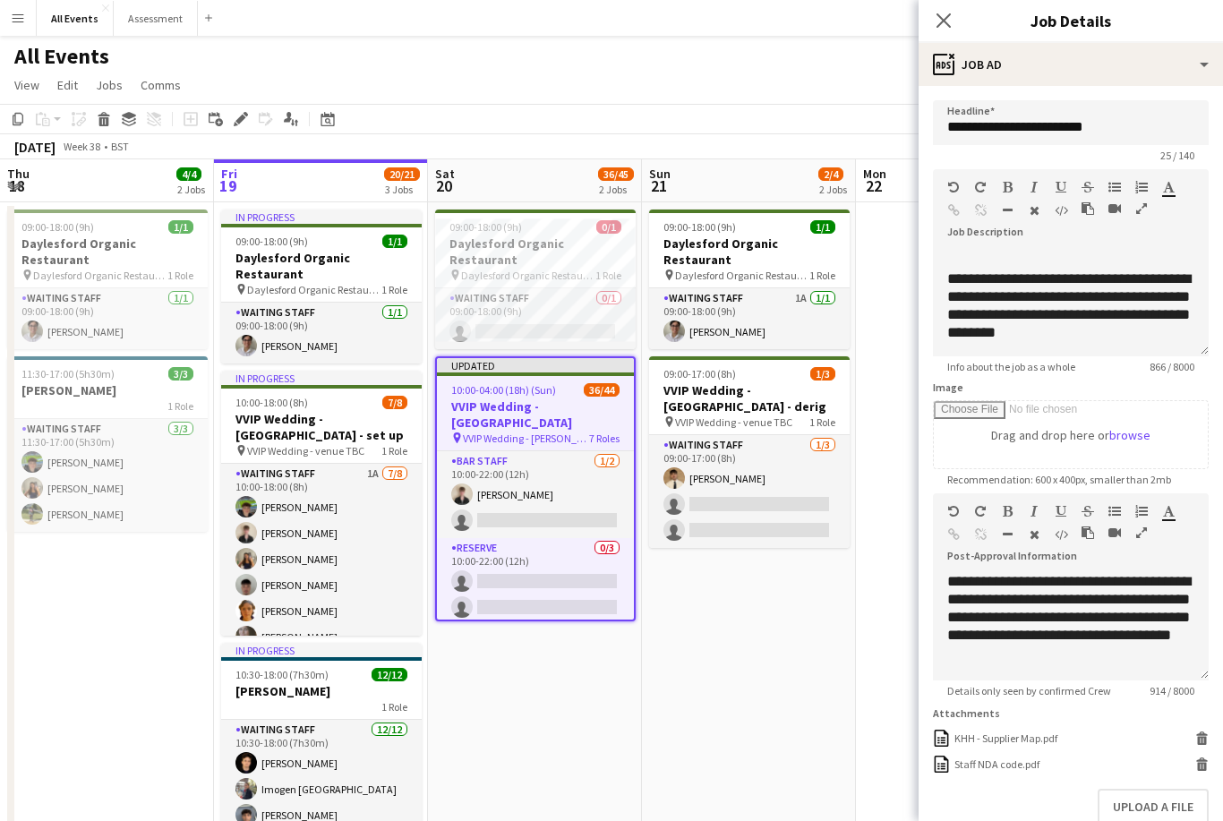
scroll to position [408, 0]
click at [850, 662] on app-date-cell "09:00-18:00 (9h) 1/1 Daylesford Organic Restaurant pin Daylesford Organic Resta…" at bounding box center [749, 573] width 214 height 743
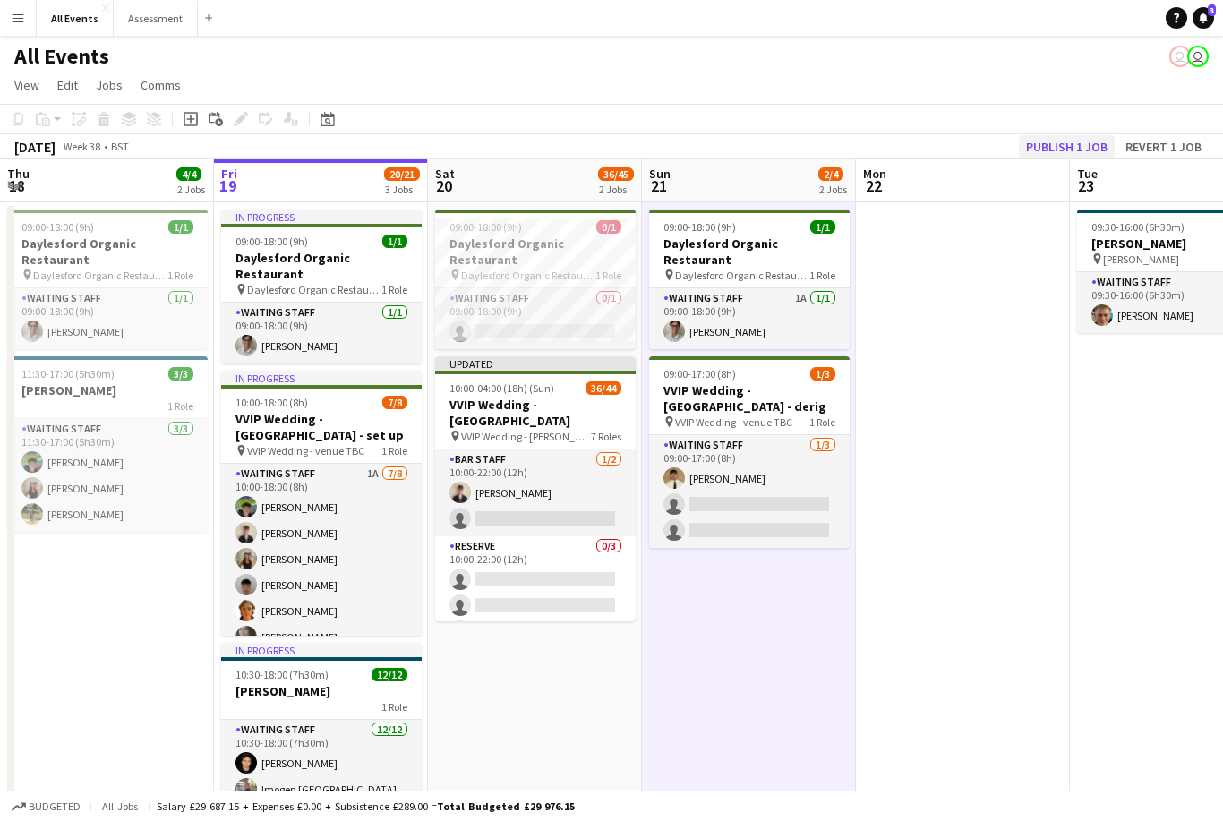
click at [1081, 150] on button "Publish 1 job" at bounding box center [1067, 146] width 96 height 23
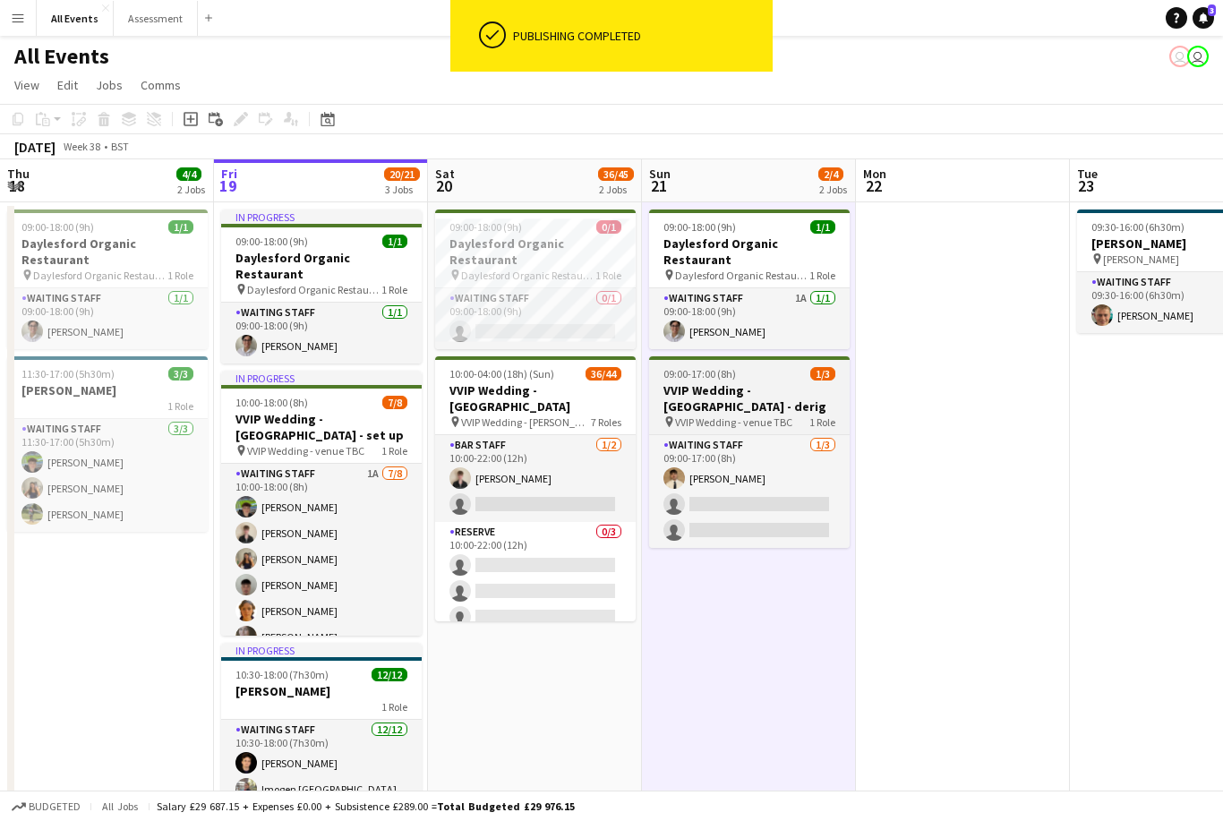
click at [776, 392] on h3 "VVIP Wedding - [GEOGRAPHIC_DATA] - derig" at bounding box center [749, 398] width 200 height 32
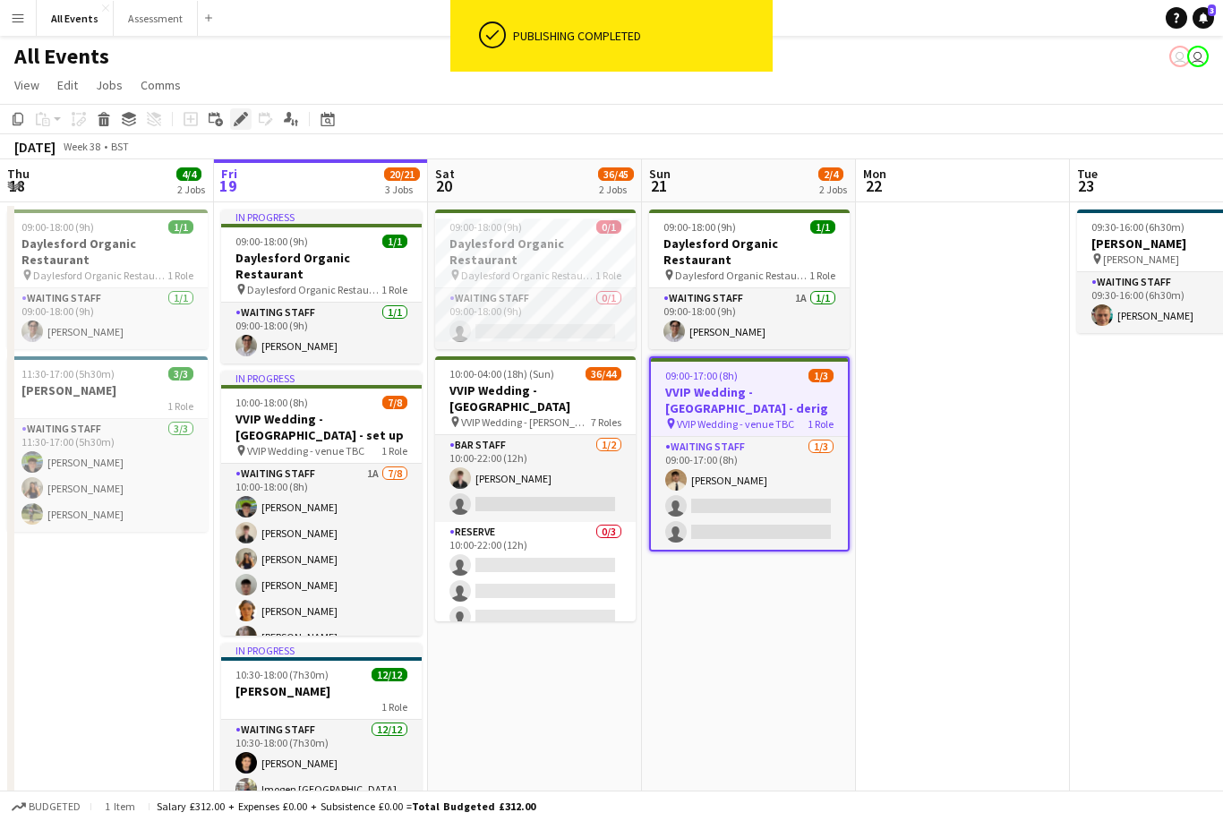
click at [247, 124] on icon "Edit" at bounding box center [241, 119] width 14 height 14
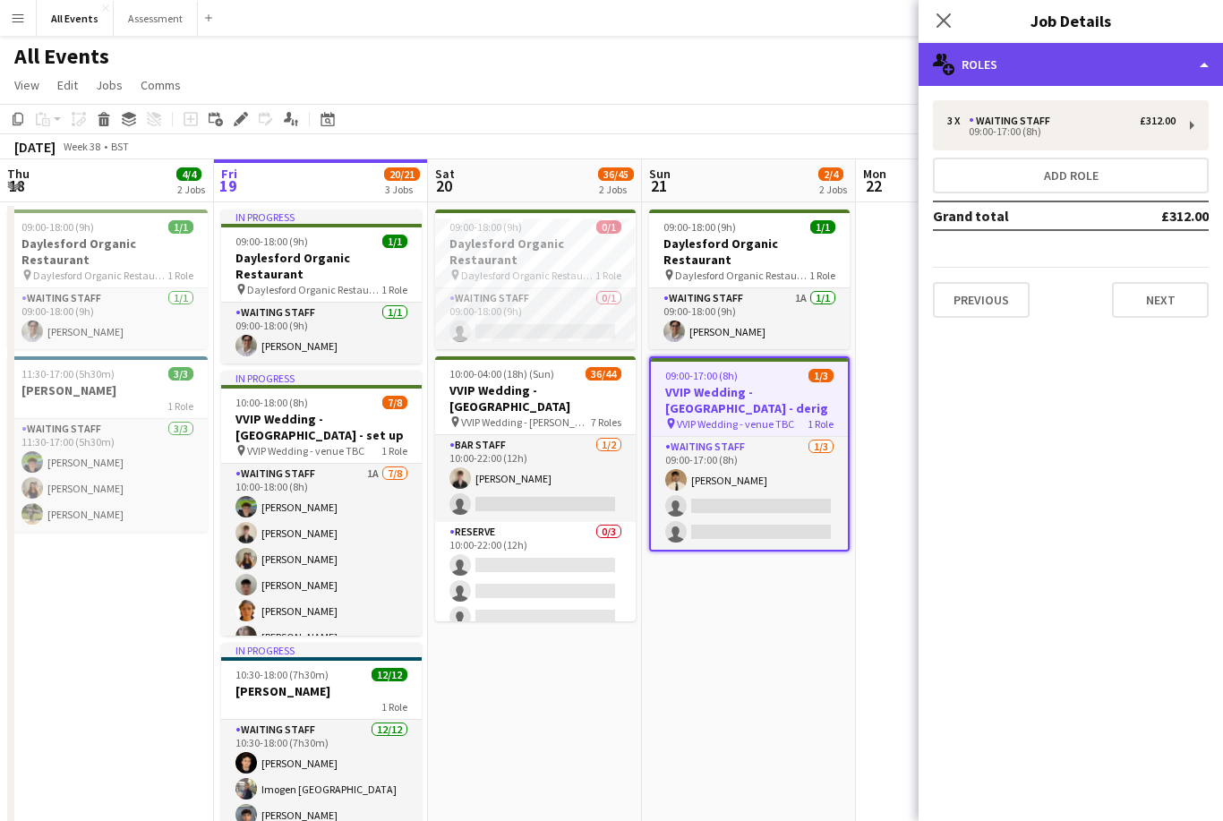
click at [1125, 53] on div "multiple-users-add Roles" at bounding box center [1070, 64] width 304 height 43
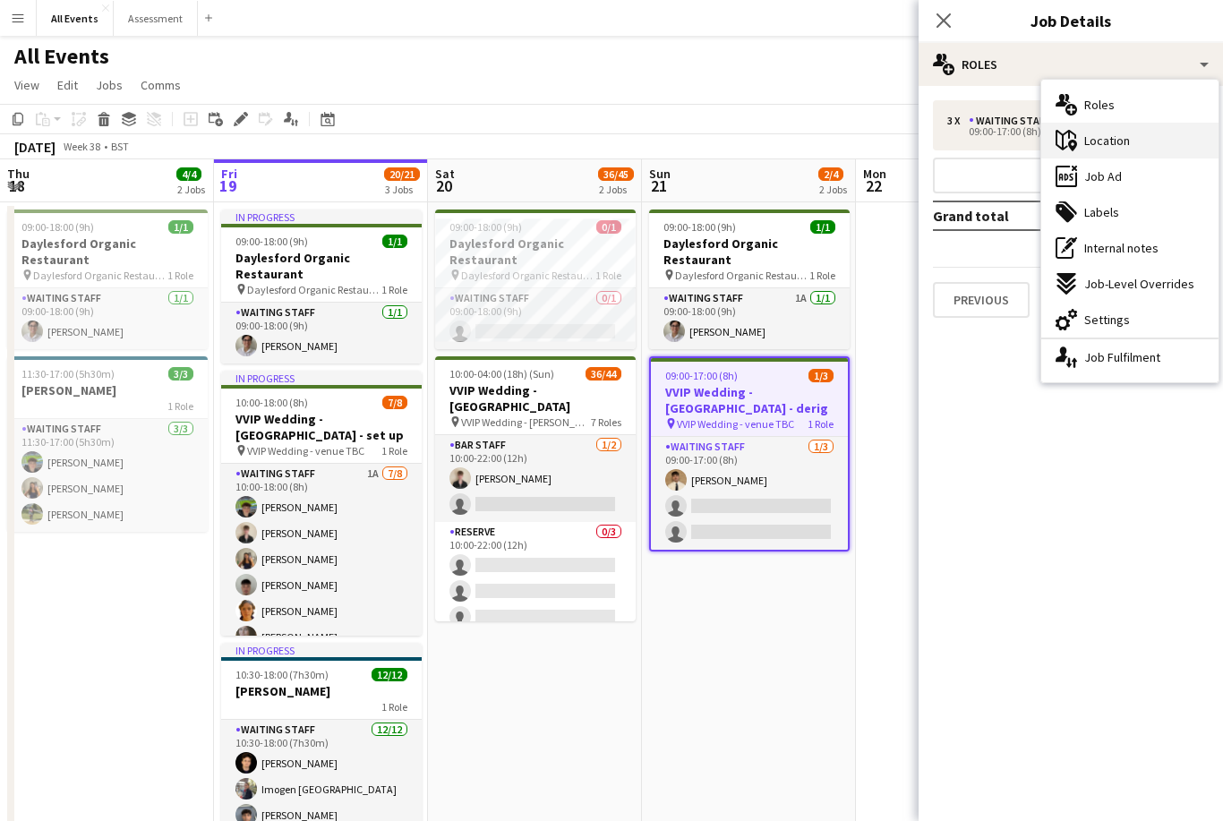
click at [1154, 152] on div "maps-pin-1 Location" at bounding box center [1129, 141] width 177 height 36
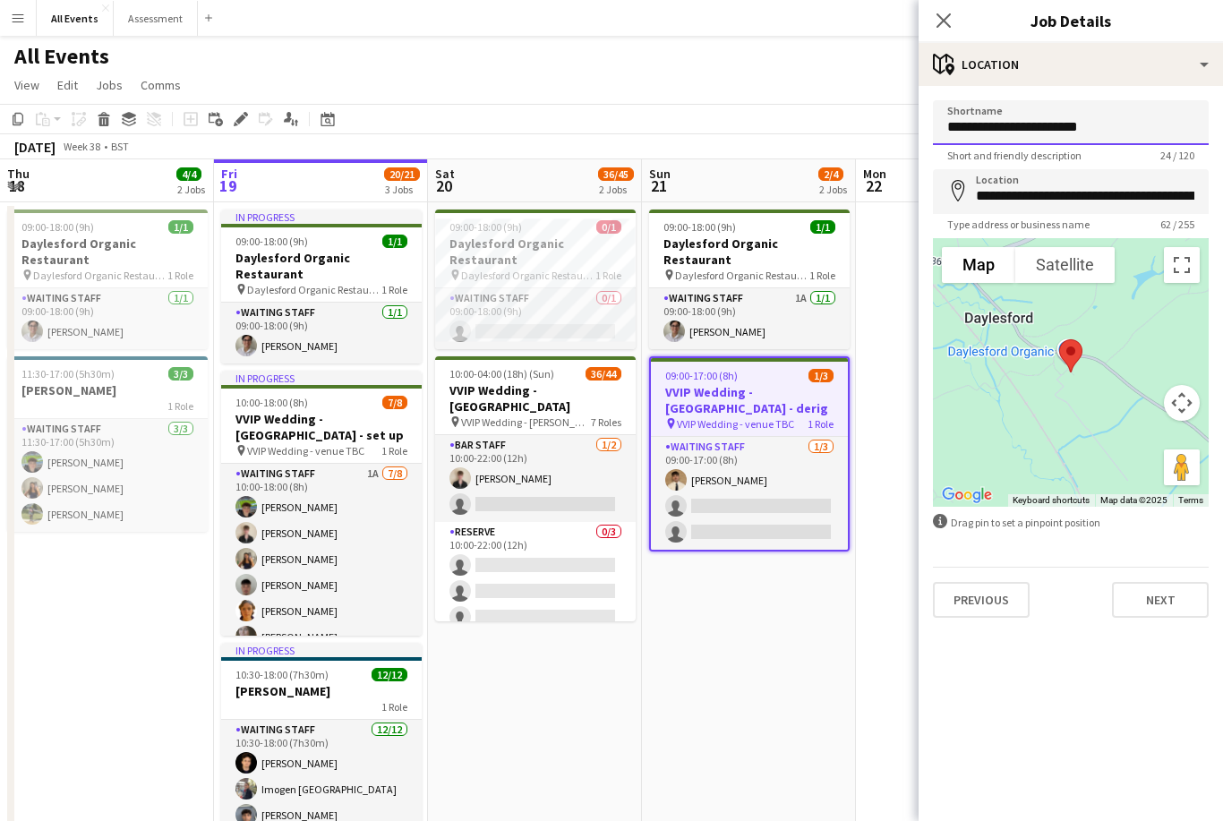
click at [1117, 135] on input "**********" at bounding box center [1071, 122] width 276 height 45
type input "**********"
click at [1101, 190] on input "**********" at bounding box center [1071, 191] width 276 height 45
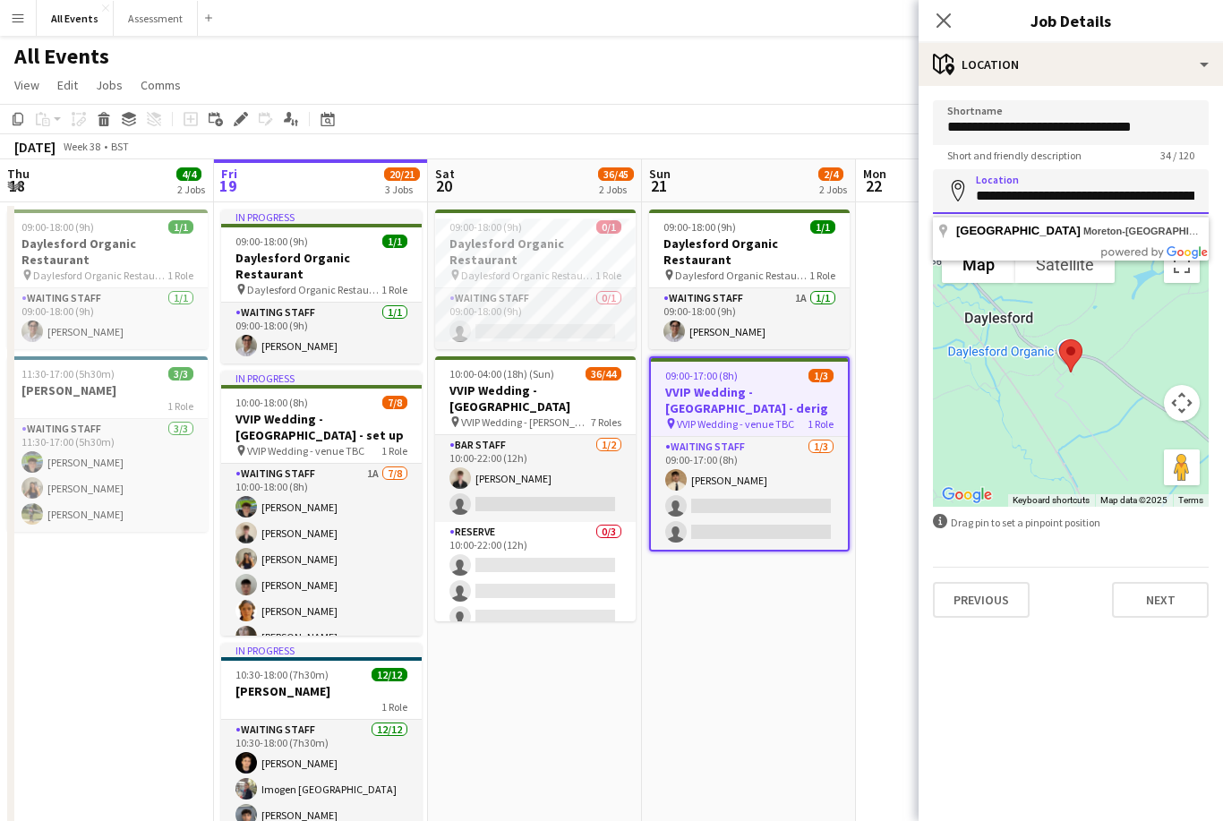
click at [1104, 194] on input "**********" at bounding box center [1071, 191] width 276 height 45
click at [1102, 196] on input "**********" at bounding box center [1071, 191] width 276 height 45
paste input
type input "**********"
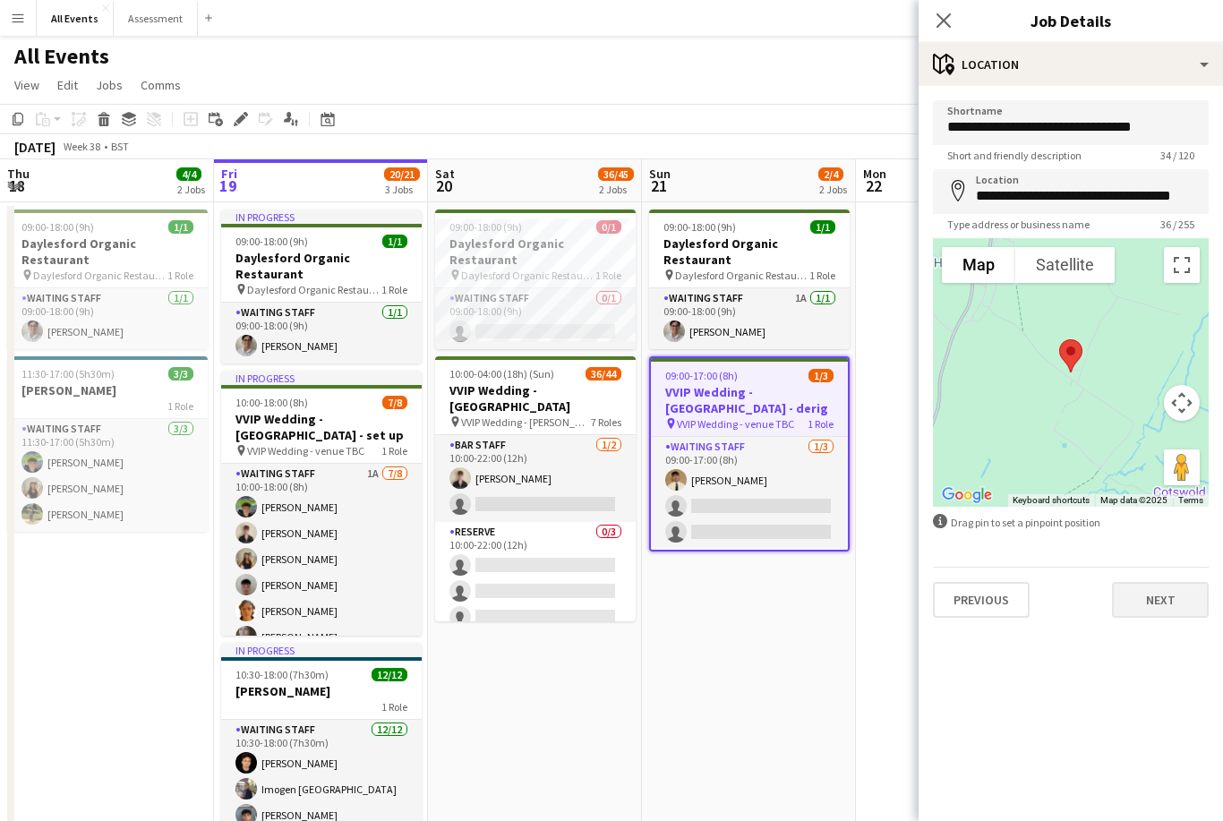
click at [1165, 618] on button "Next" at bounding box center [1160, 600] width 97 height 36
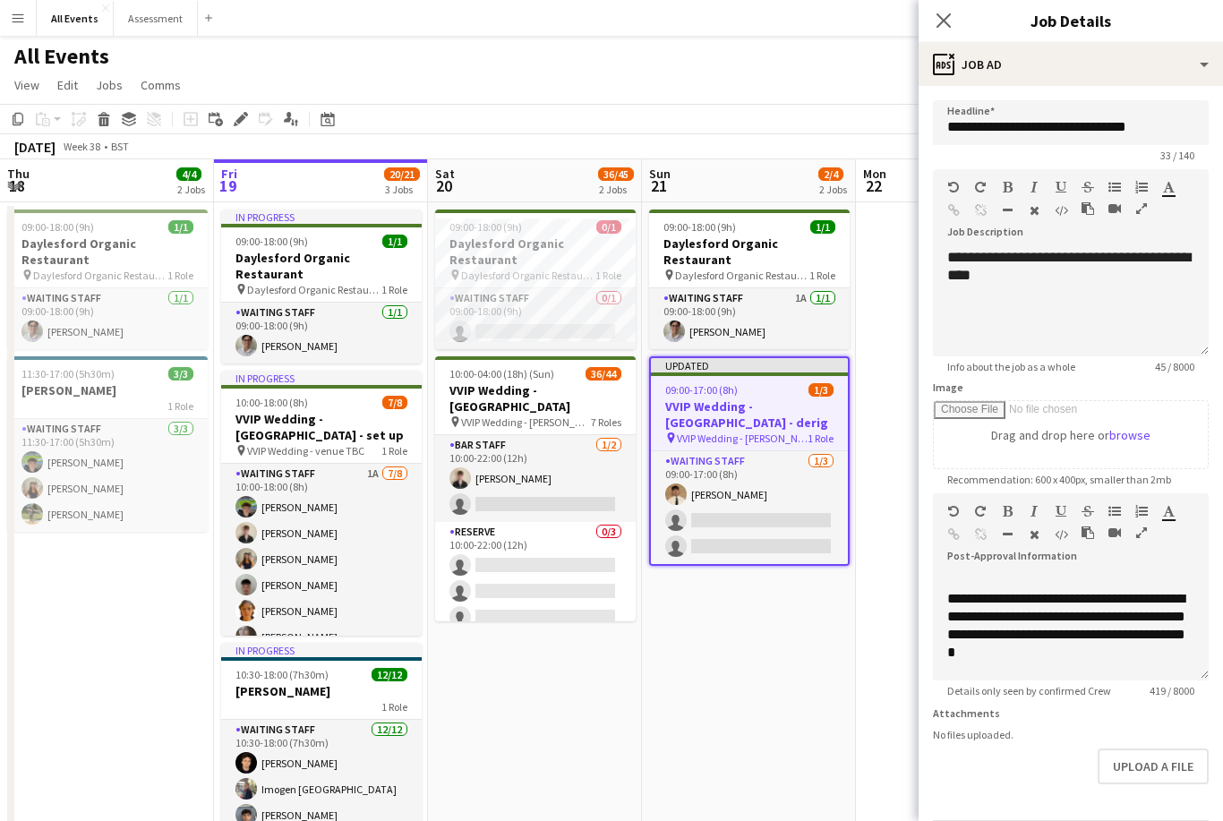
scroll to position [107, 0]
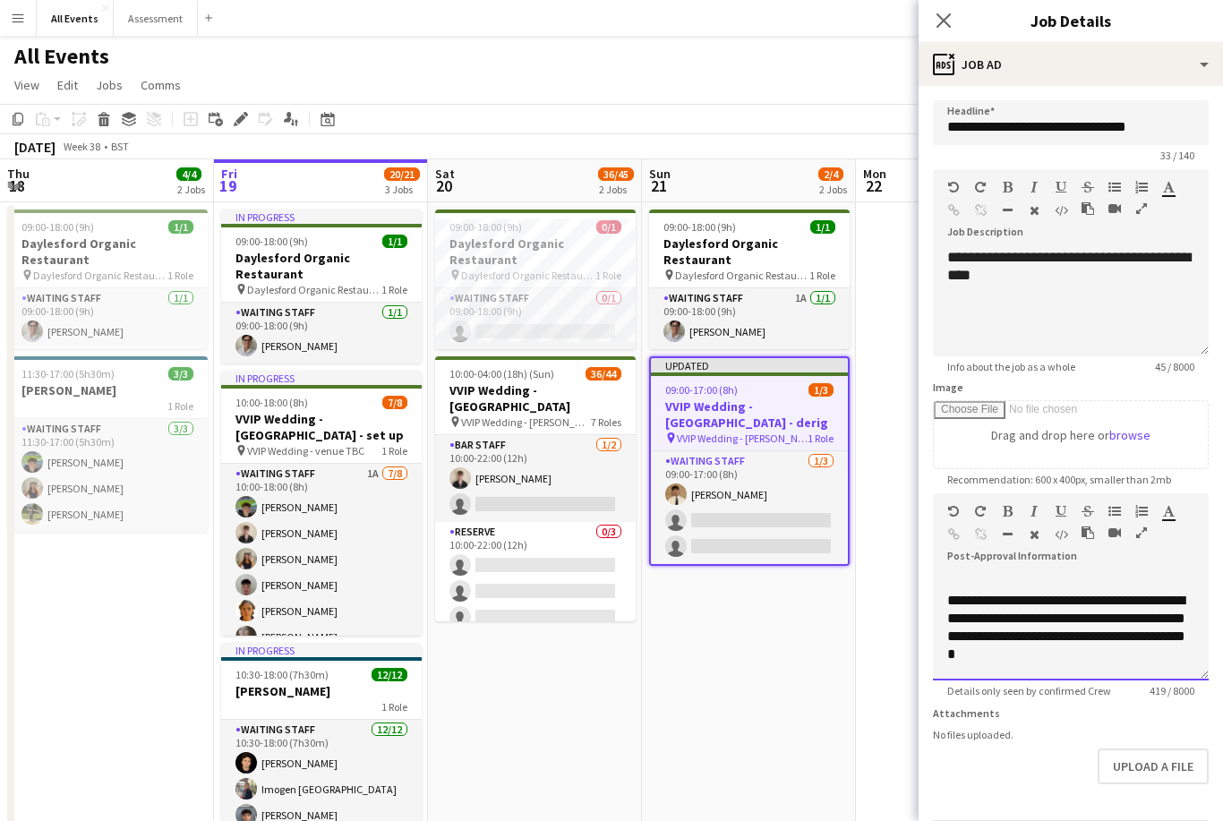
click at [1047, 626] on div "**********" at bounding box center [1070, 628] width 247 height 72
click at [1068, 617] on div "**********" at bounding box center [1070, 628] width 247 height 72
click at [1061, 637] on div "**********" at bounding box center [1070, 628] width 247 height 72
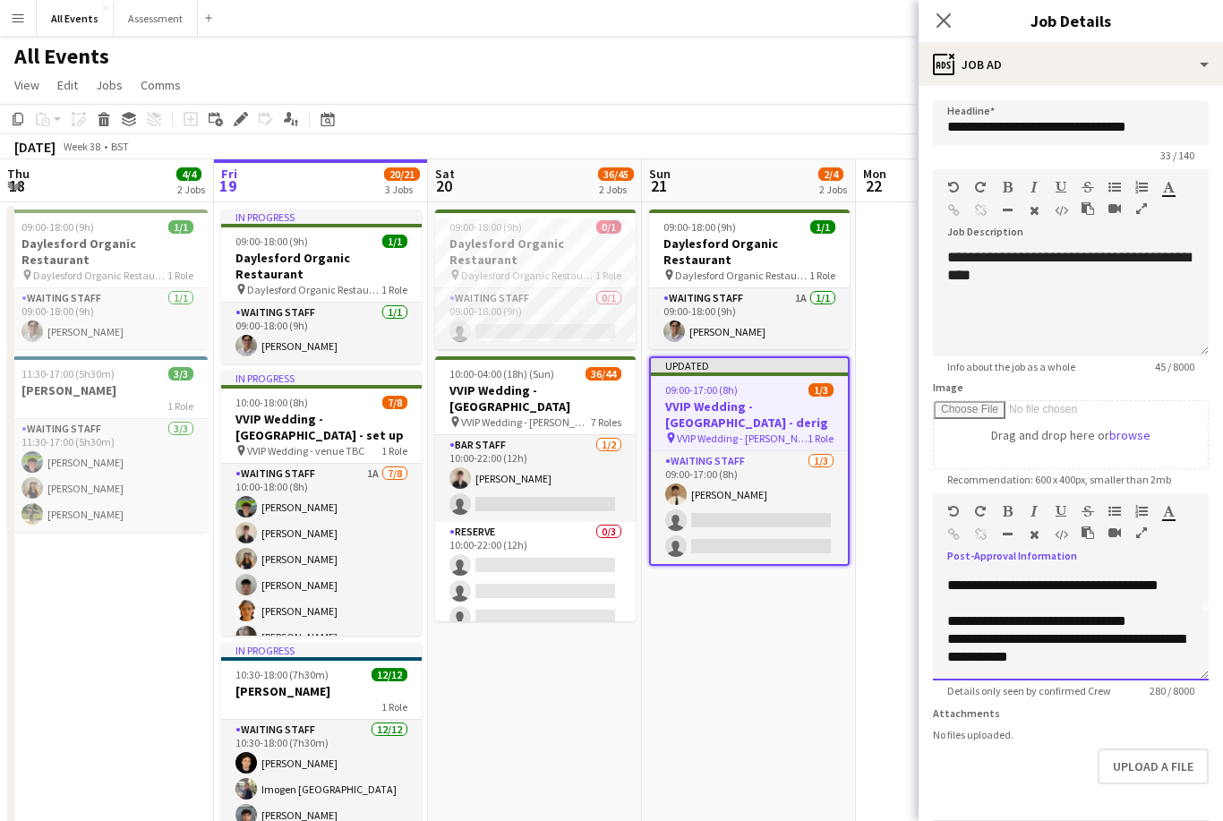
scroll to position [68, 0]
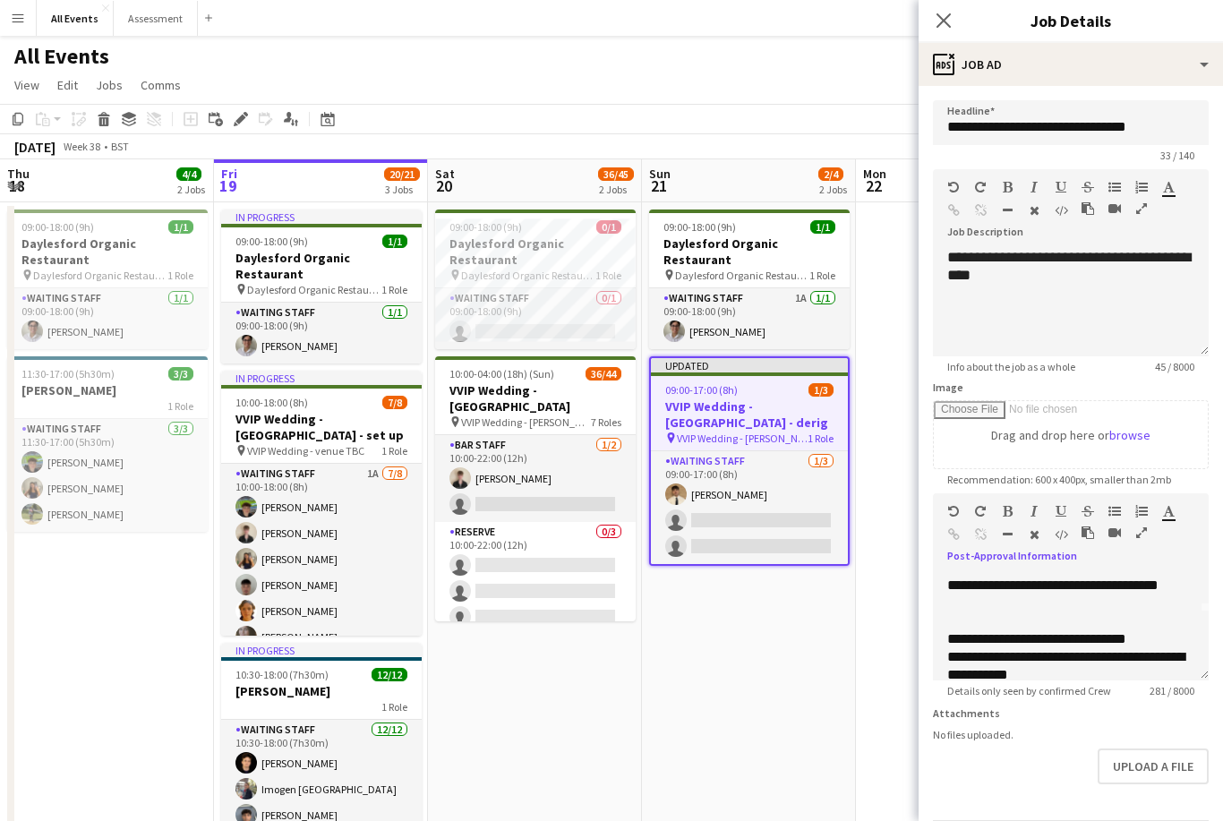
click at [882, 670] on app-date-cell at bounding box center [963, 573] width 214 height 743
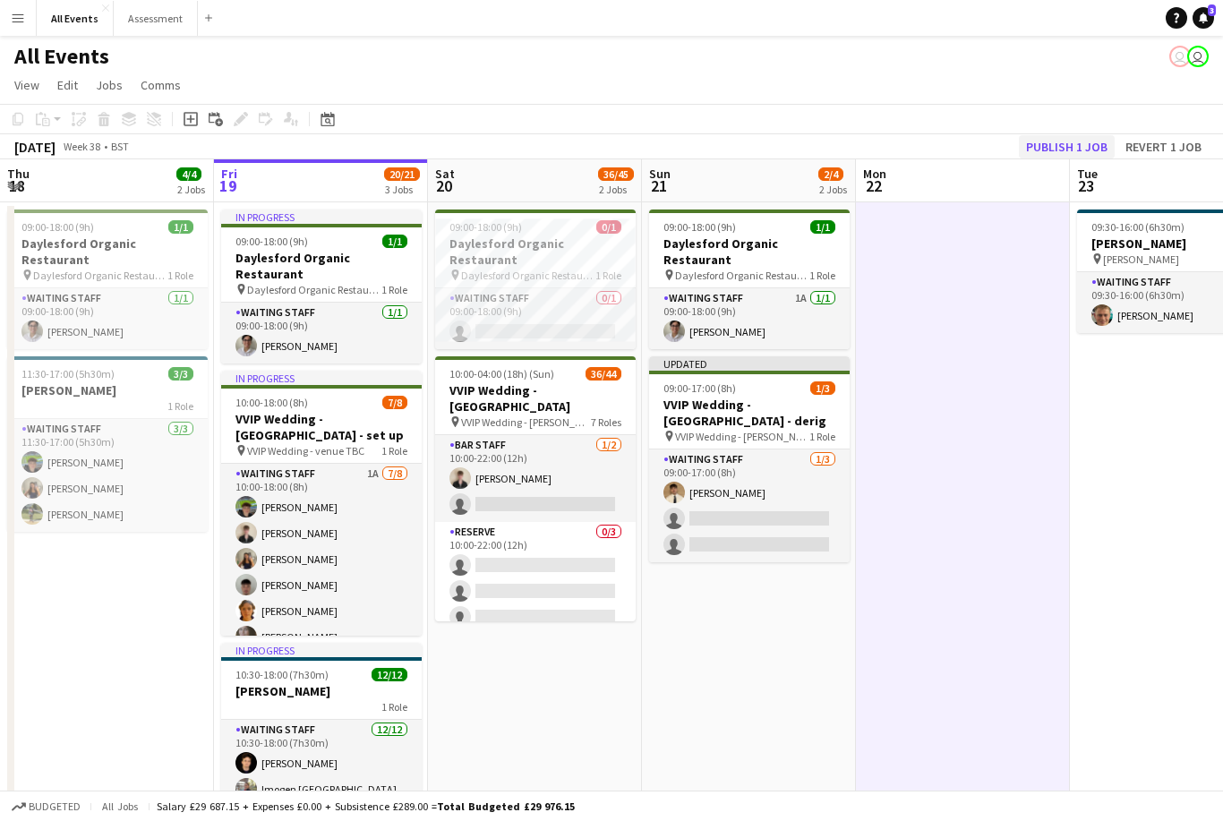
click at [1095, 143] on button "Publish 1 job" at bounding box center [1067, 146] width 96 height 23
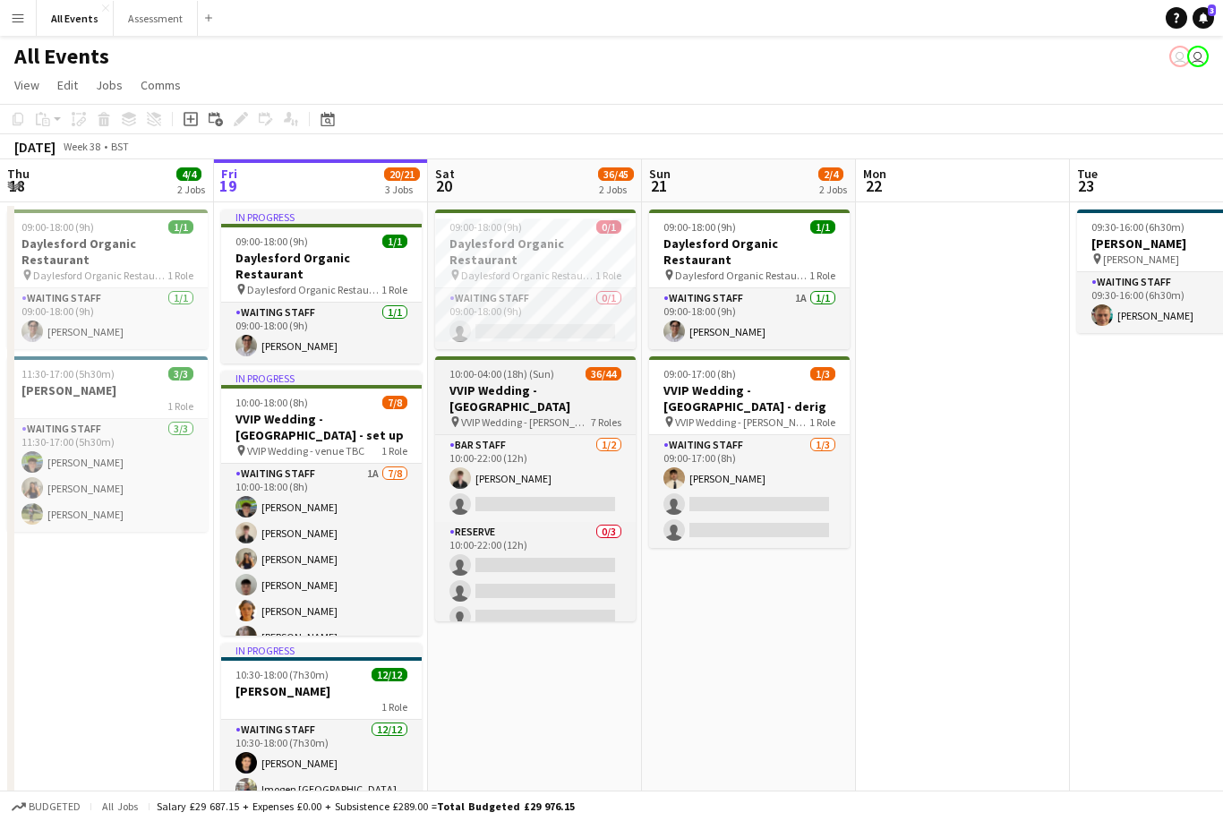
click at [593, 382] on h3 "VVIP Wedding - [GEOGRAPHIC_DATA]" at bounding box center [535, 398] width 200 height 32
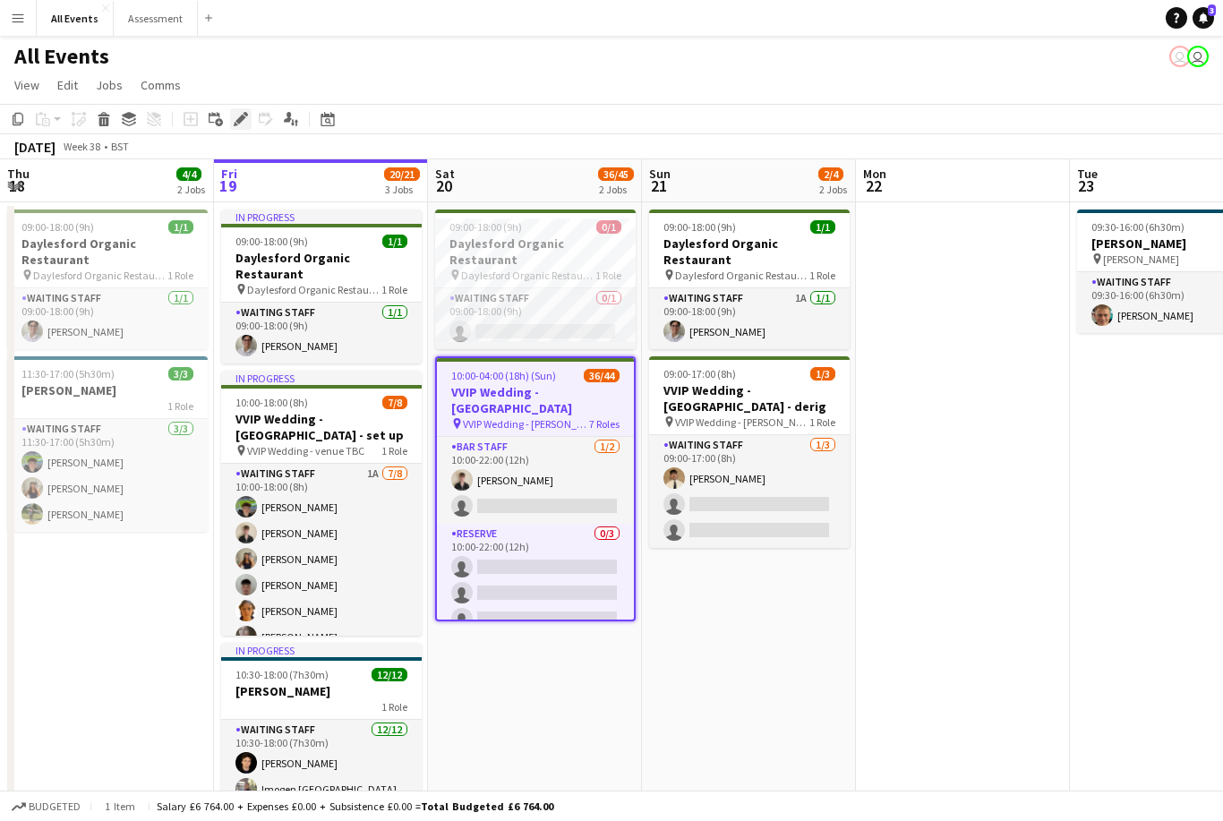
click at [246, 129] on div "Edit" at bounding box center [240, 118] width 21 height 21
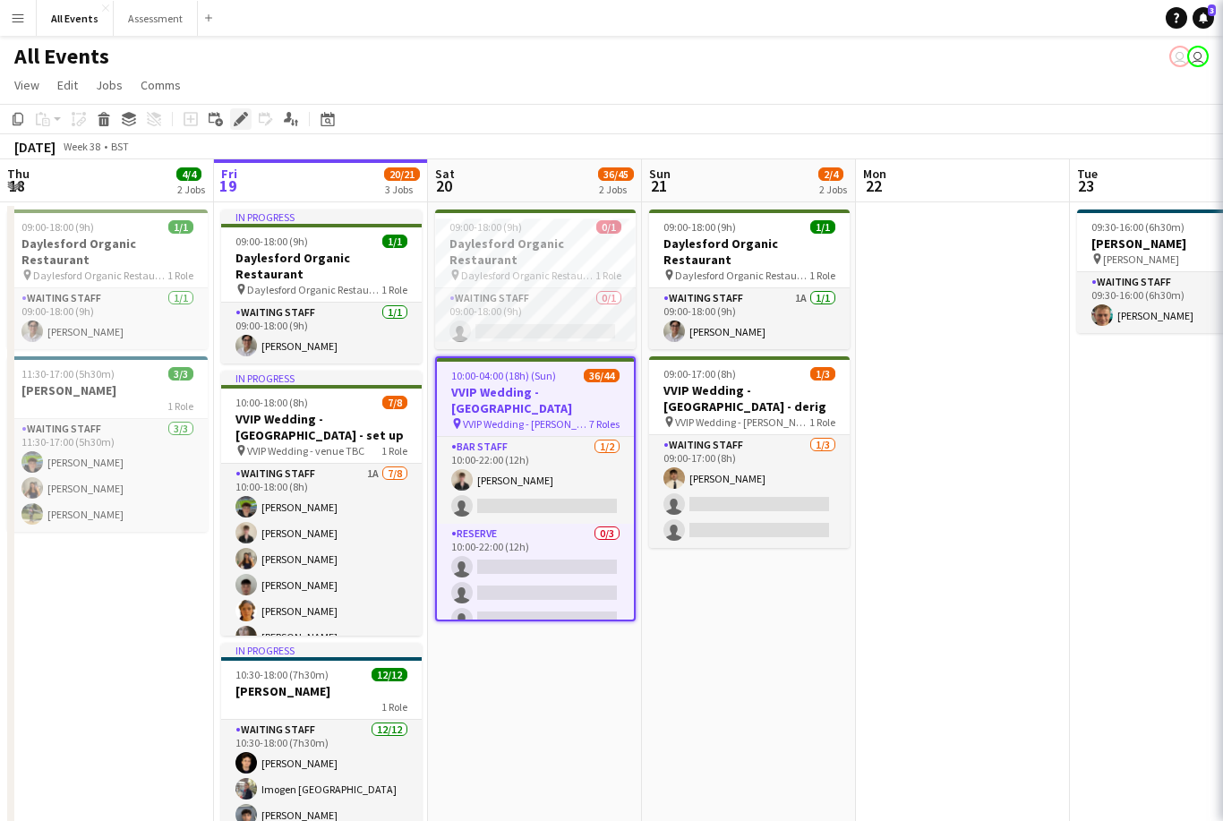
type input "**********"
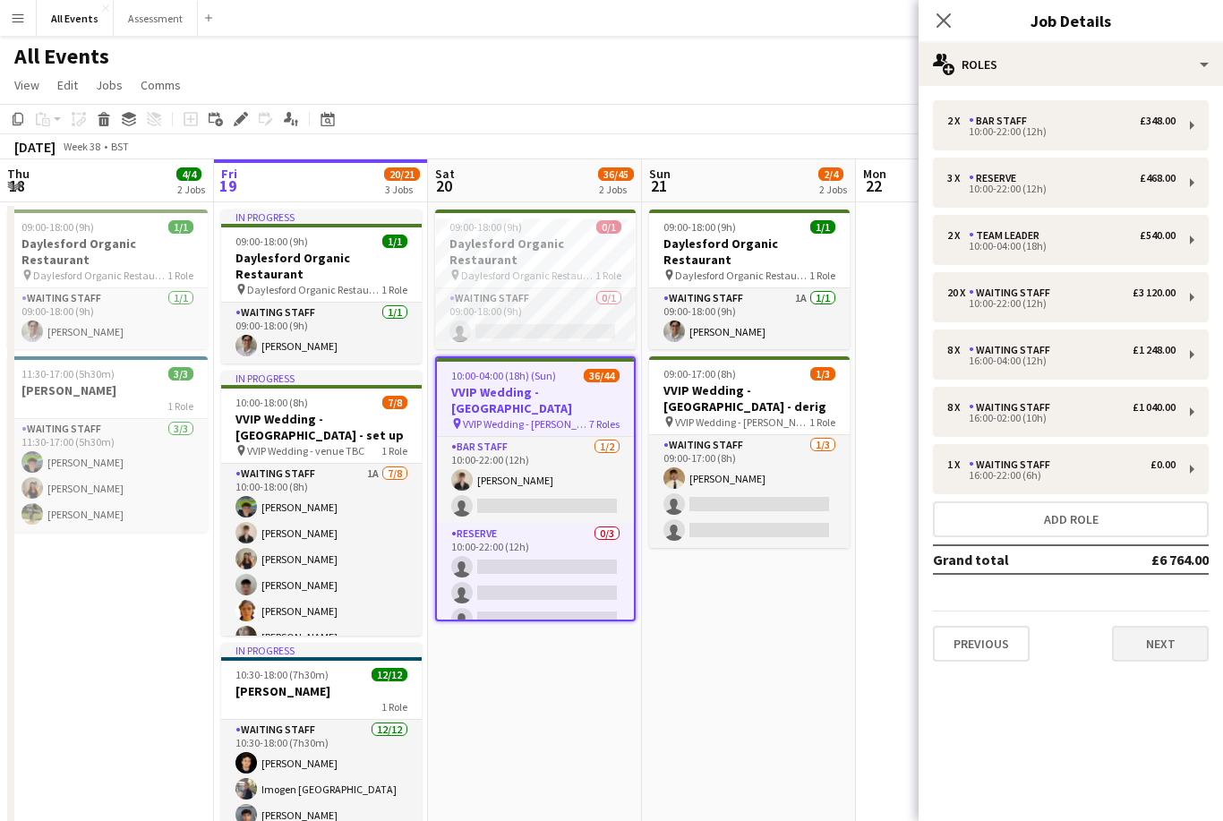
click at [1161, 641] on button "Next" at bounding box center [1160, 644] width 97 height 36
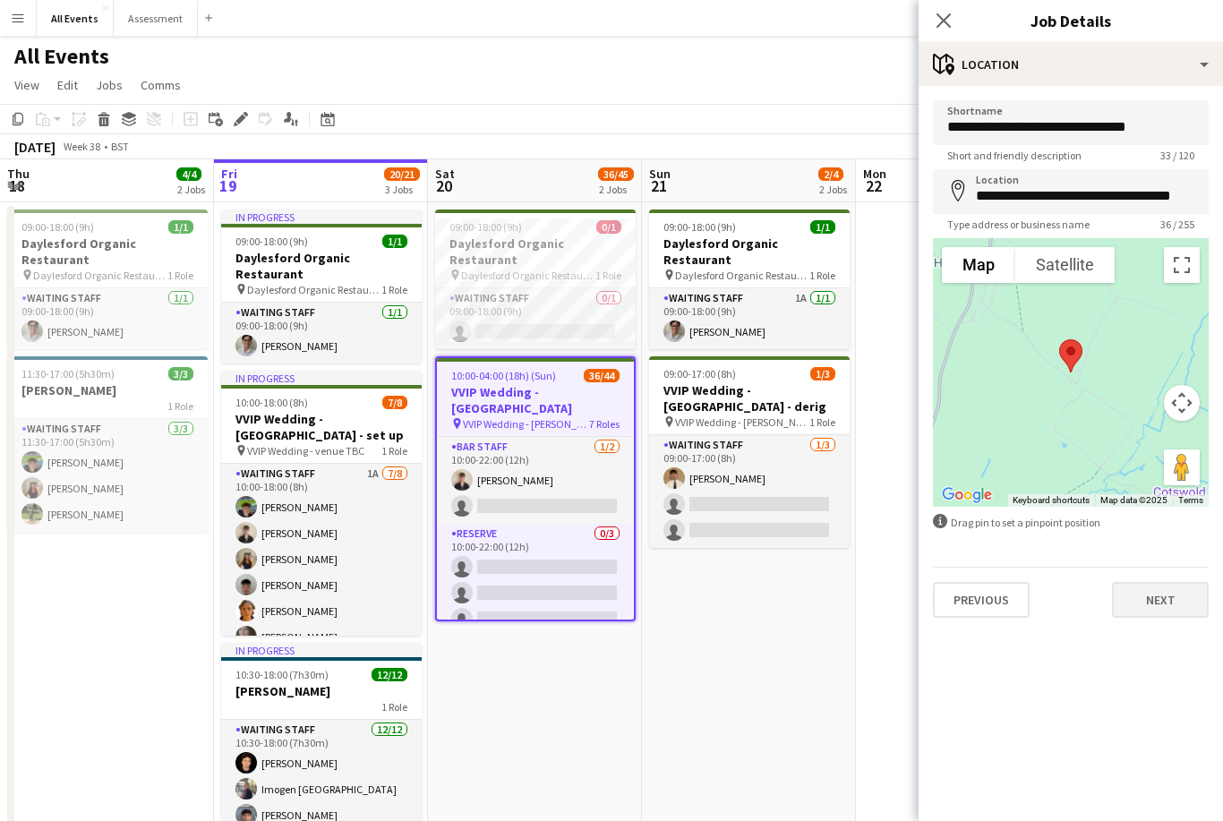
click at [1162, 599] on button "Next" at bounding box center [1160, 600] width 97 height 36
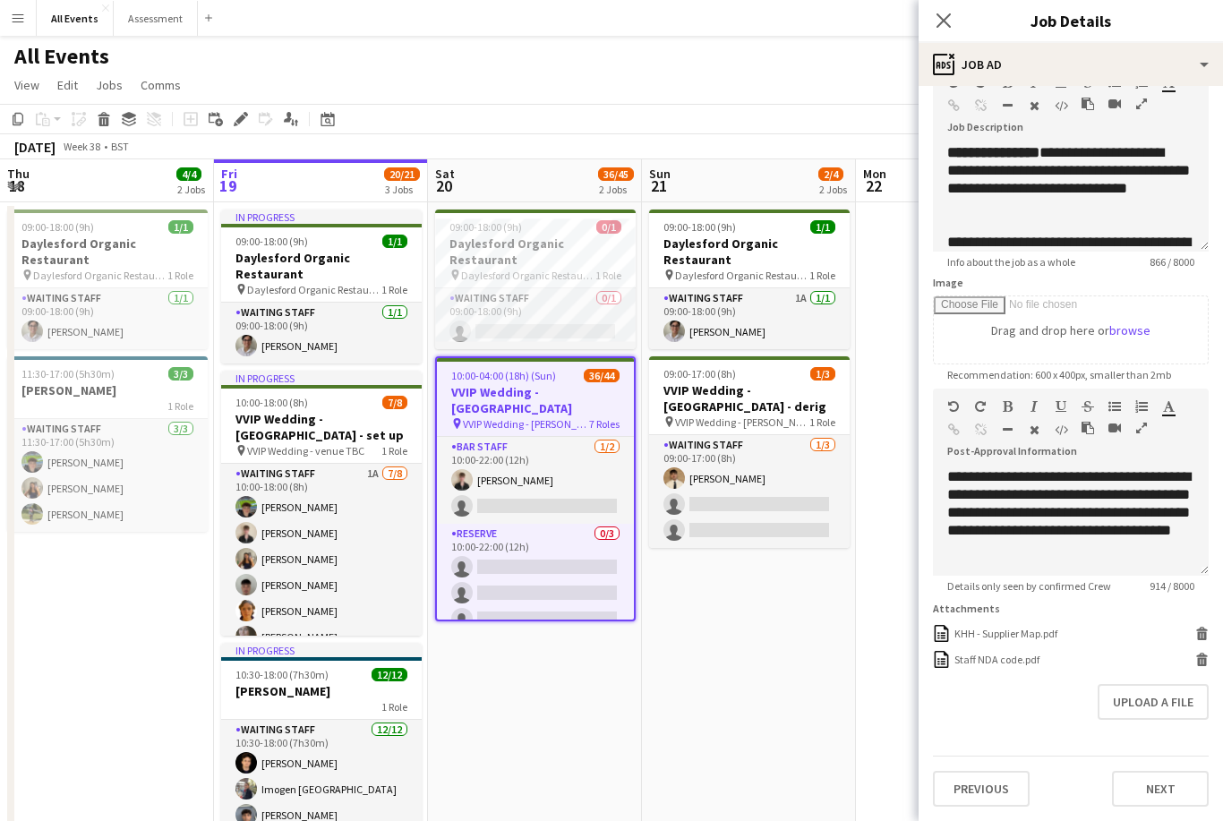
scroll to position [107, 0]
click at [1161, 708] on button "Upload a file" at bounding box center [1152, 702] width 111 height 36
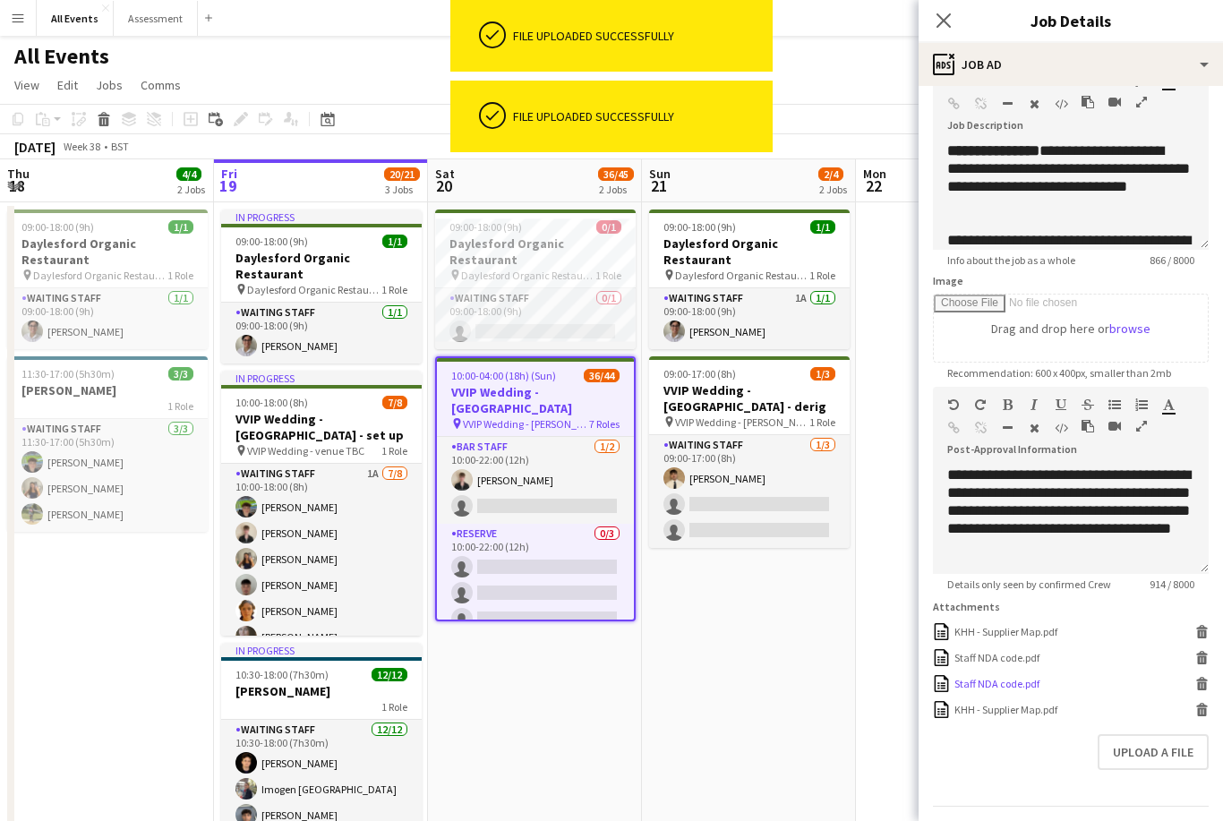
click at [1198, 687] on icon at bounding box center [1202, 686] width 9 height 8
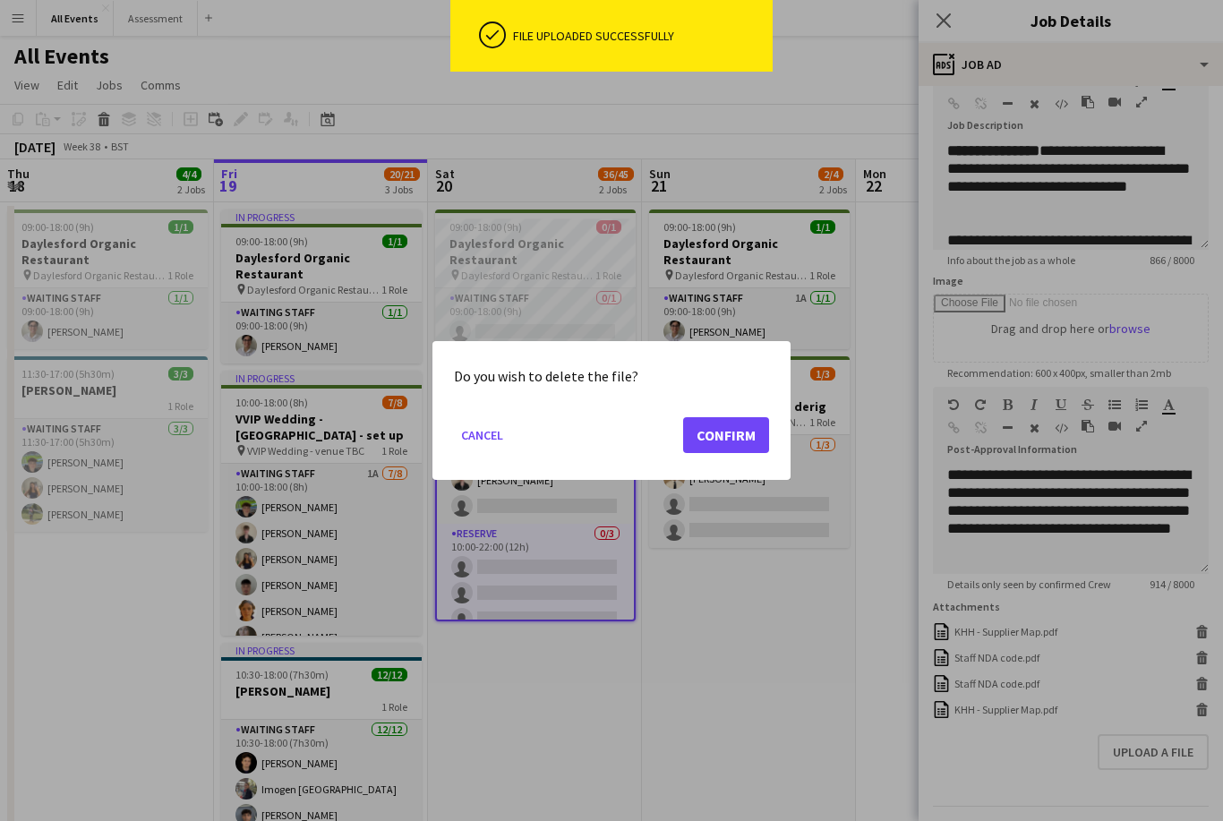
click at [709, 436] on button "Confirm" at bounding box center [726, 435] width 86 height 36
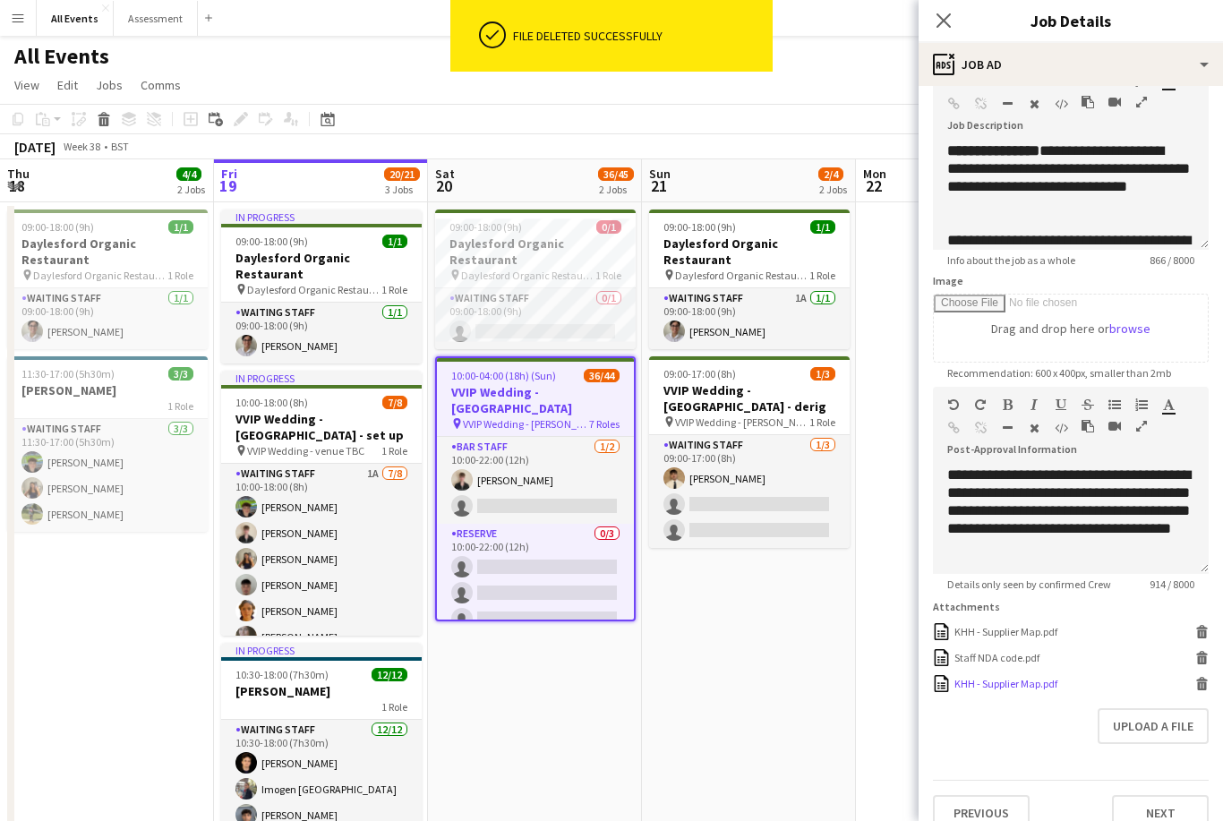
click at [1203, 687] on icon "Delete" at bounding box center [1201, 683] width 13 height 13
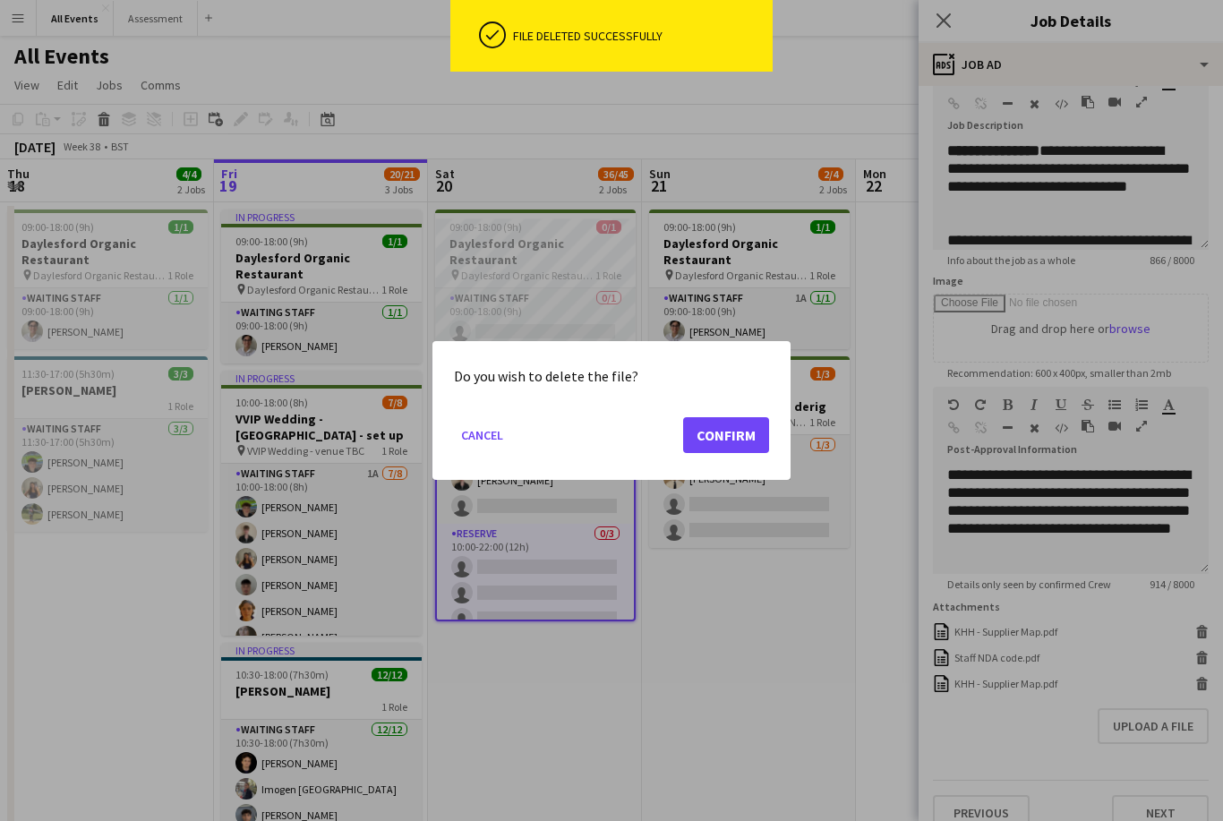
click at [699, 442] on button "Confirm" at bounding box center [726, 435] width 86 height 36
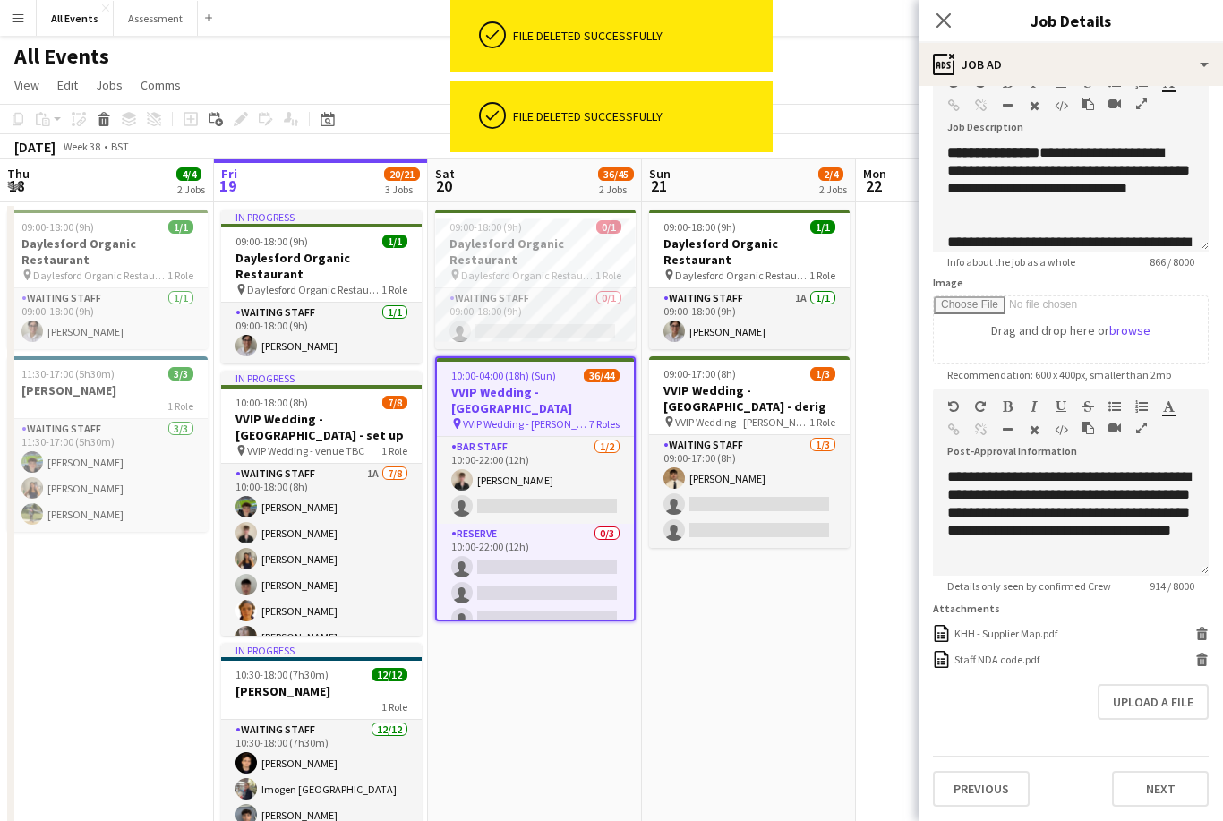
click at [843, 746] on app-date-cell "09:00-18:00 (9h) 1/1 Daylesford Organic Restaurant pin Daylesford Organic Resta…" at bounding box center [749, 573] width 214 height 743
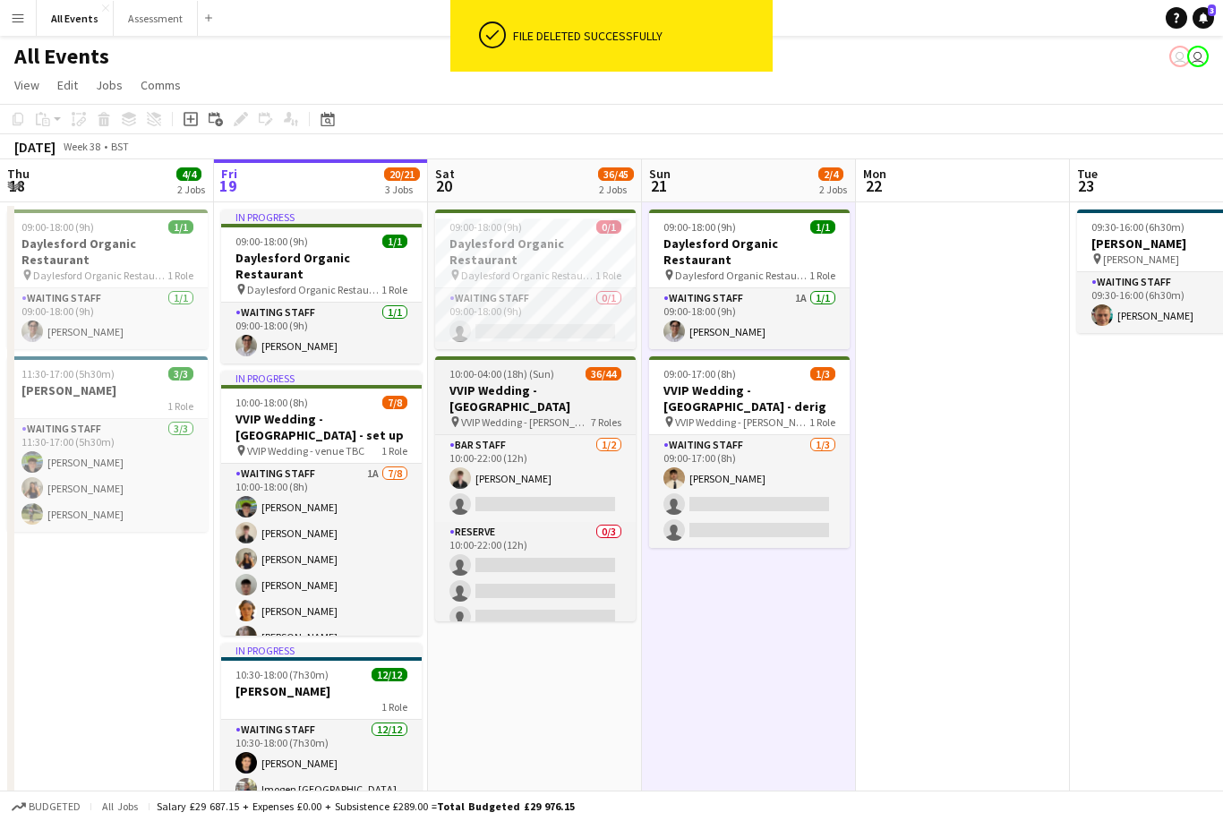
click at [559, 415] on span "VVIP Wedding - [PERSON_NAME][GEOGRAPHIC_DATA][PERSON_NAME]" at bounding box center [526, 421] width 130 height 13
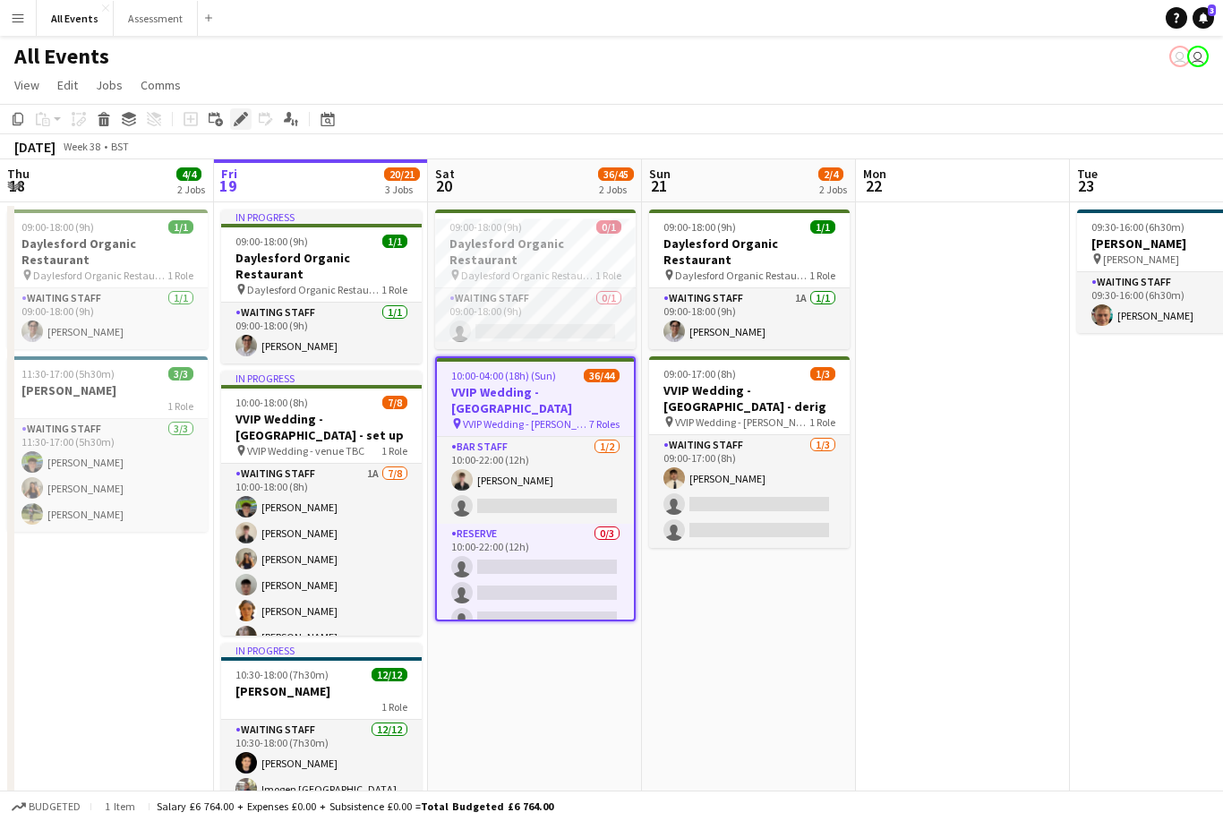
click at [238, 121] on icon at bounding box center [240, 120] width 10 height 10
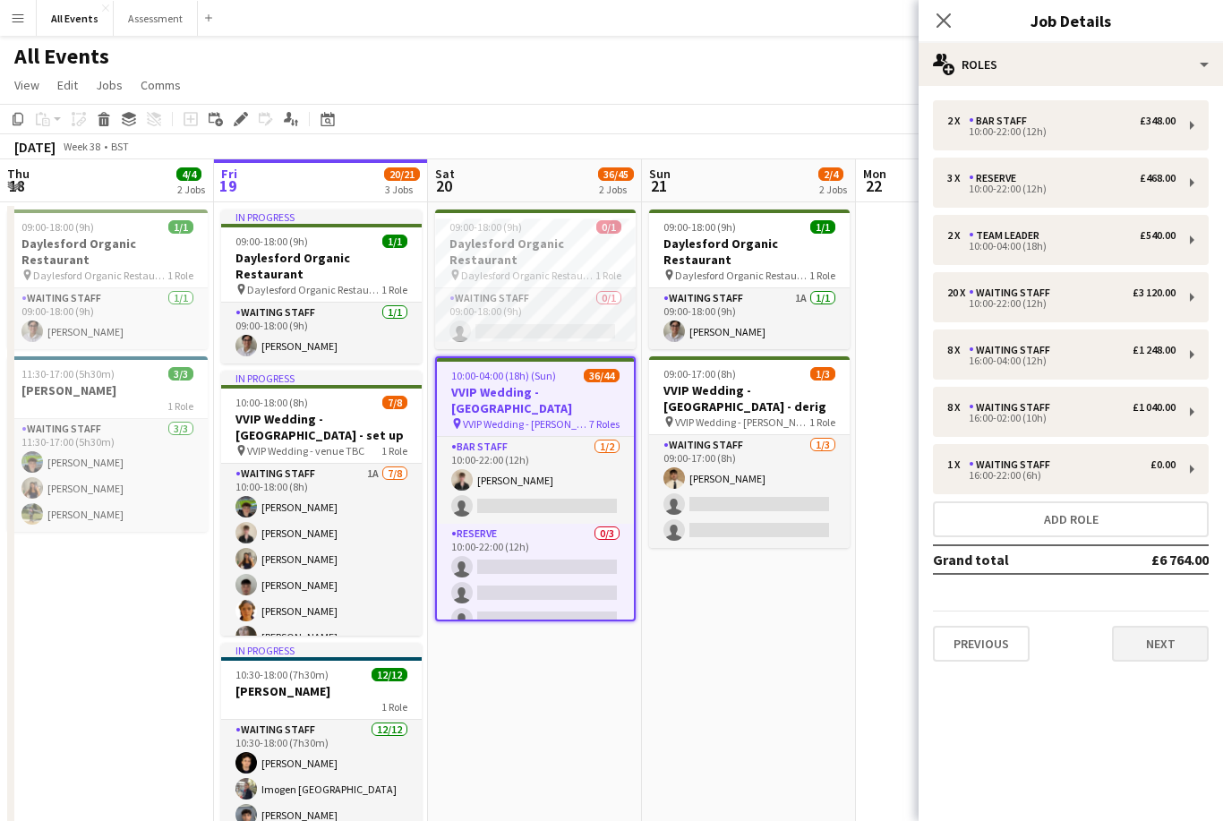
click at [1166, 652] on button "Next" at bounding box center [1160, 644] width 97 height 36
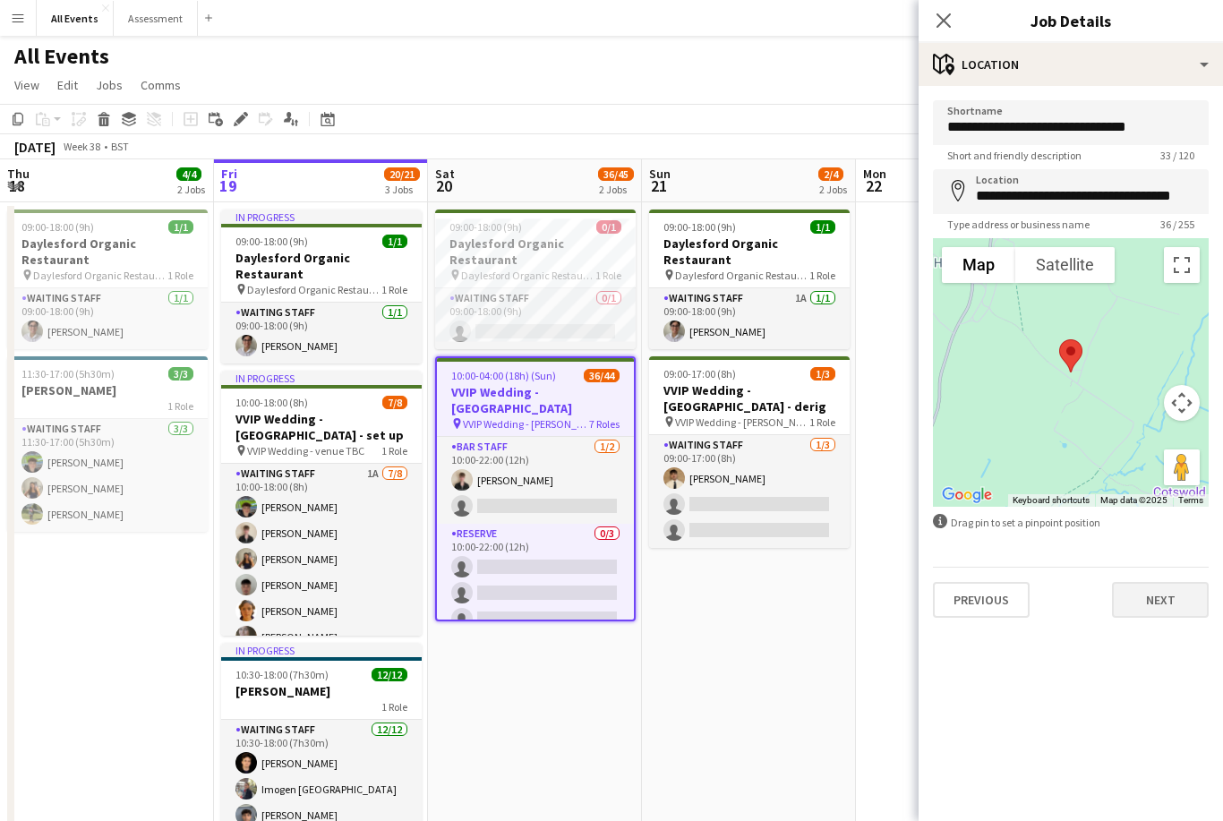
click at [1169, 603] on button "Next" at bounding box center [1160, 600] width 97 height 36
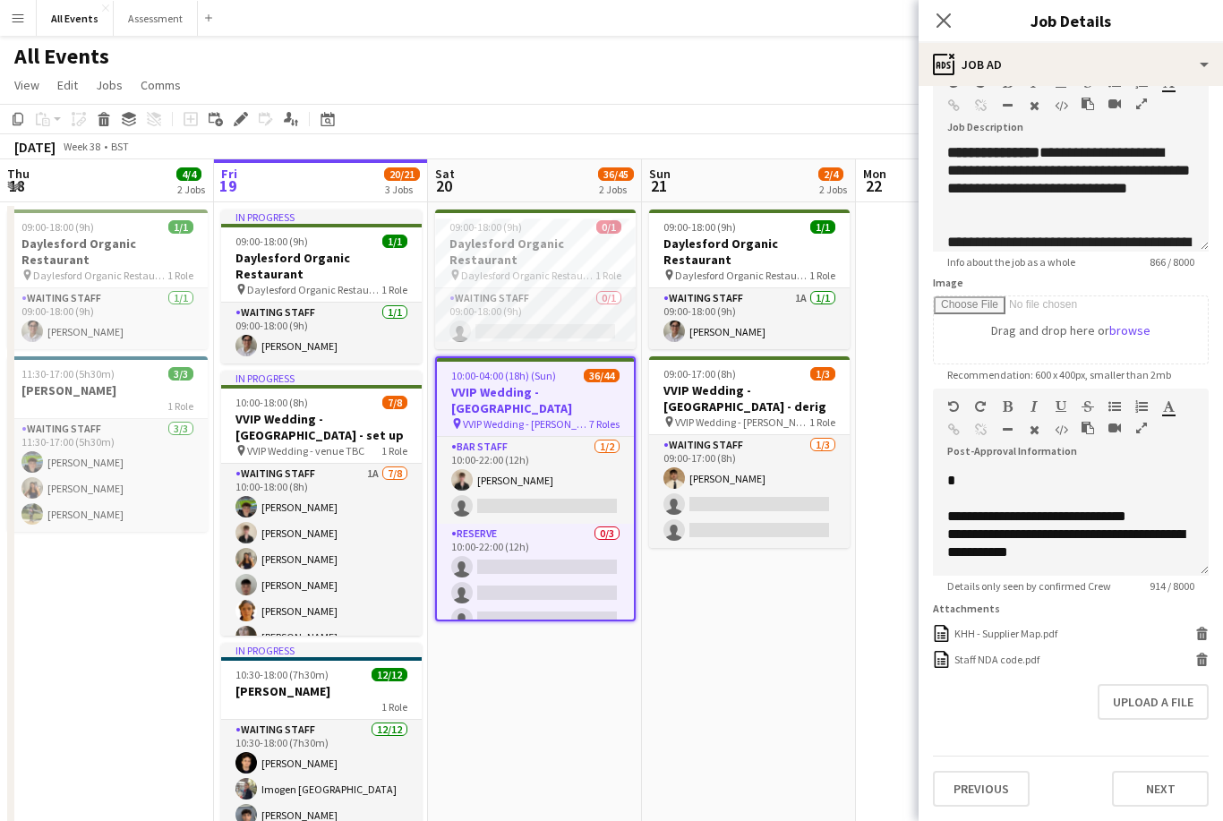
scroll to position [108, 0]
click at [749, 616] on app-date-cell "09:00-18:00 (9h) 1/1 Daylesford Organic Restaurant pin Daylesford Organic Resta…" at bounding box center [749, 573] width 214 height 743
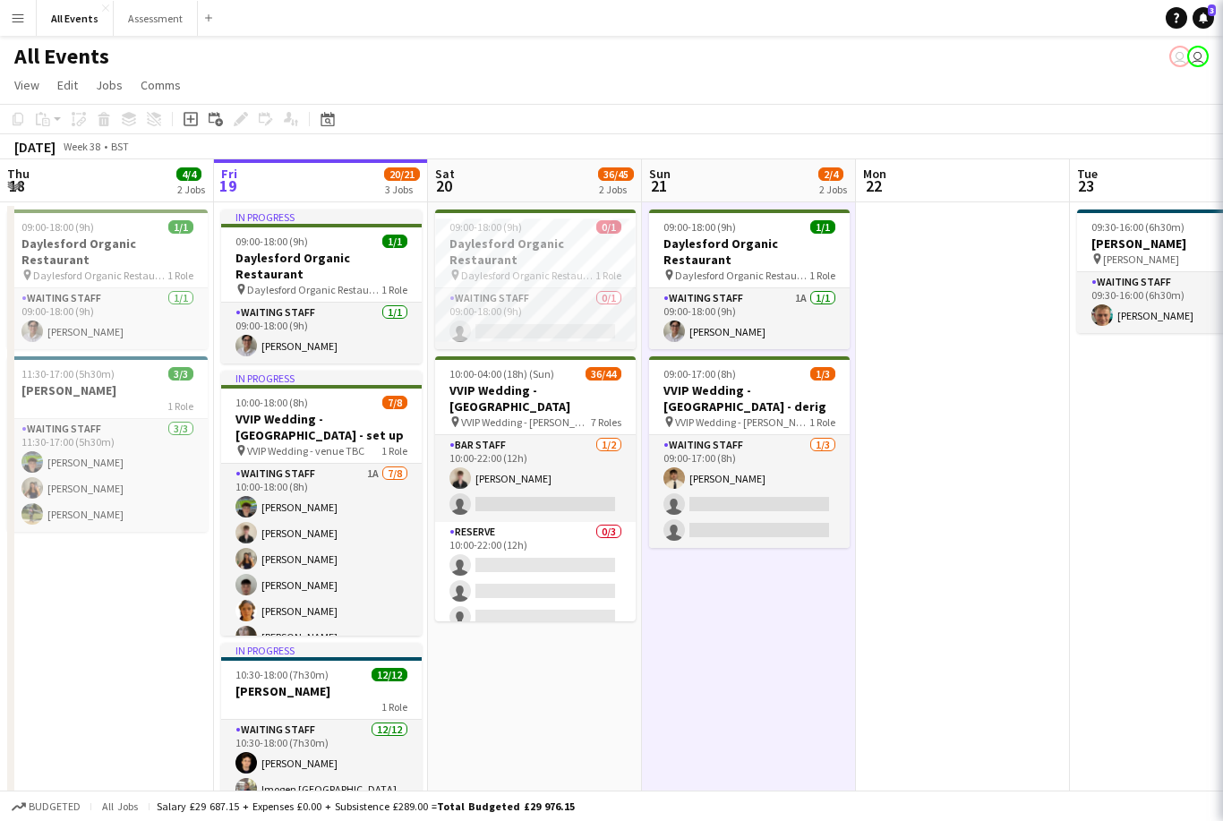
click at [755, 602] on app-date-cell "09:00-18:00 (9h) 1/1 Daylesford Organic Restaurant pin Daylesford Organic Resta…" at bounding box center [749, 573] width 214 height 743
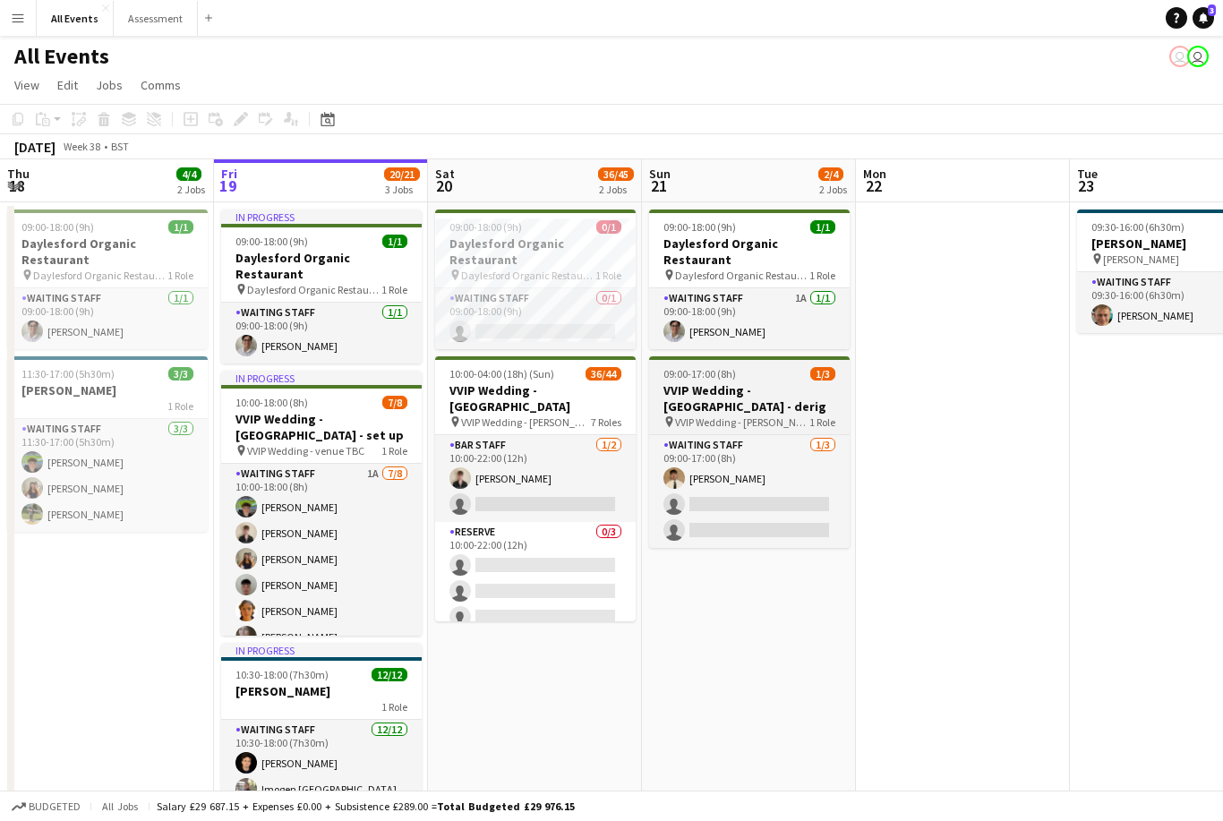
click at [784, 382] on h3 "VVIP Wedding - [GEOGRAPHIC_DATA] - derig" at bounding box center [749, 398] width 200 height 32
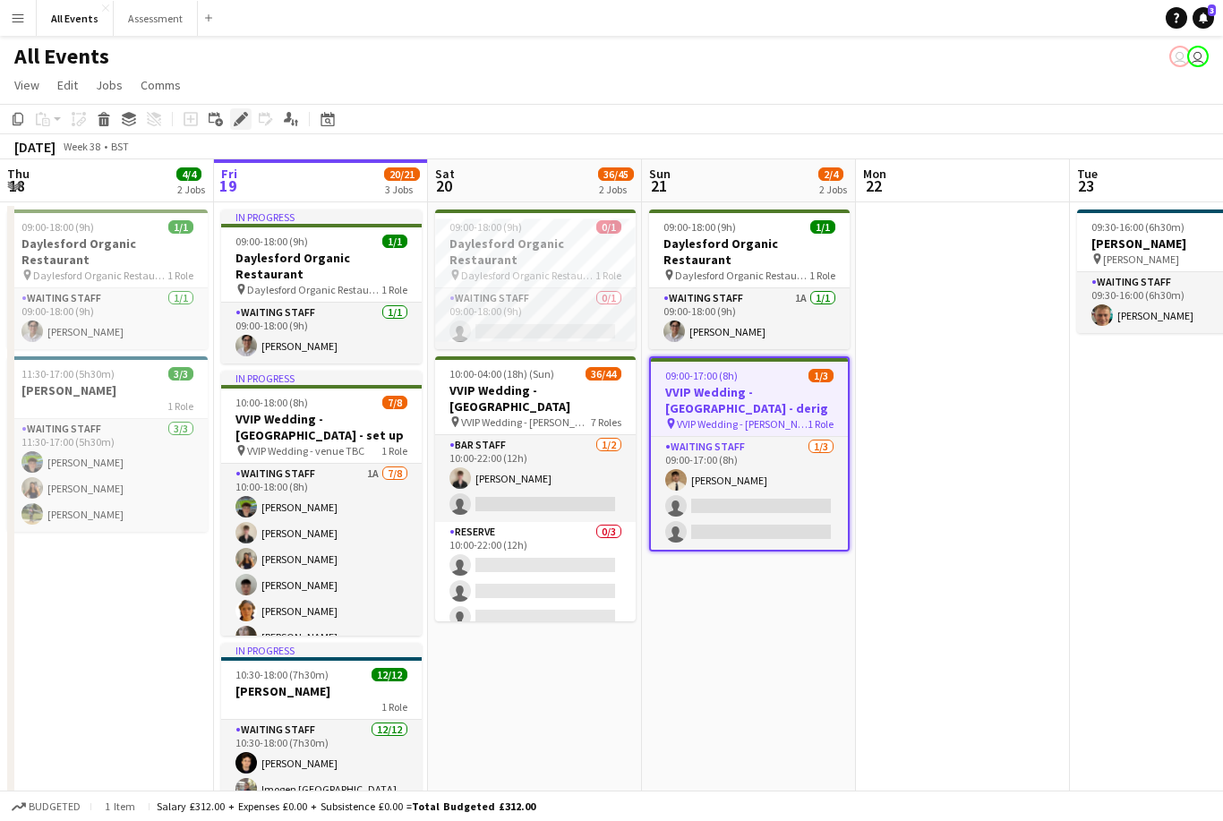
click at [240, 123] on icon at bounding box center [240, 120] width 10 height 10
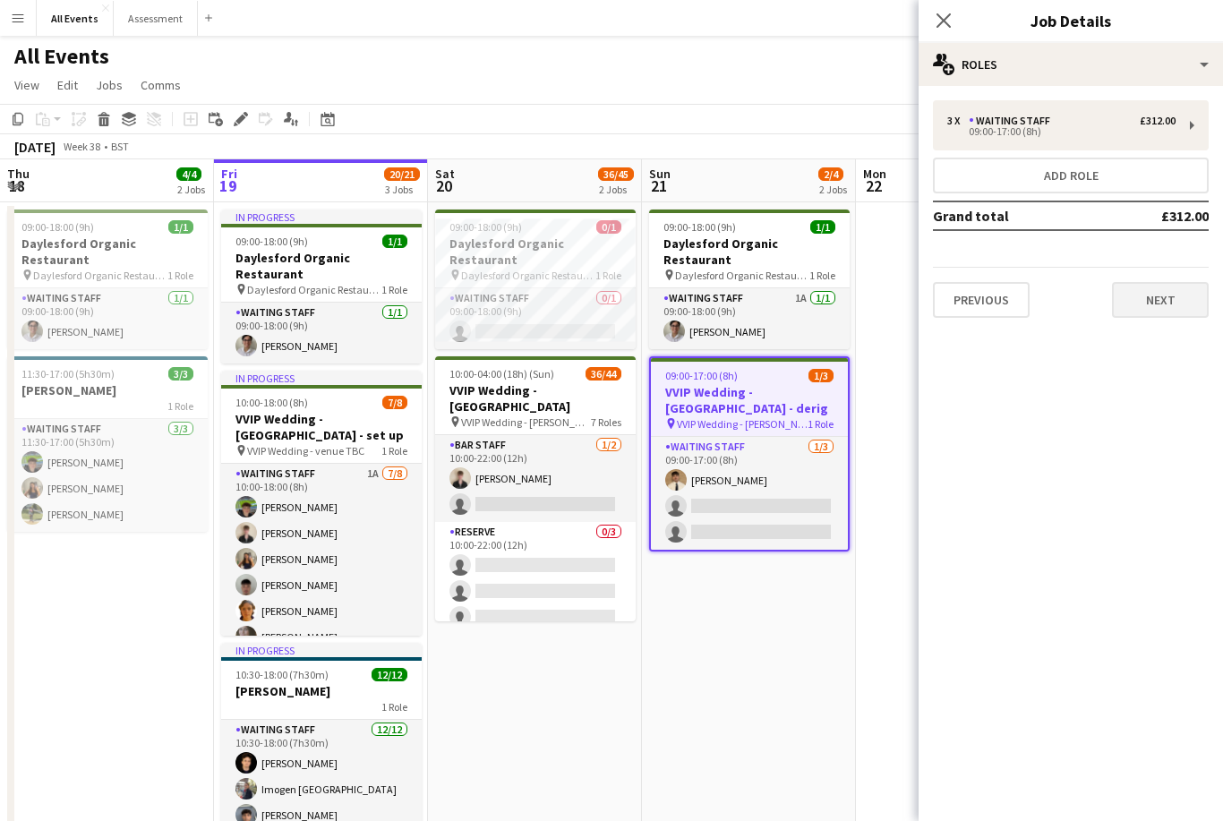
click at [1157, 307] on button "Next" at bounding box center [1160, 300] width 97 height 36
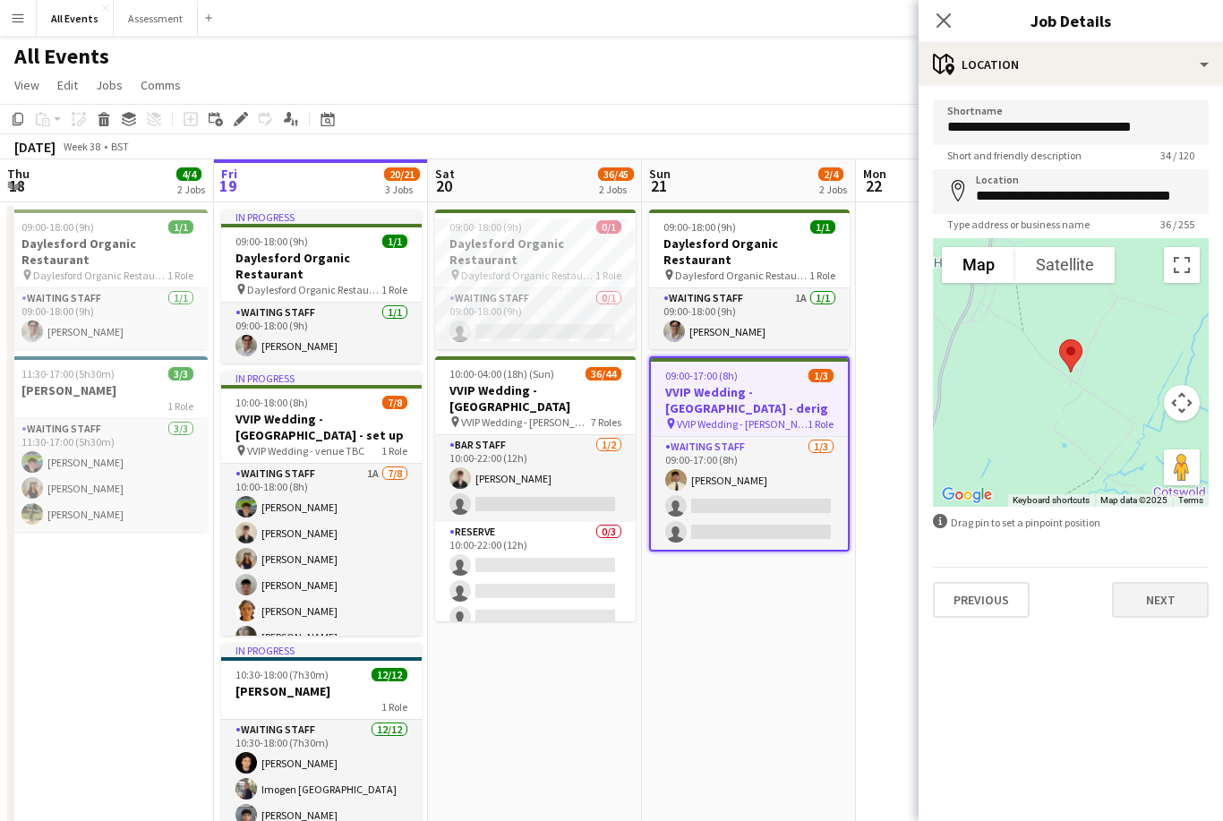
click at [1164, 600] on button "Next" at bounding box center [1160, 600] width 97 height 36
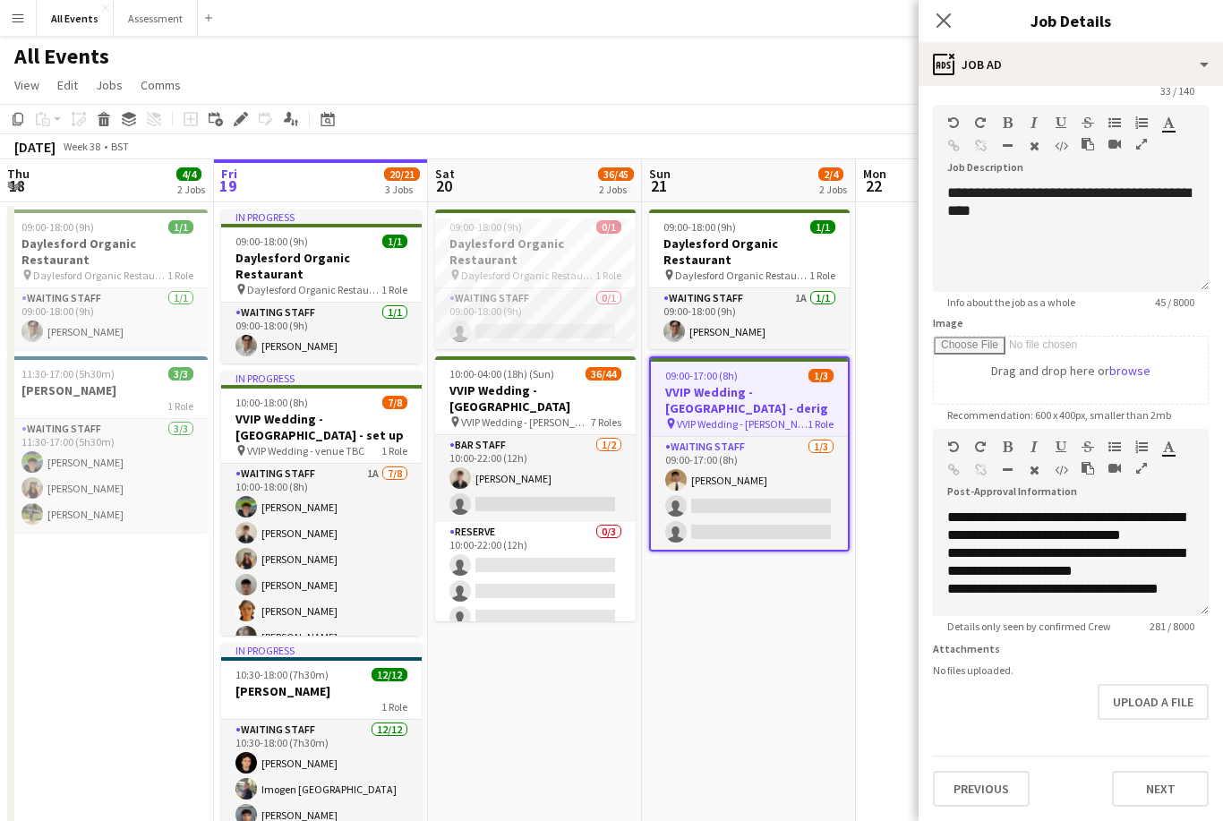
scroll to position [66, 0]
click at [1166, 704] on button "Upload a file" at bounding box center [1152, 702] width 111 height 36
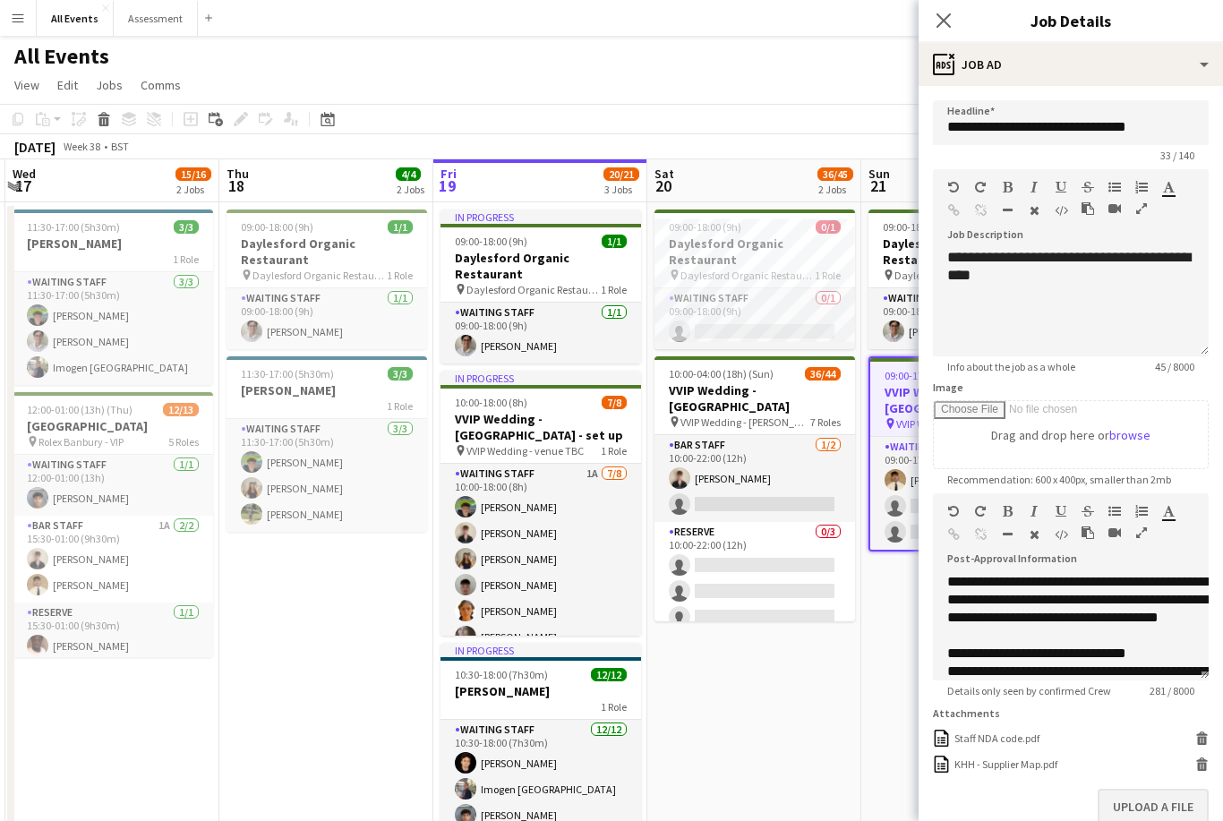
scroll to position [0, 0]
click at [953, 587] on div "**********" at bounding box center [1222, 582] width 550 height 18
paste div
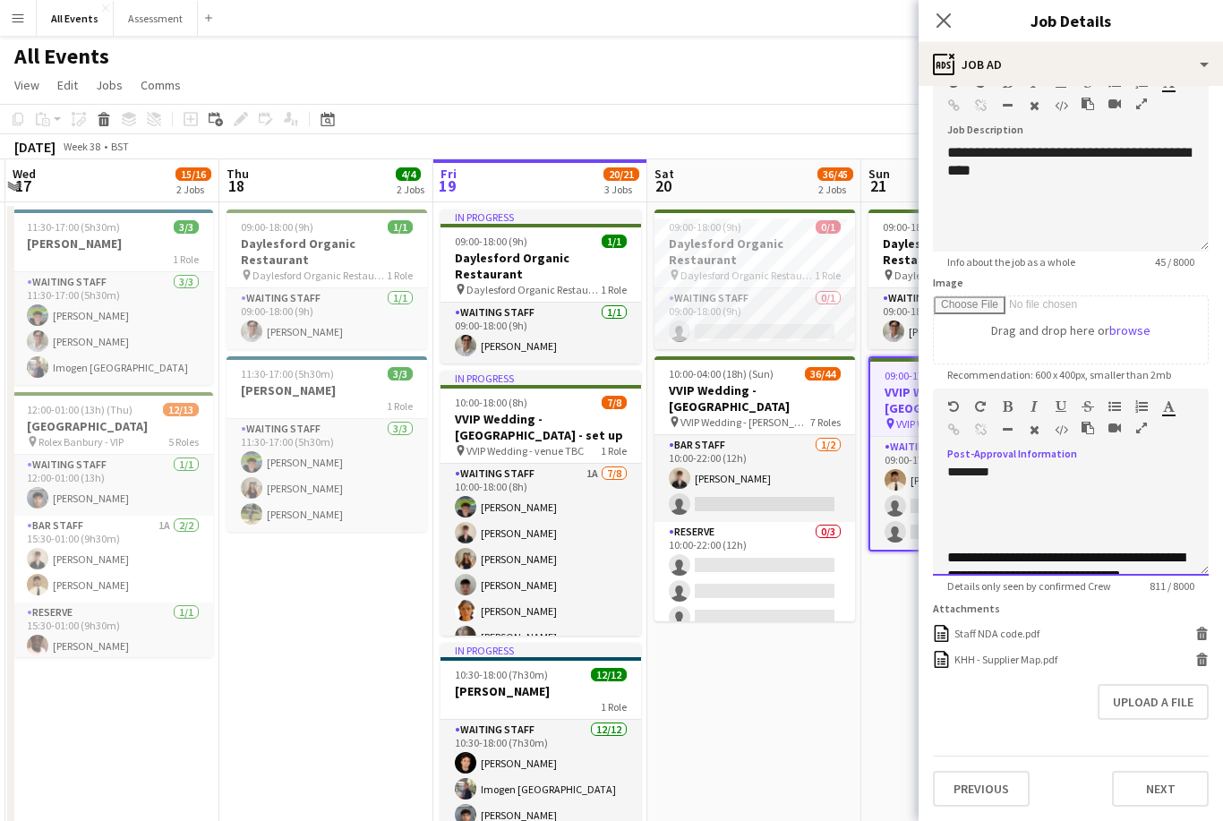
scroll to position [107, 0]
click at [1161, 788] on button "Next" at bounding box center [1160, 789] width 97 height 36
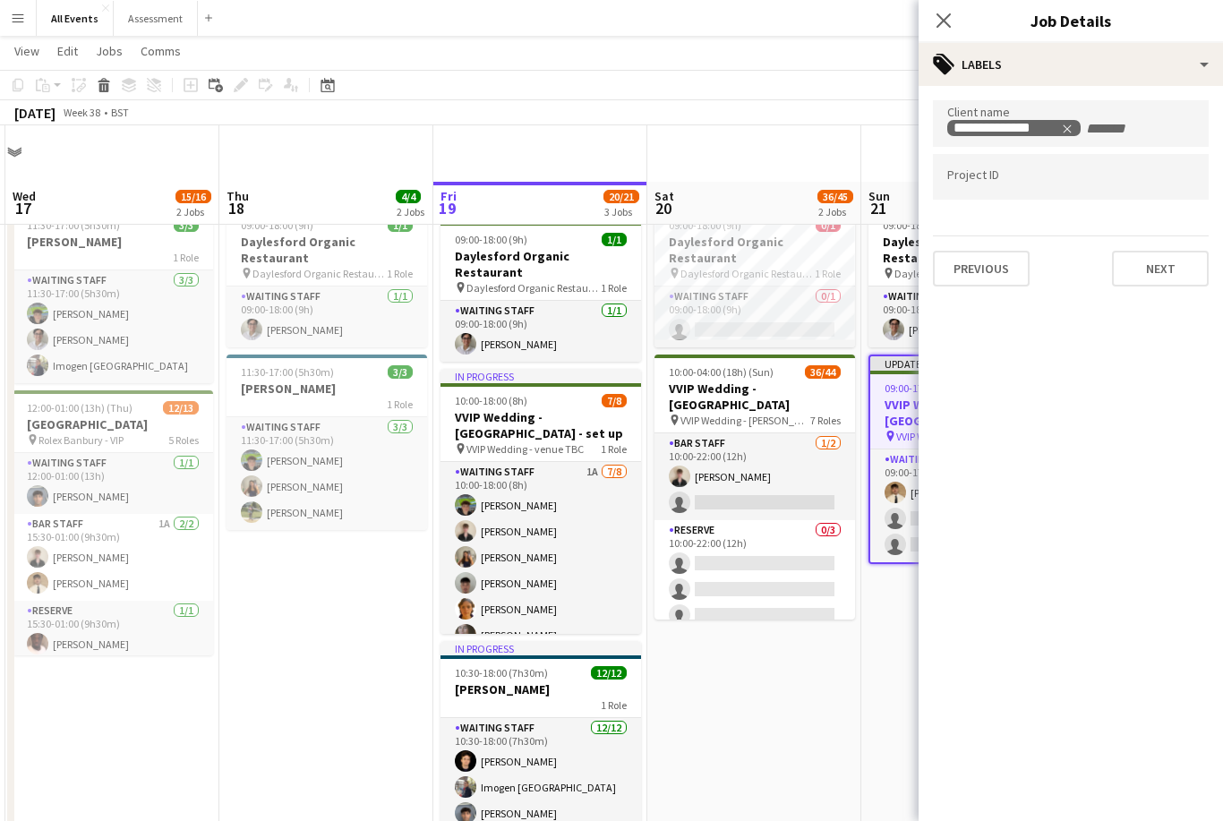
scroll to position [96, 0]
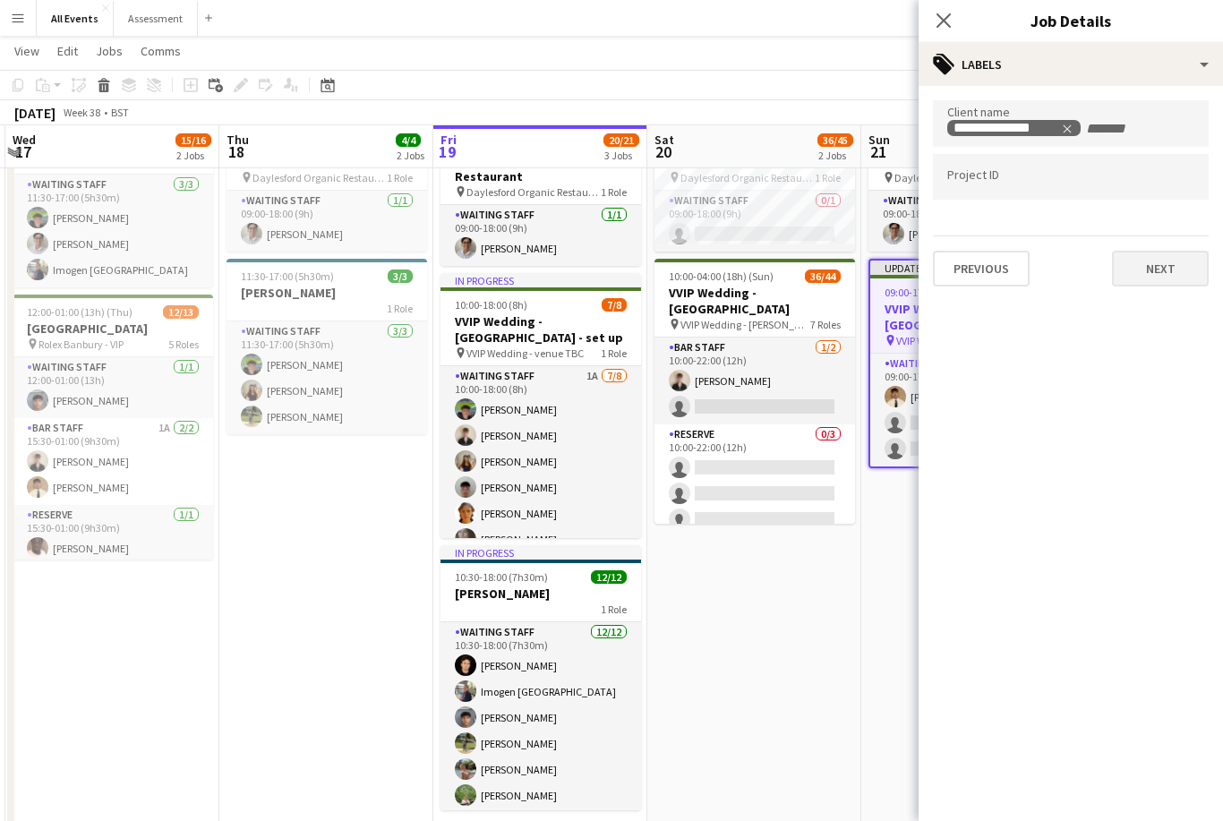
click at [1158, 268] on button "Next" at bounding box center [1160, 269] width 97 height 36
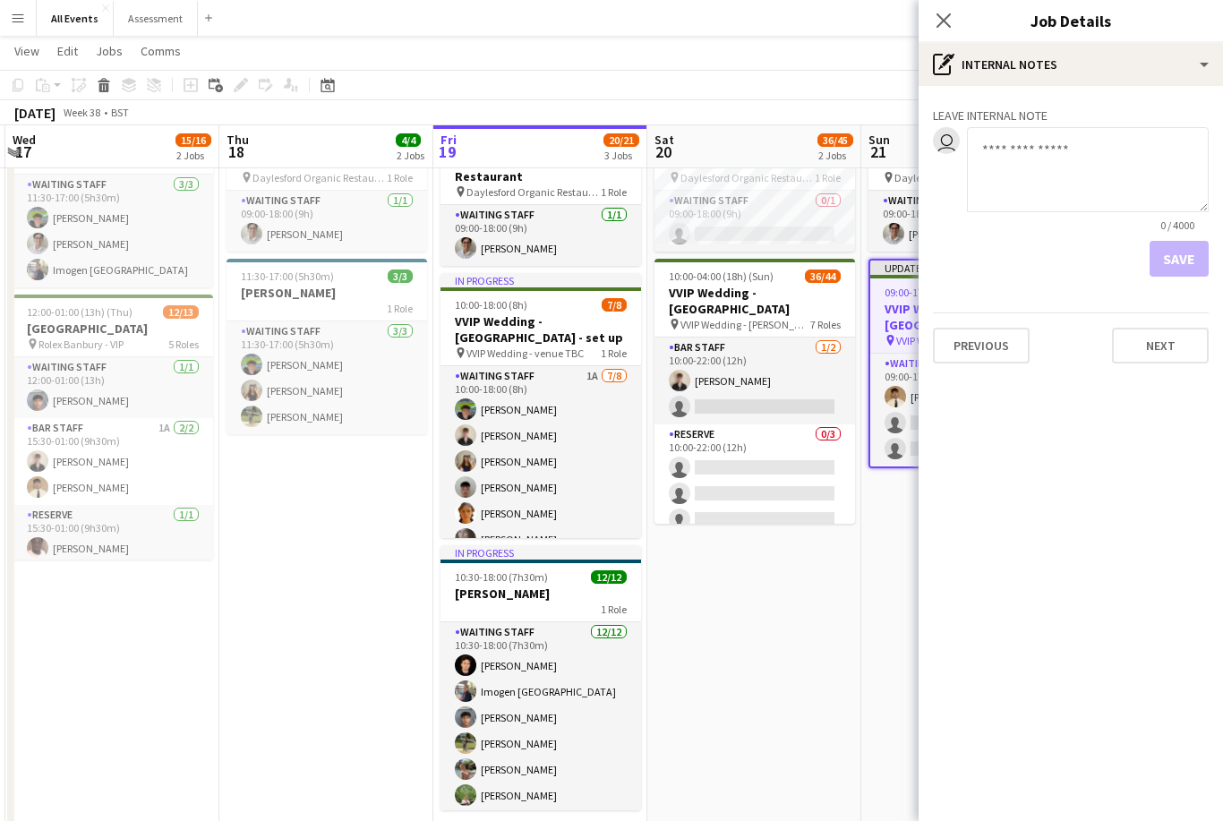
click at [882, 619] on app-date-cell "09:00-18:00 (9h) 1/1 Daylesford Organic Restaurant pin Daylesford Organic Resta…" at bounding box center [968, 476] width 214 height 743
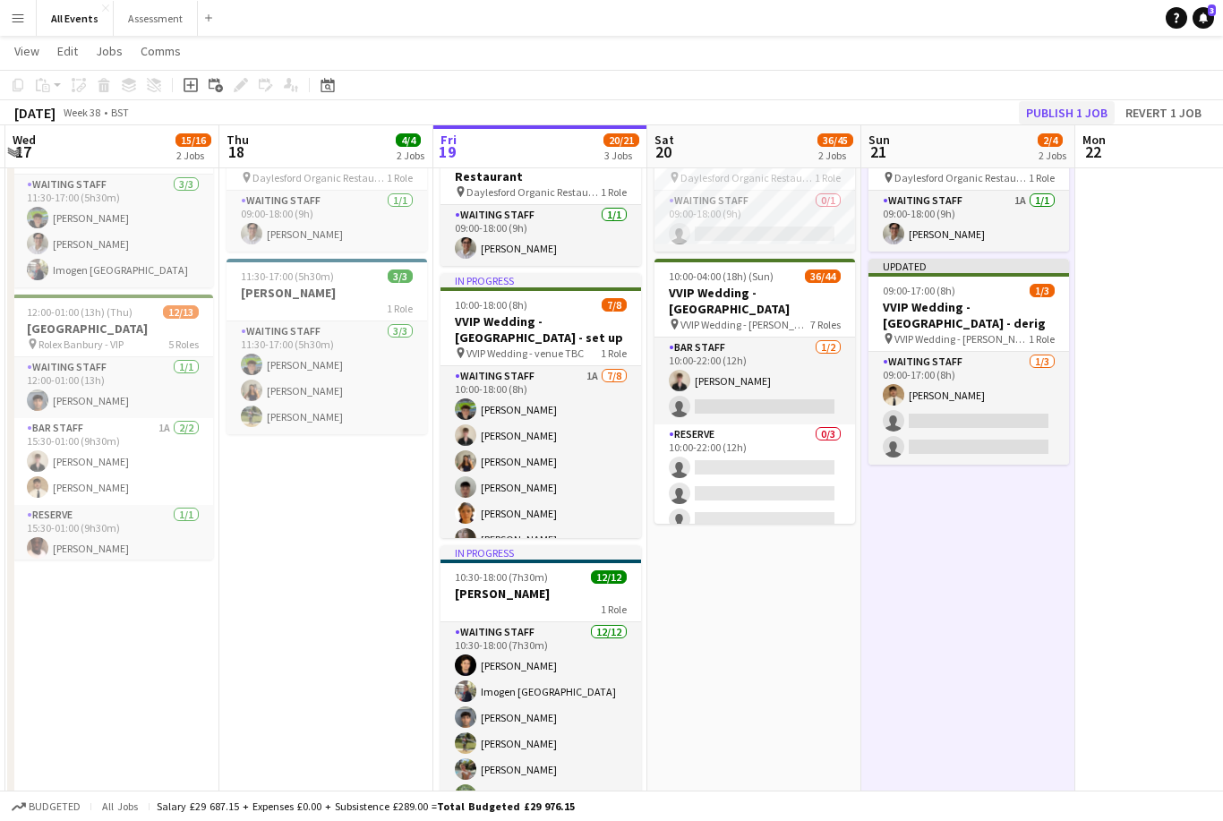
click at [1071, 122] on button "Publish 1 job" at bounding box center [1067, 112] width 96 height 23
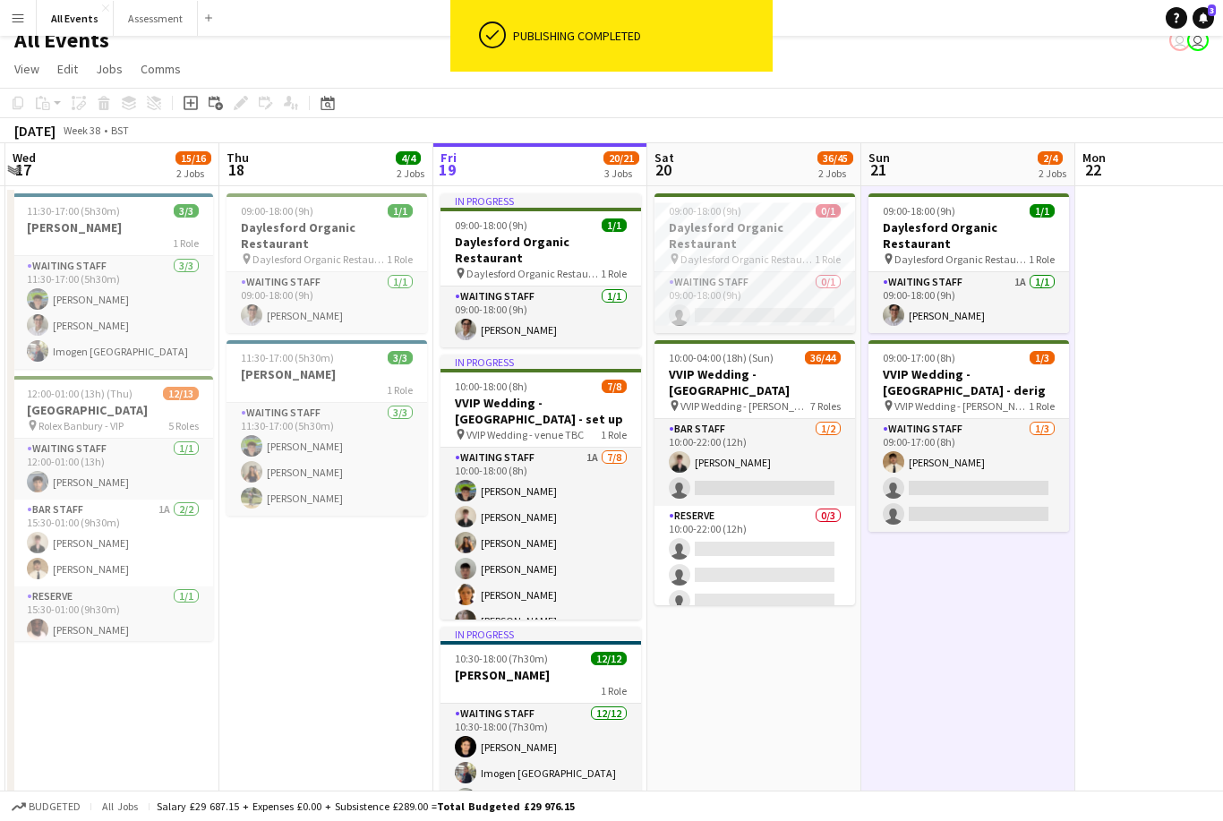
scroll to position [0, 0]
